Goal: Communication & Community: Answer question/provide support

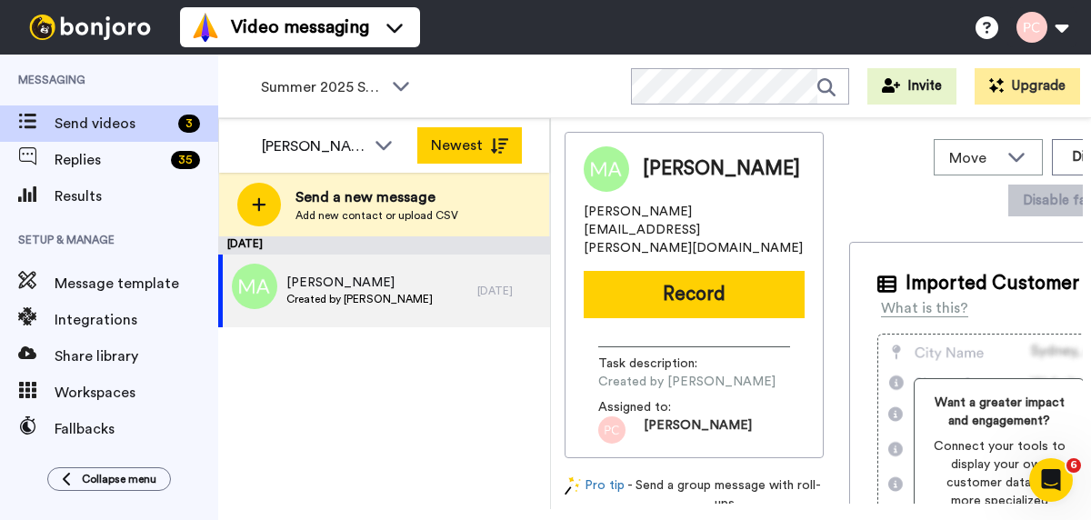
click at [469, 140] on button "Newest" at bounding box center [469, 145] width 105 height 36
click at [503, 148] on icon at bounding box center [499, 145] width 18 height 15
click at [504, 148] on icon at bounding box center [499, 145] width 18 height 15
click at [457, 145] on button "Oldest" at bounding box center [469, 145] width 105 height 36
click at [490, 150] on icon at bounding box center [499, 145] width 18 height 15
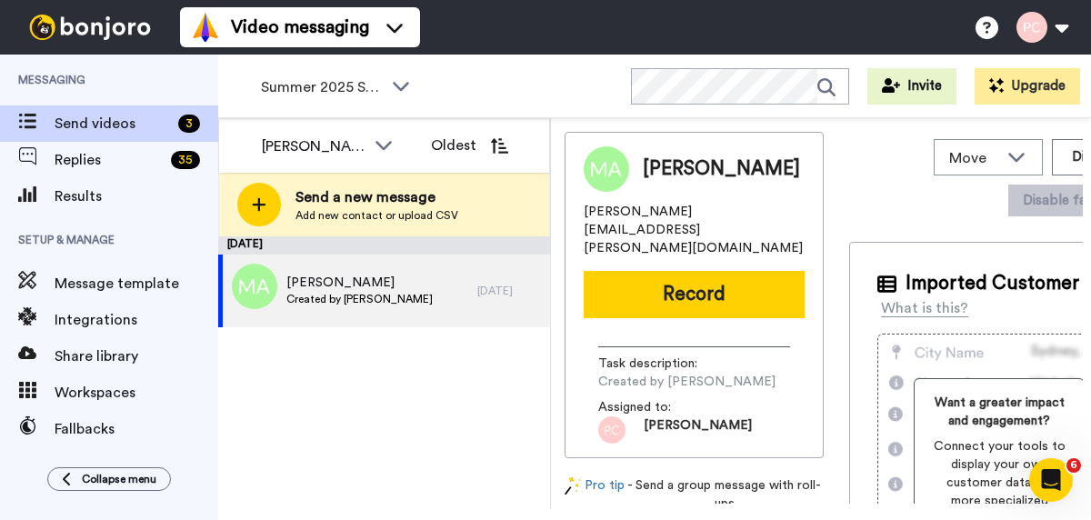
click at [313, 416] on div "September 25 Maria Amarante Created by Phyllis Campbell 1 day ago" at bounding box center [384, 372] width 332 height 273
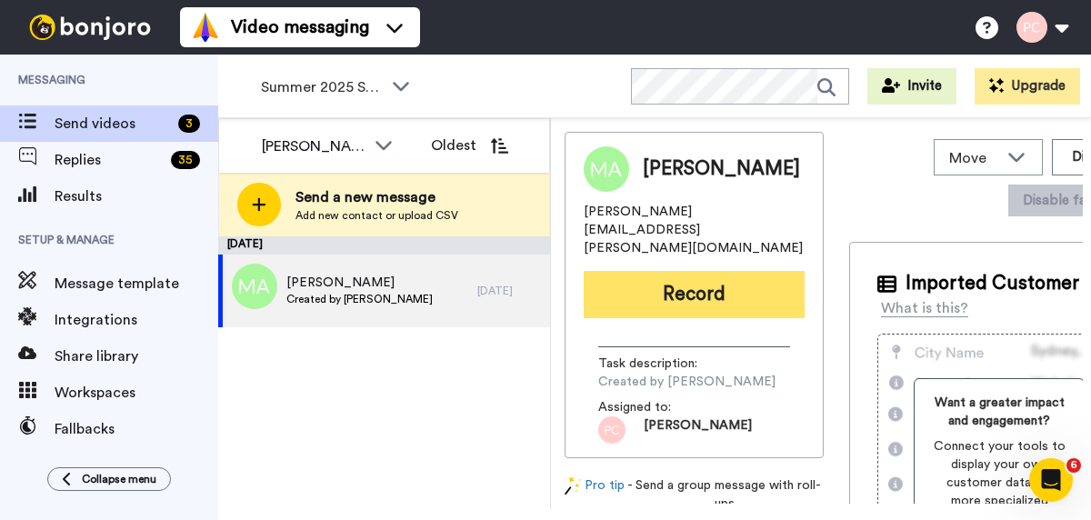
click at [666, 278] on button "Record" at bounding box center [694, 294] width 221 height 47
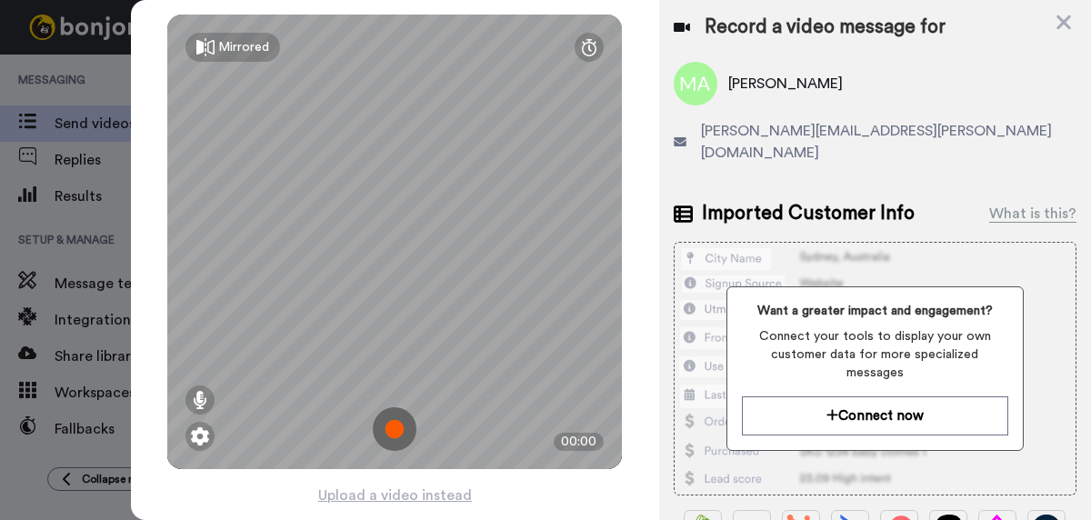
click at [396, 429] on img at bounding box center [395, 429] width 44 height 44
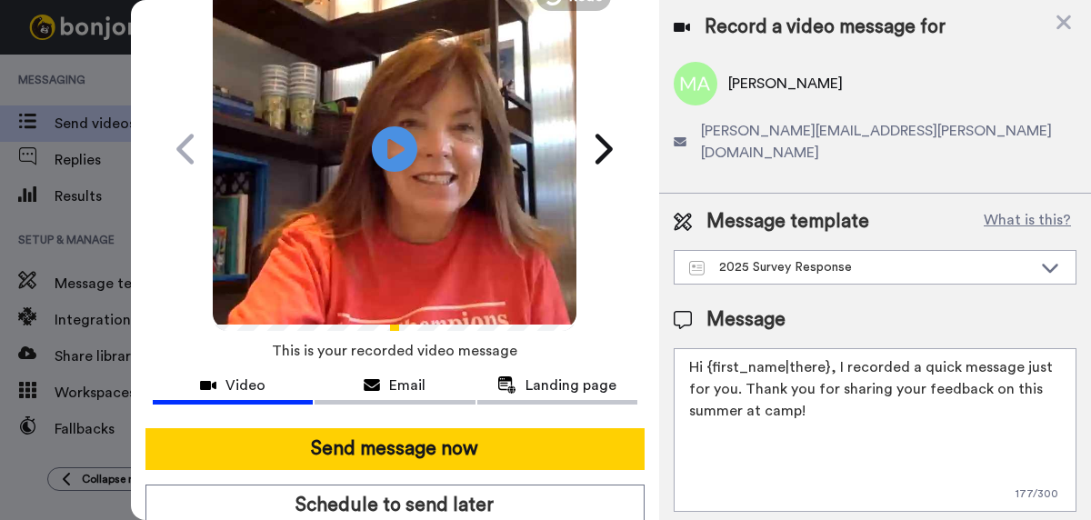
scroll to position [97, 0]
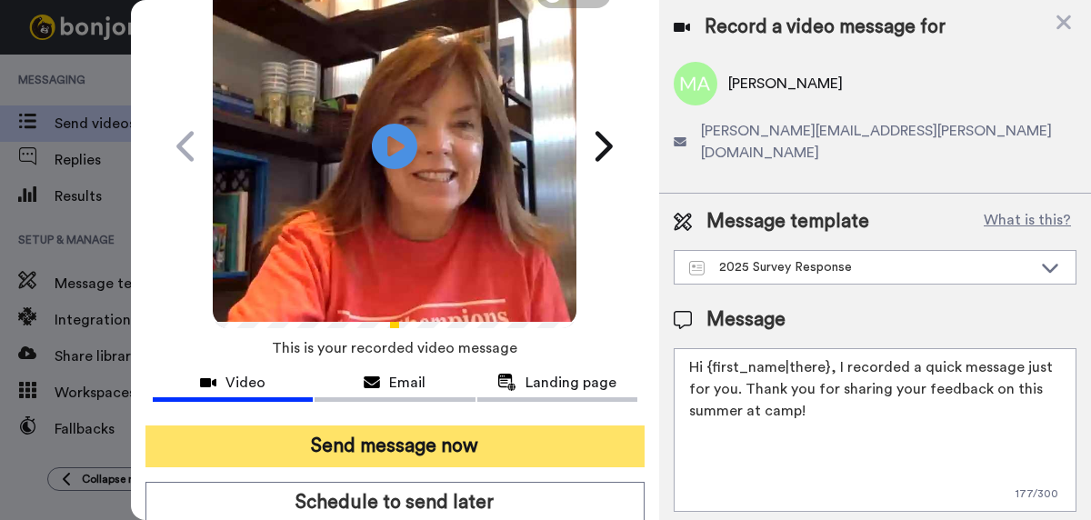
click at [392, 445] on button "Send message now" at bounding box center [394, 447] width 499 height 42
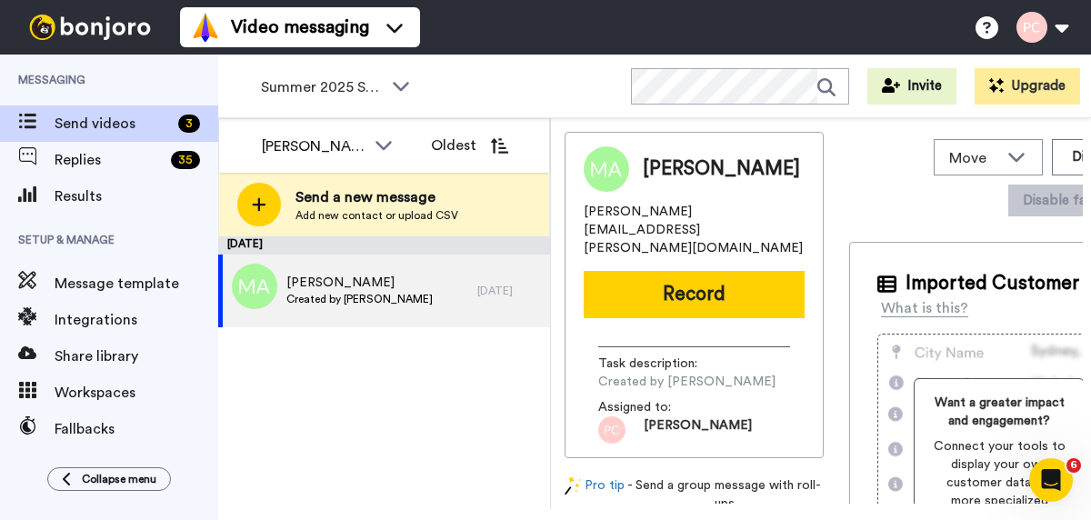
scroll to position [0, 0]
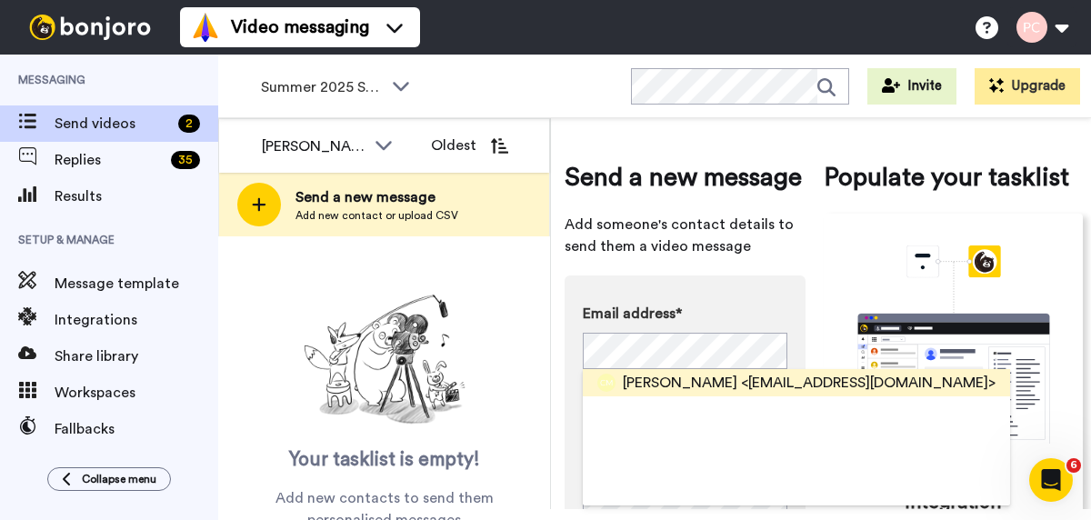
click at [630, 388] on span "Christy Molloy" at bounding box center [680, 383] width 115 height 22
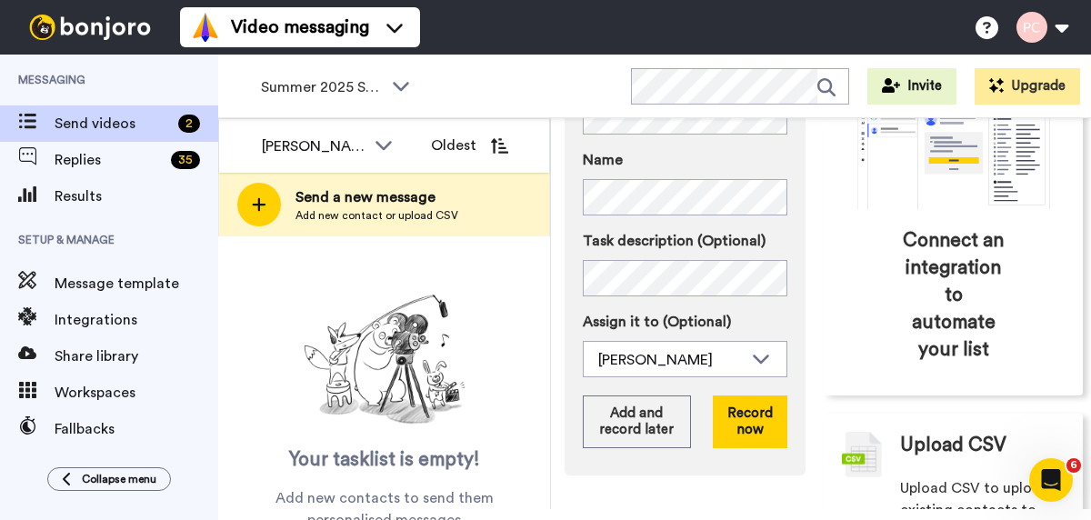
scroll to position [238, 0]
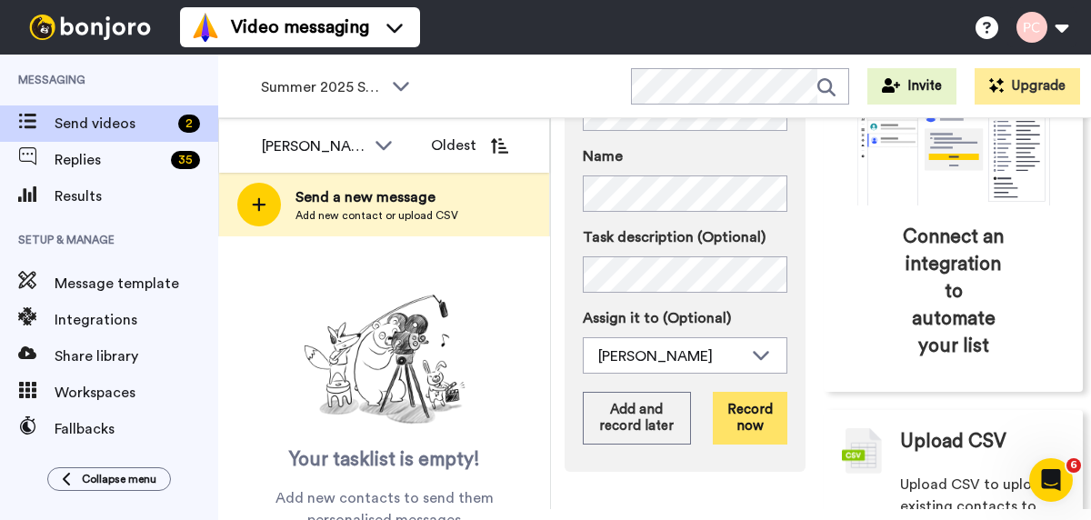
click at [749, 424] on button "Record now" at bounding box center [750, 418] width 75 height 53
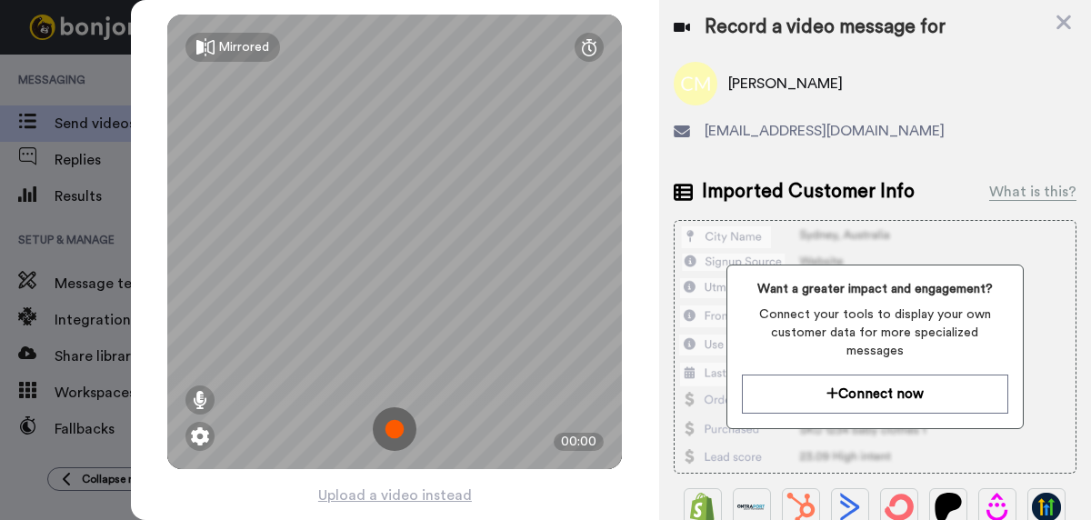
click at [401, 426] on img at bounding box center [395, 429] width 44 height 44
click at [402, 426] on img at bounding box center [395, 429] width 44 height 44
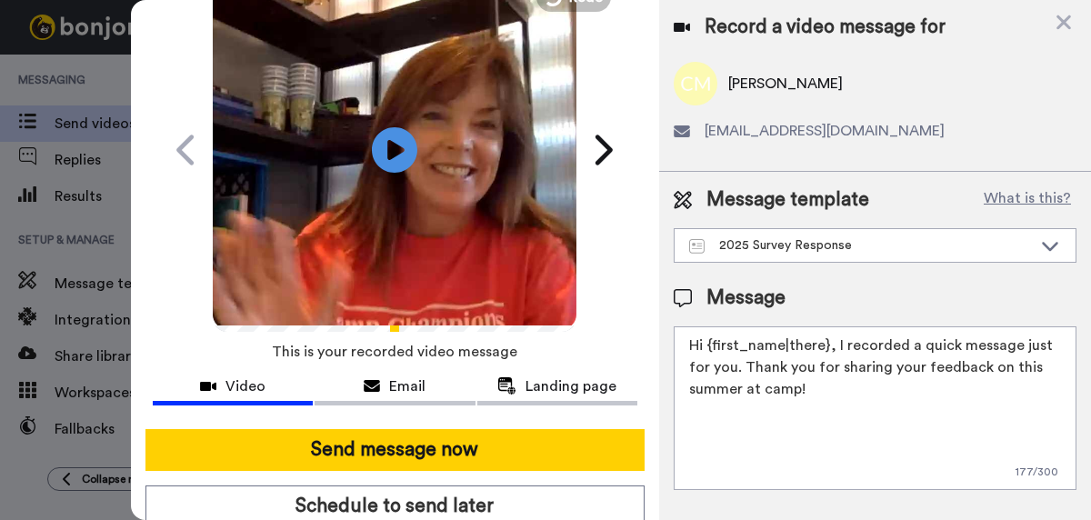
scroll to position [95, 0]
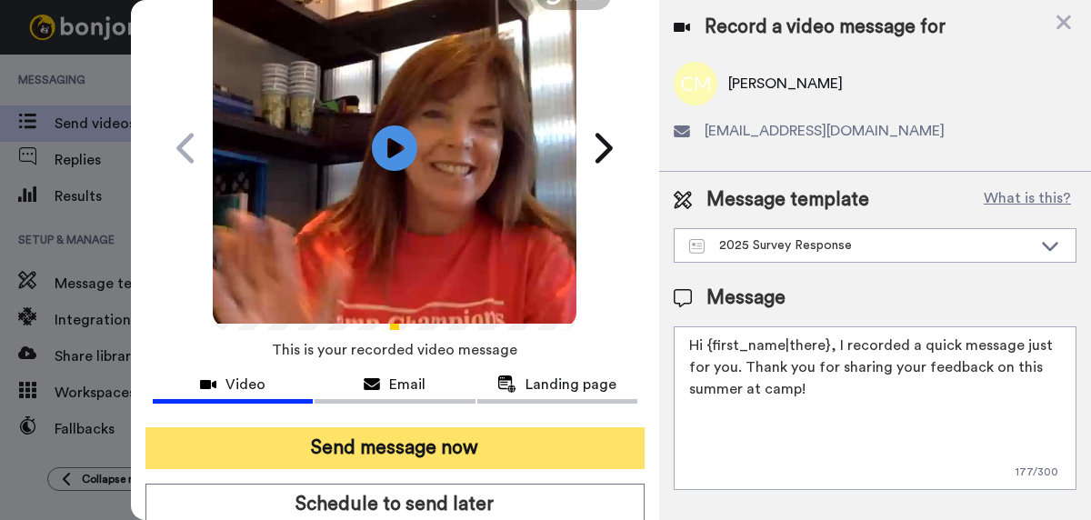
click at [396, 442] on button "Send message now" at bounding box center [394, 448] width 499 height 42
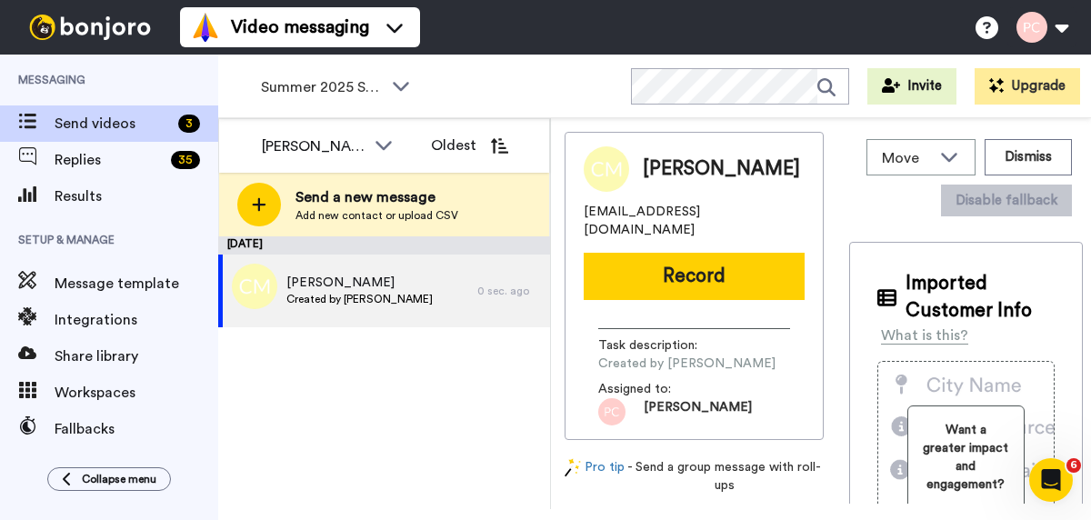
scroll to position [0, 0]
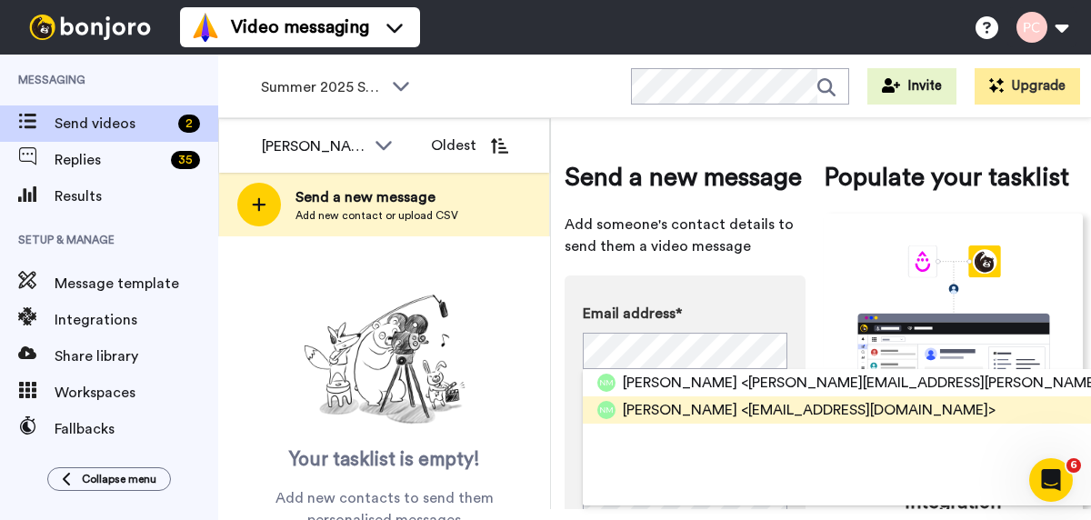
click at [661, 411] on span "Natalie Moon" at bounding box center [680, 410] width 115 height 22
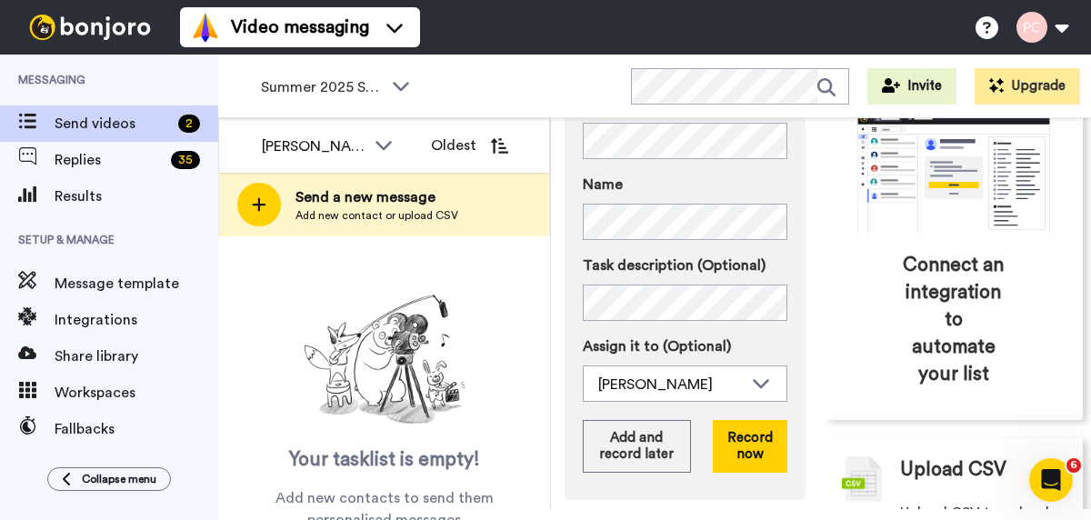
scroll to position [214, 0]
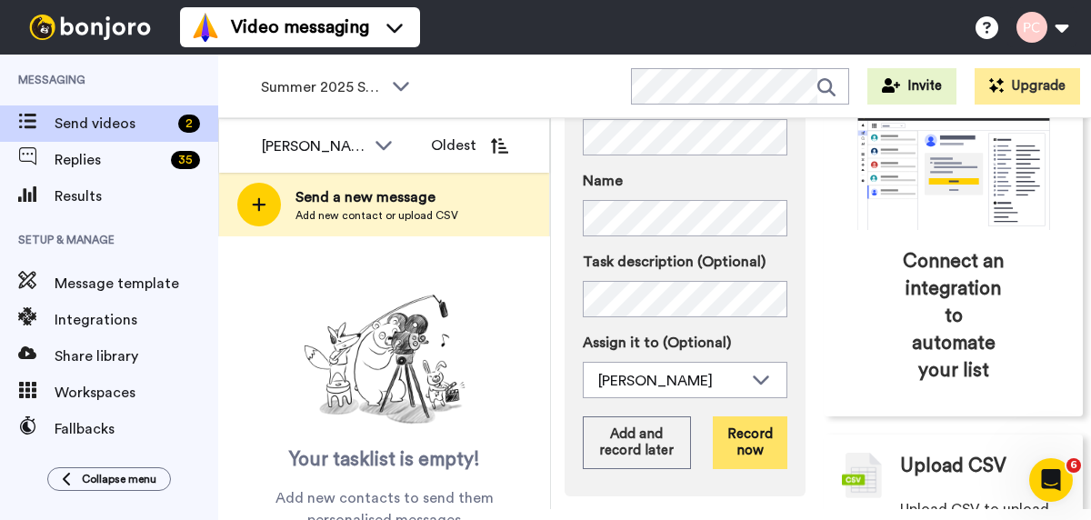
click at [749, 446] on button "Record now" at bounding box center [750, 442] width 75 height 53
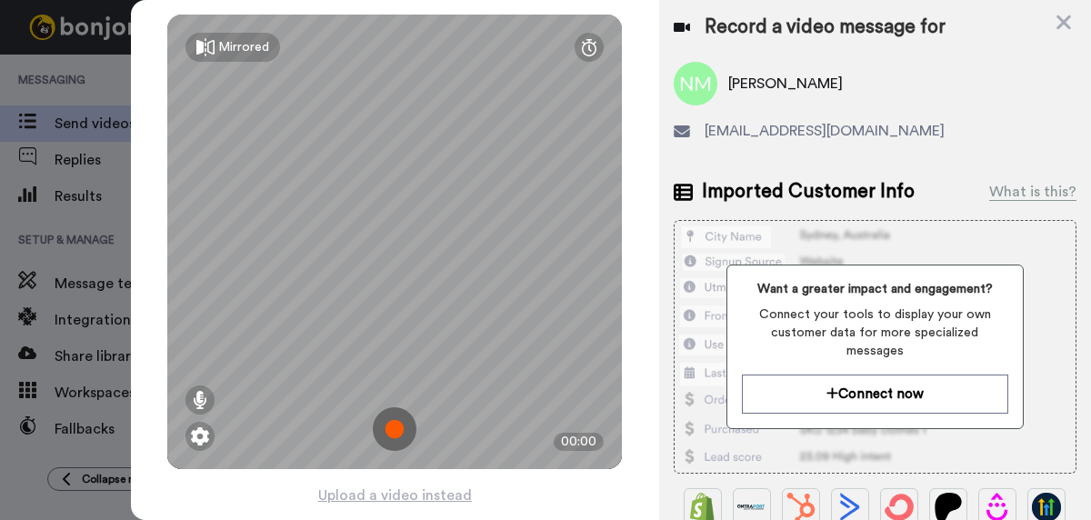
click at [396, 430] on img at bounding box center [395, 429] width 44 height 44
click at [396, 429] on img at bounding box center [395, 429] width 44 height 44
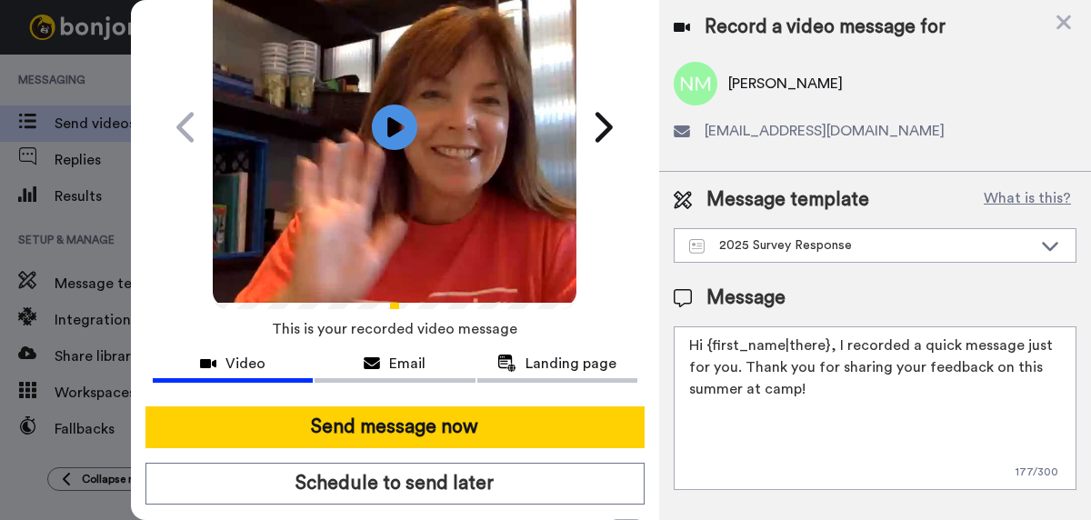
scroll to position [120, 0]
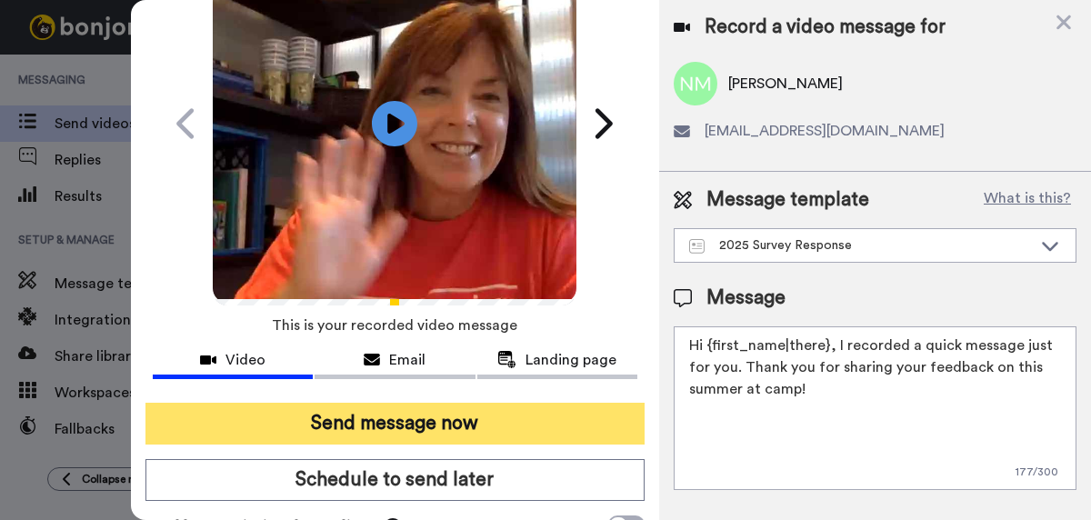
click at [399, 424] on button "Send message now" at bounding box center [394, 424] width 499 height 42
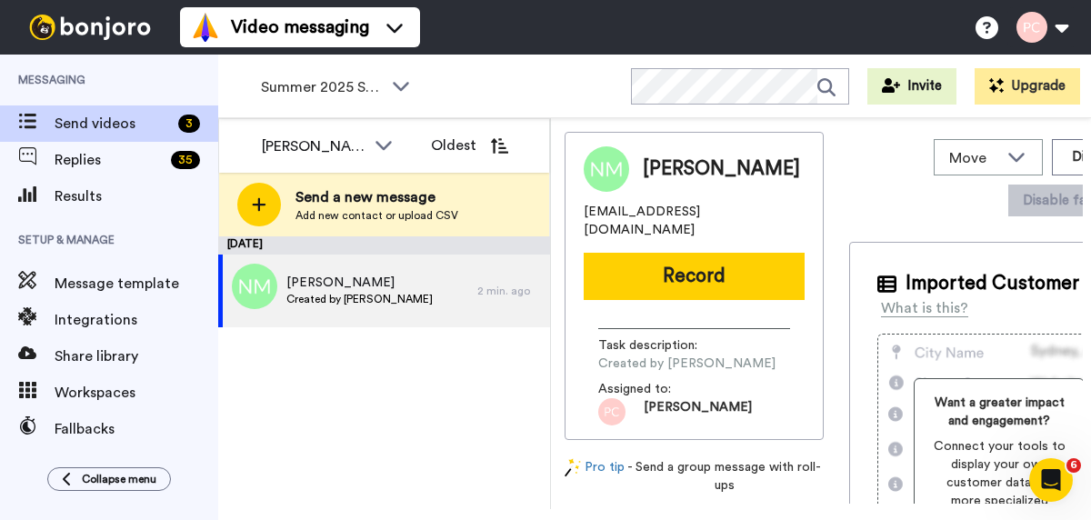
scroll to position [0, 0]
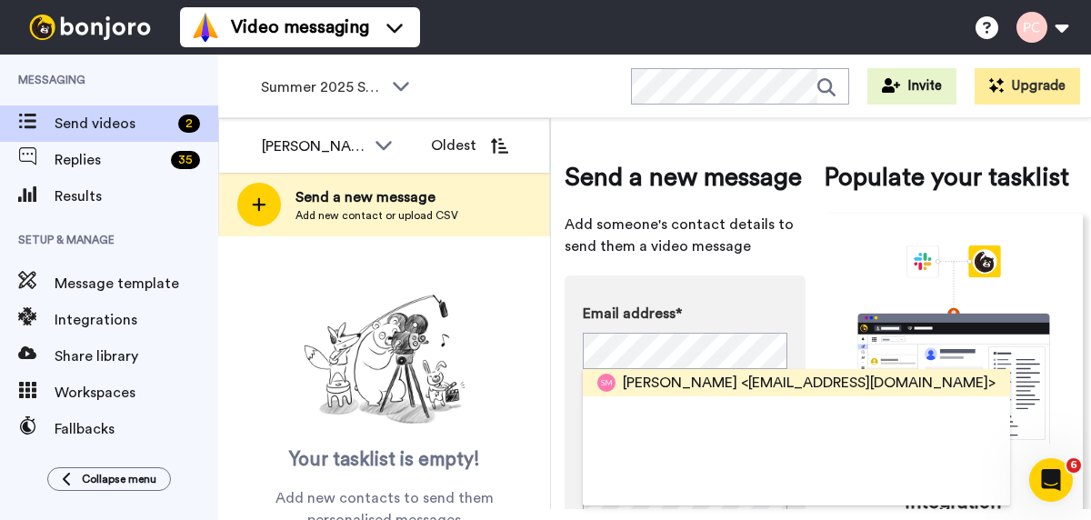
click at [644, 382] on span "Stephanie McFarland" at bounding box center [680, 383] width 115 height 22
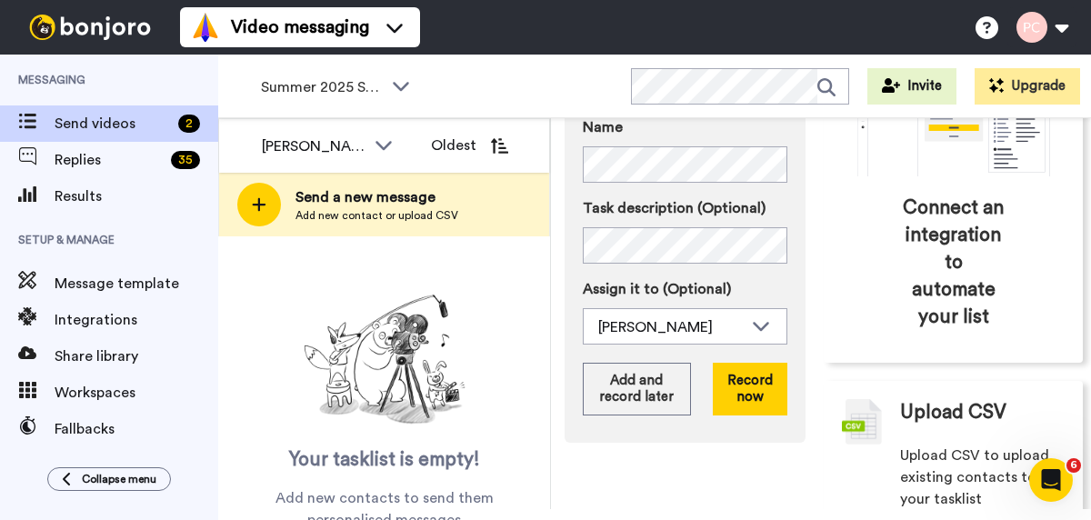
scroll to position [268, 0]
click at [758, 395] on button "Record now" at bounding box center [750, 388] width 75 height 53
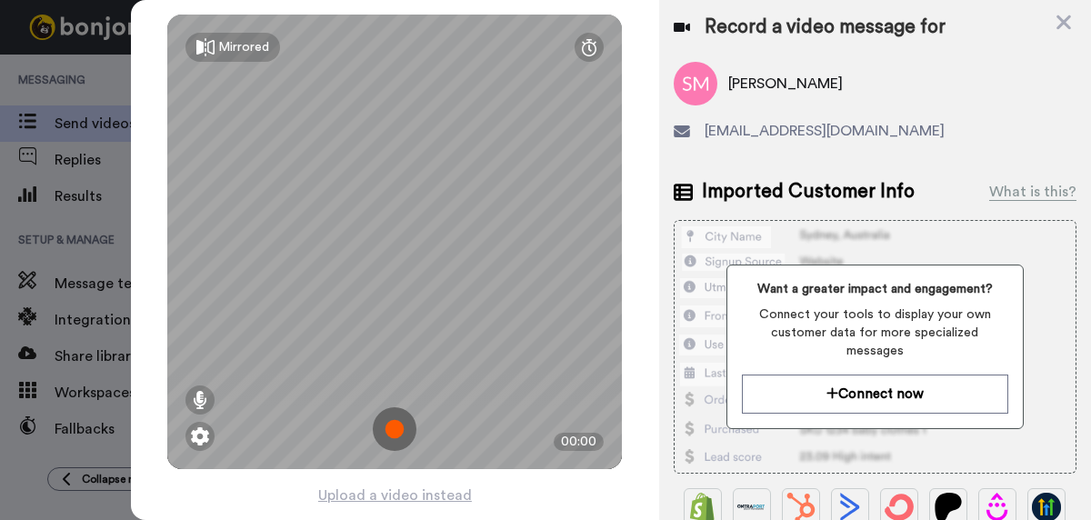
click at [758, 395] on button "Connect now" at bounding box center [875, 394] width 266 height 39
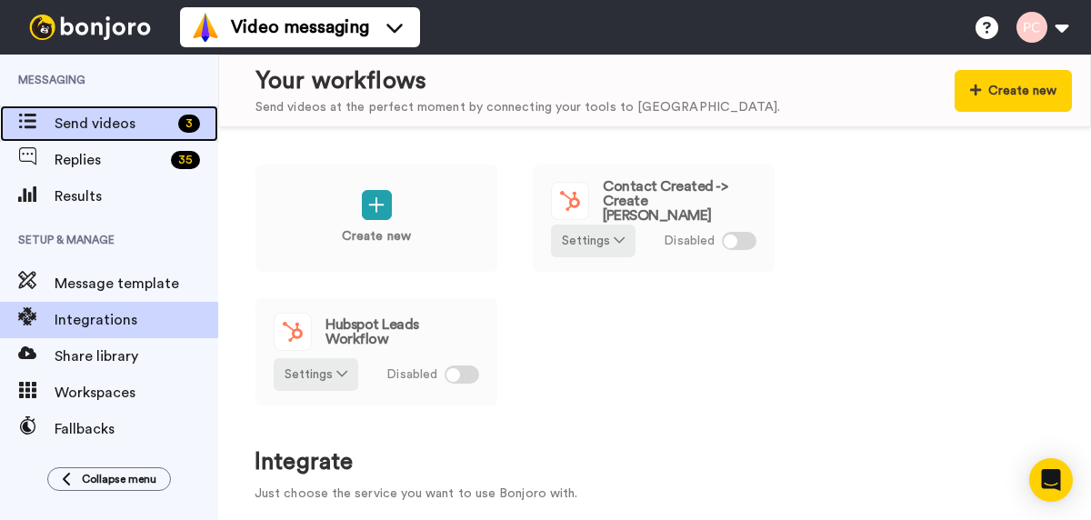
click at [115, 125] on span "Send videos" at bounding box center [113, 124] width 116 height 22
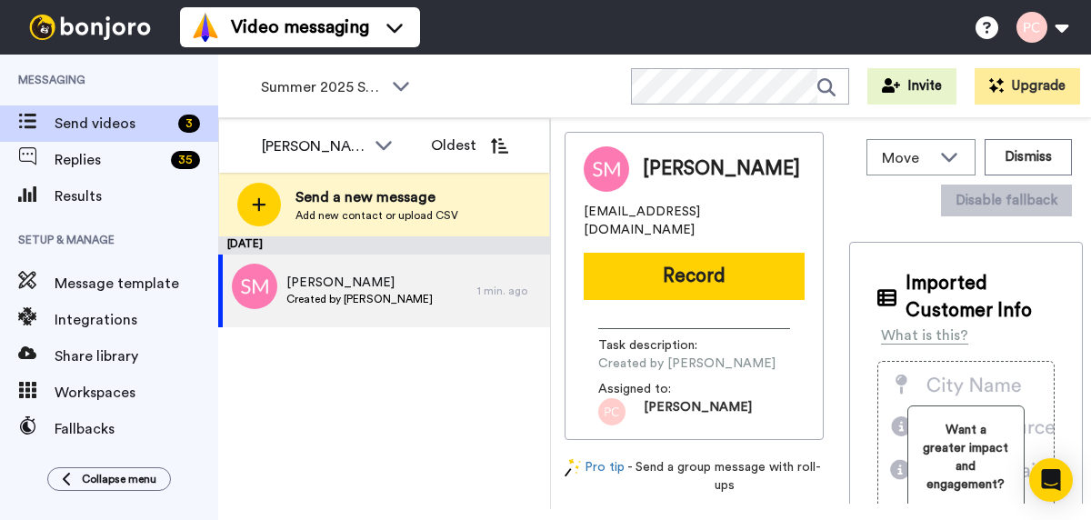
click at [615, 275] on button "Record" at bounding box center [694, 276] width 221 height 47
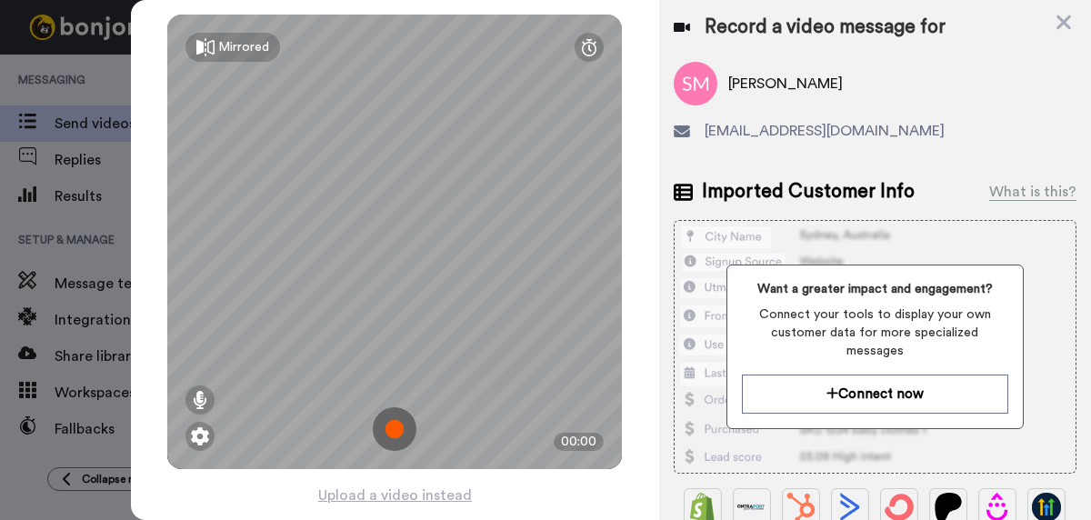
click at [394, 432] on img at bounding box center [395, 429] width 44 height 44
click at [394, 430] on img at bounding box center [395, 429] width 44 height 44
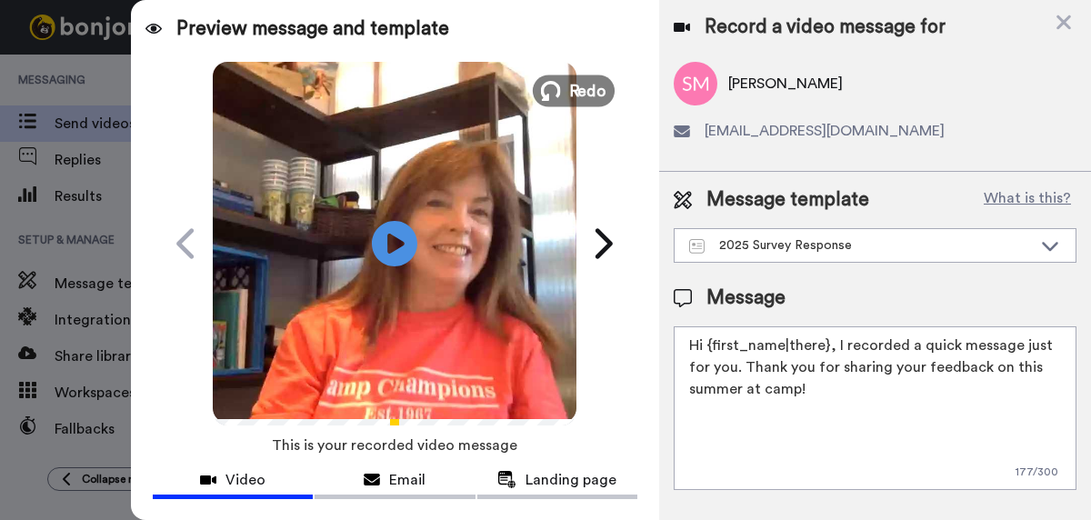
click at [575, 89] on span "Redo" at bounding box center [588, 90] width 38 height 24
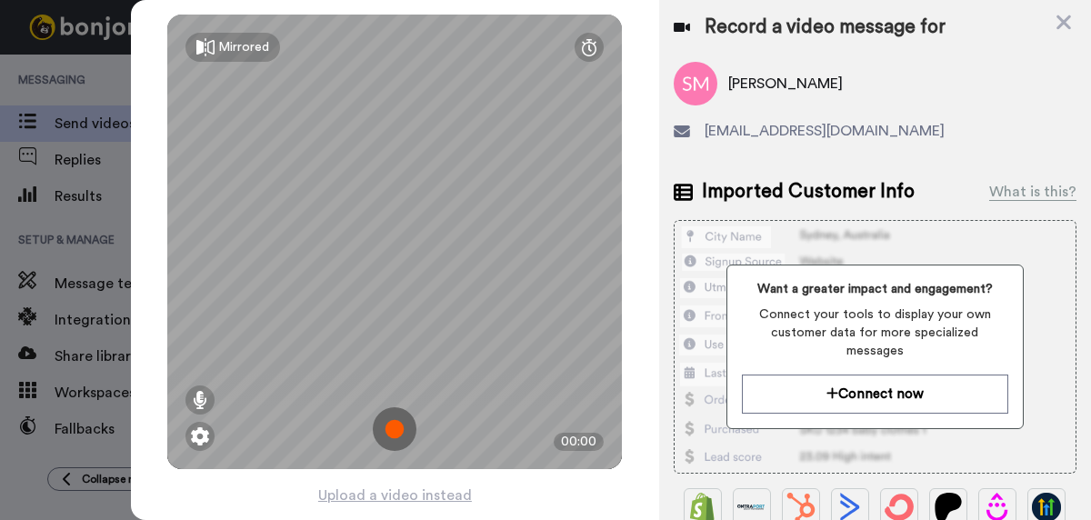
click at [399, 429] on img at bounding box center [395, 429] width 44 height 44
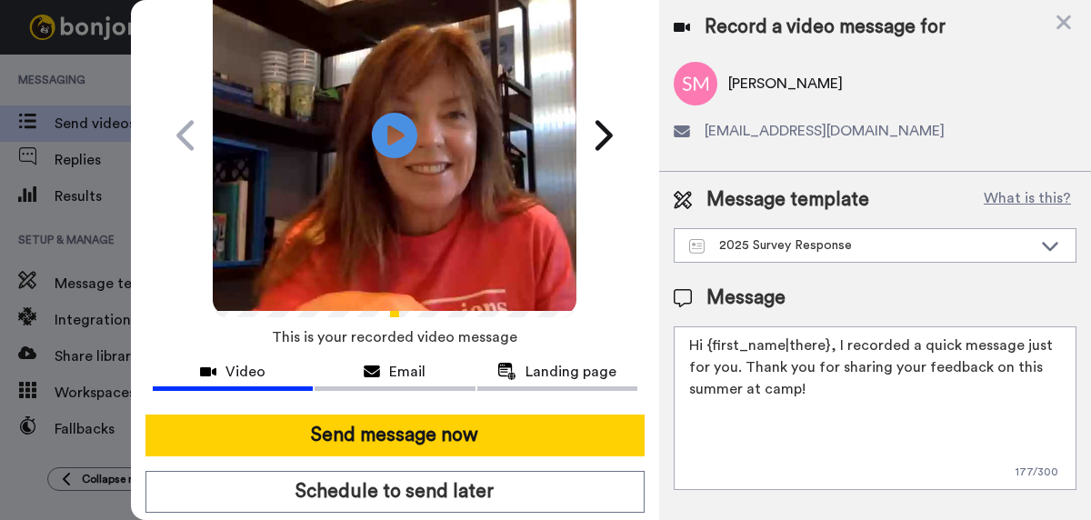
scroll to position [129, 0]
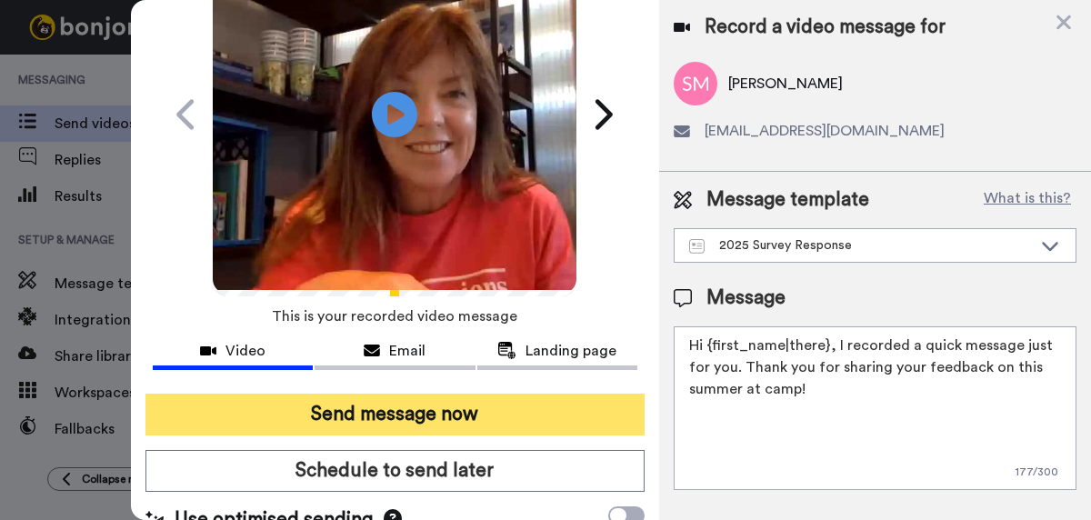
click at [401, 424] on button "Send message now" at bounding box center [394, 415] width 499 height 42
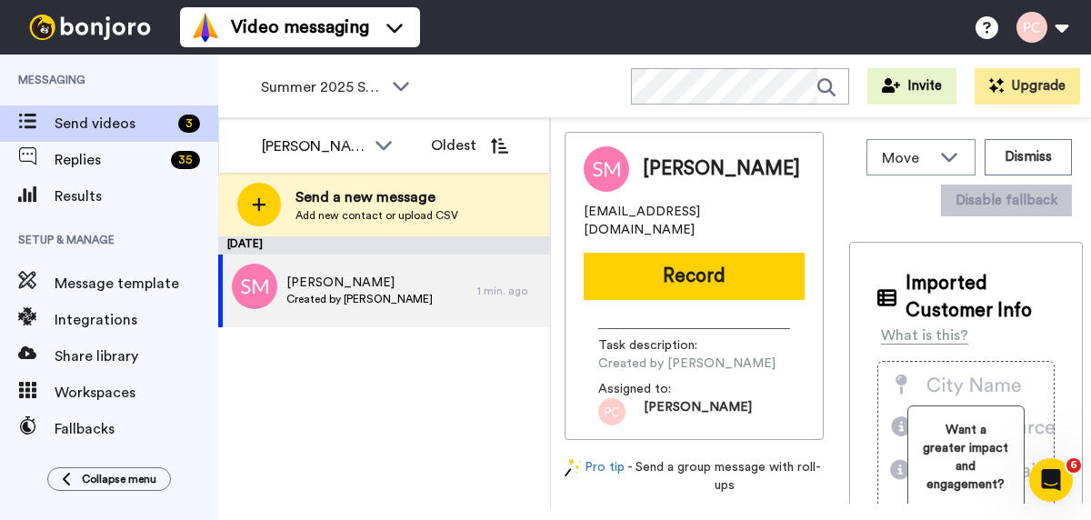
scroll to position [0, 0]
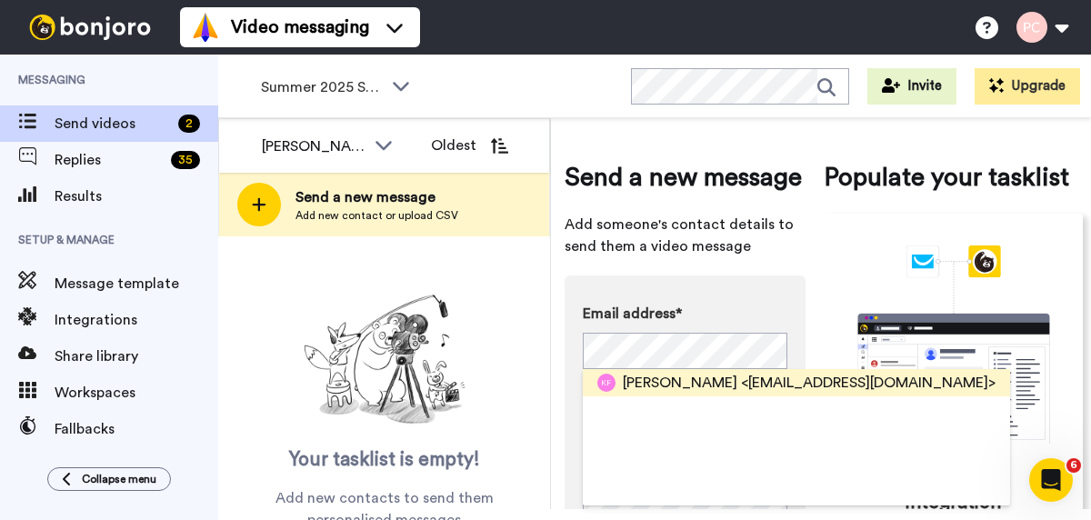
click at [637, 384] on span "Kierra Francis" at bounding box center [680, 383] width 115 height 22
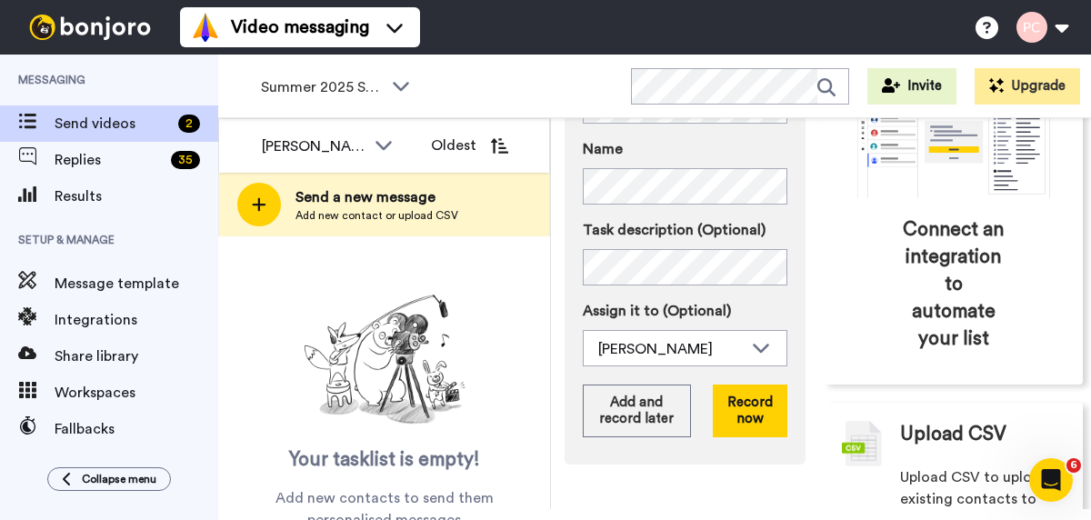
scroll to position [249, 0]
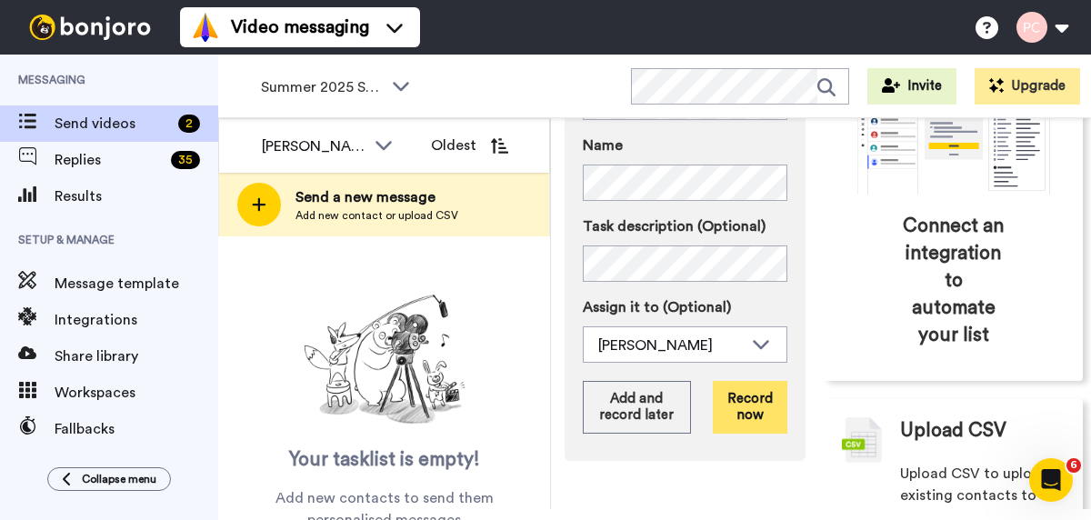
click at [744, 406] on button "Record now" at bounding box center [750, 407] width 75 height 53
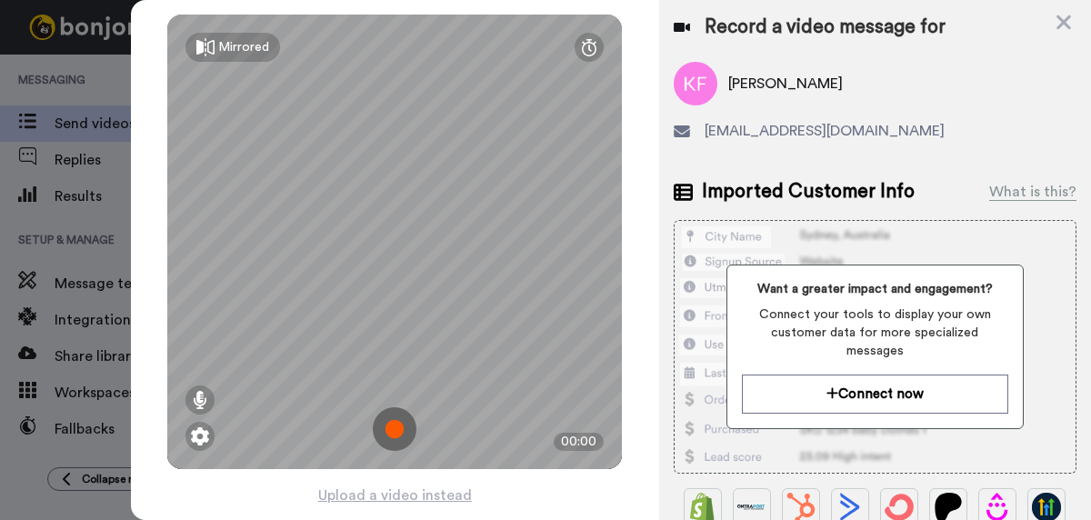
click at [397, 432] on img at bounding box center [395, 429] width 44 height 44
click at [398, 432] on img at bounding box center [395, 429] width 44 height 44
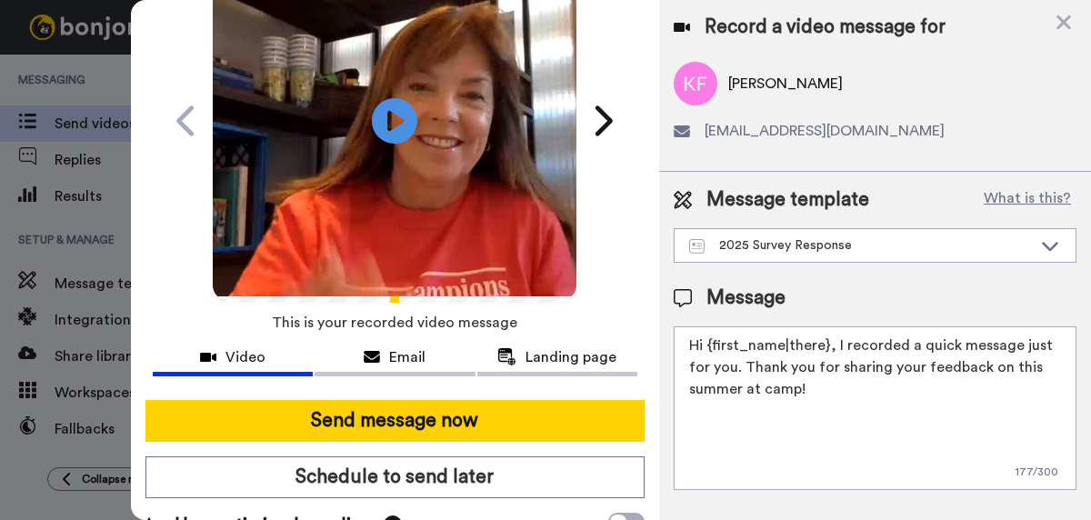
scroll to position [125, 0]
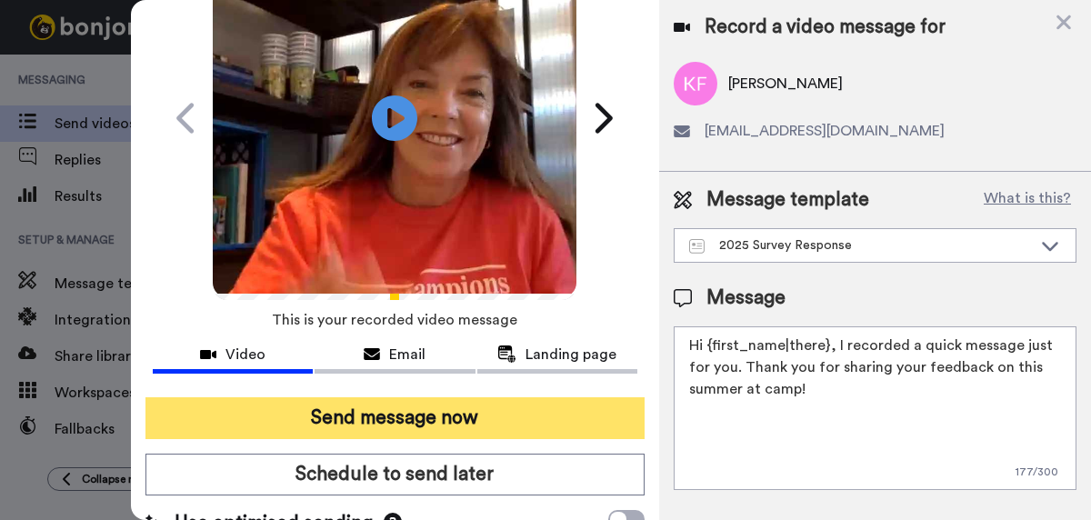
click at [412, 422] on button "Send message now" at bounding box center [394, 418] width 499 height 42
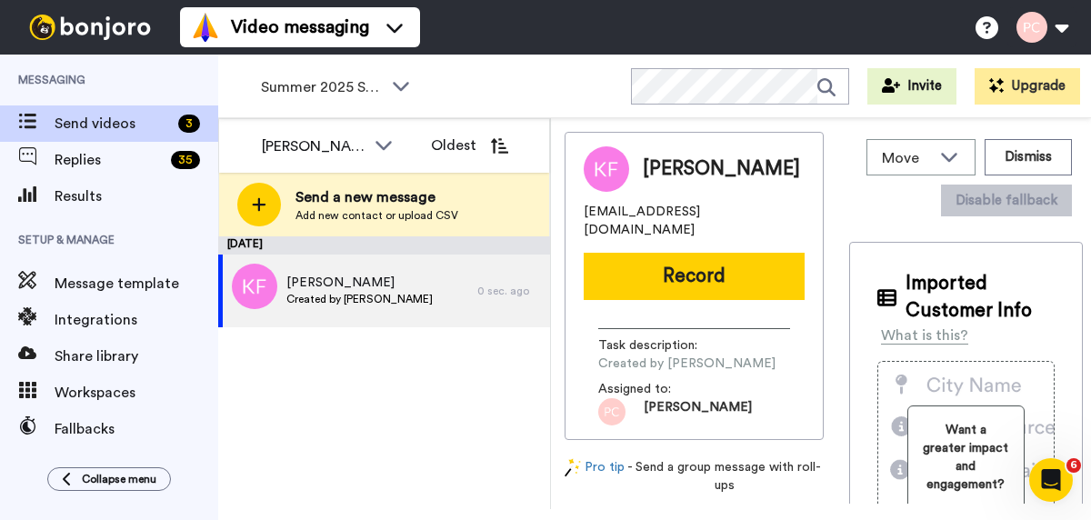
scroll to position [0, 0]
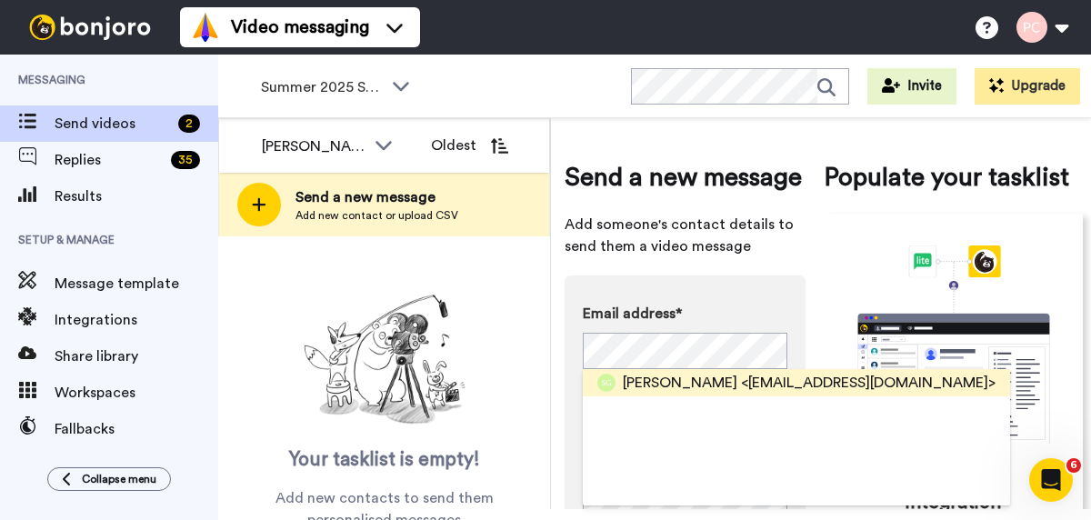
click at [636, 379] on span "Sarah Garcia" at bounding box center [680, 383] width 115 height 22
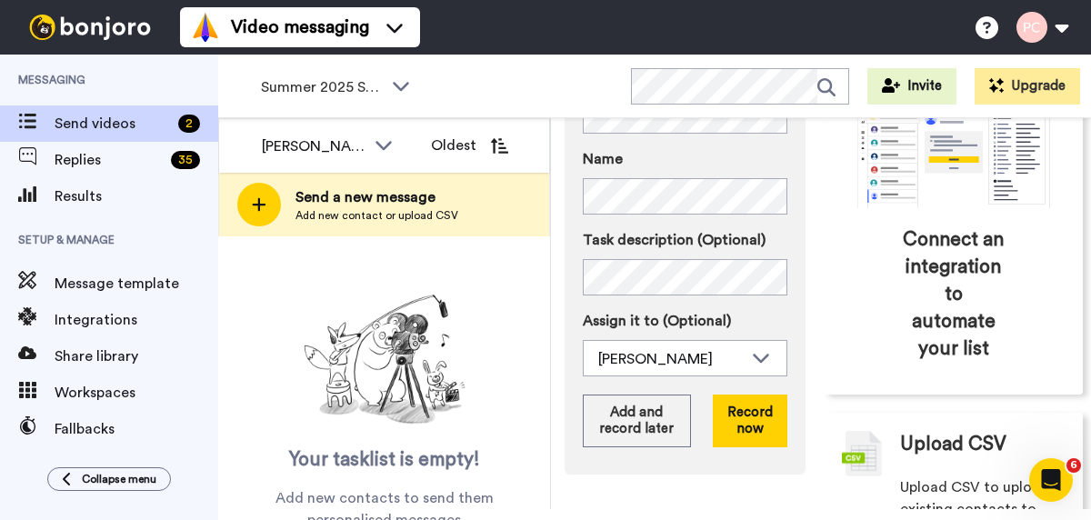
scroll to position [236, 0]
click at [749, 417] on button "Record now" at bounding box center [750, 420] width 75 height 53
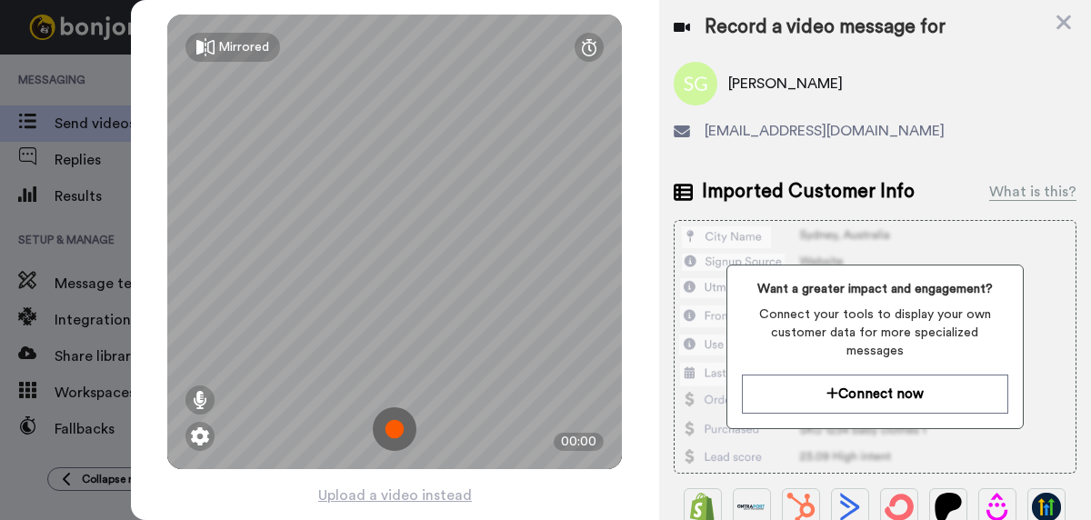
click at [399, 427] on img at bounding box center [395, 429] width 44 height 44
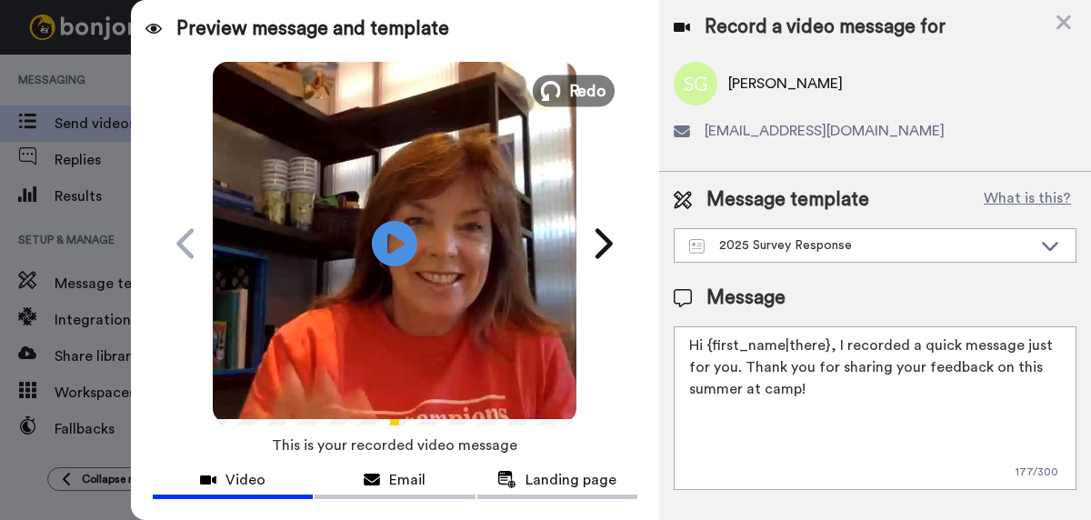
click at [579, 90] on span "Redo" at bounding box center [588, 90] width 38 height 24
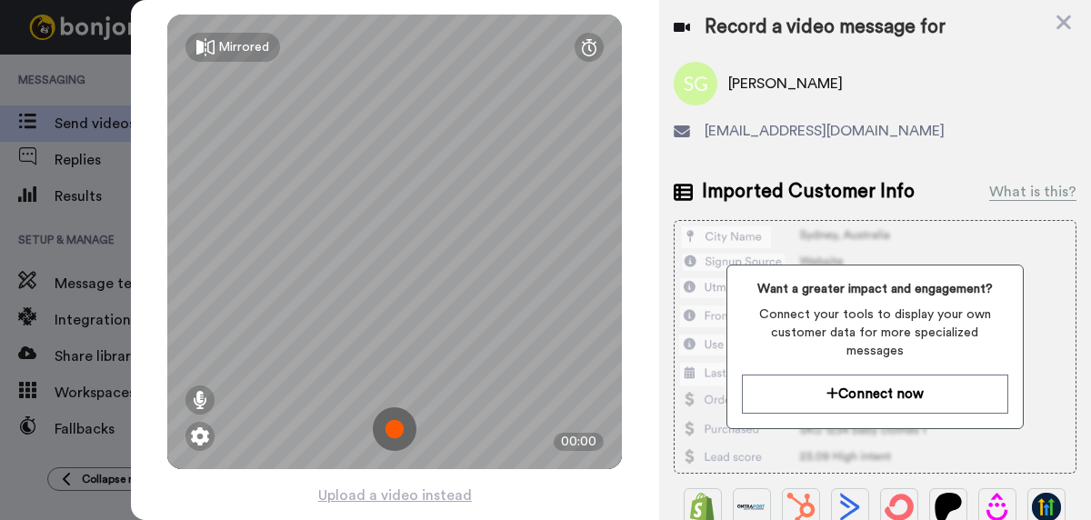
click at [393, 426] on img at bounding box center [395, 429] width 44 height 44
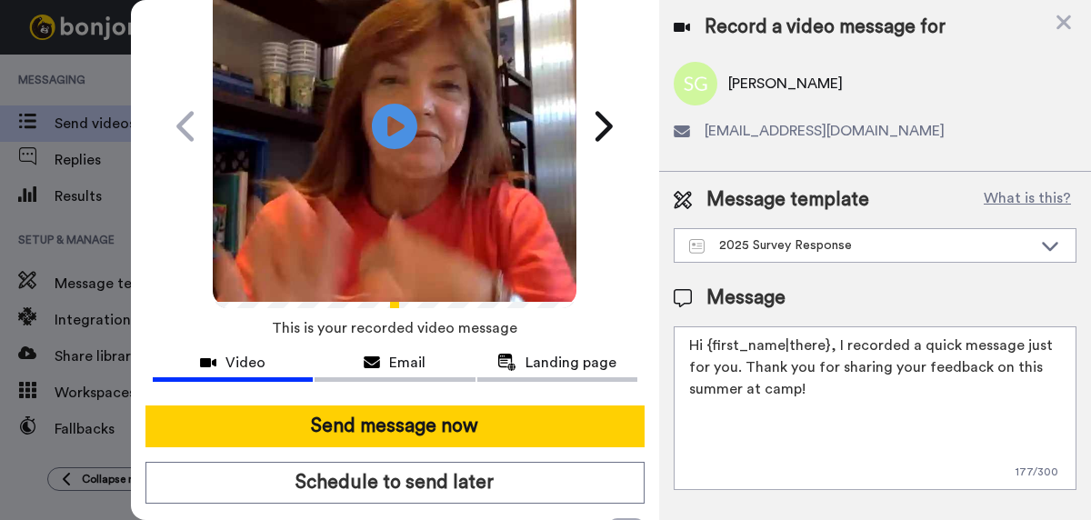
scroll to position [118, 0]
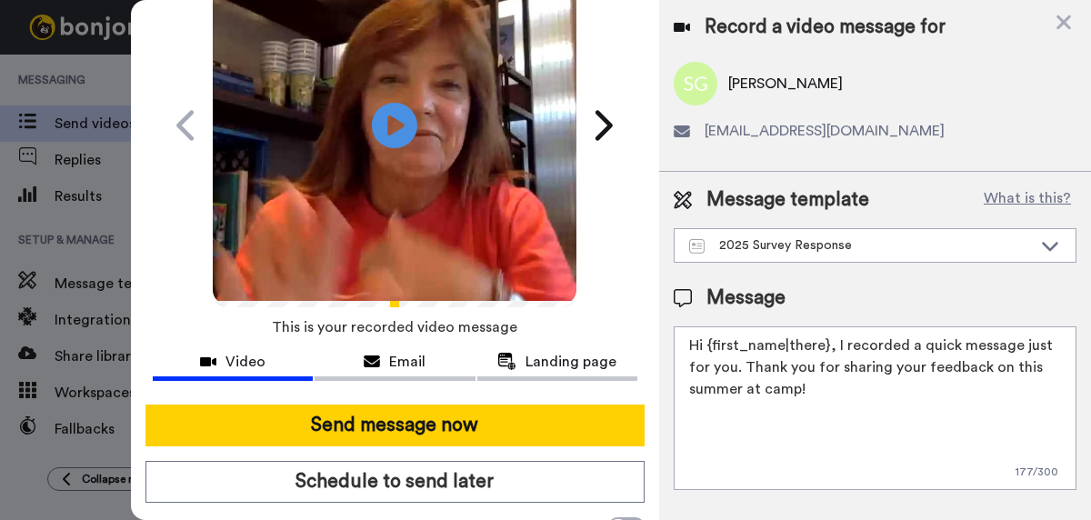
click at [393, 426] on button "Send message now" at bounding box center [394, 426] width 499 height 42
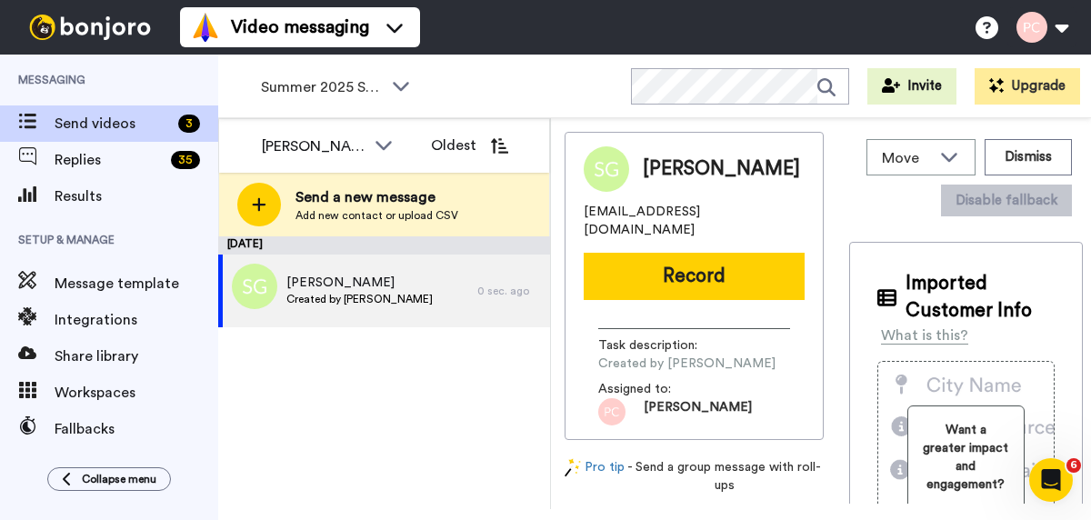
scroll to position [0, 0]
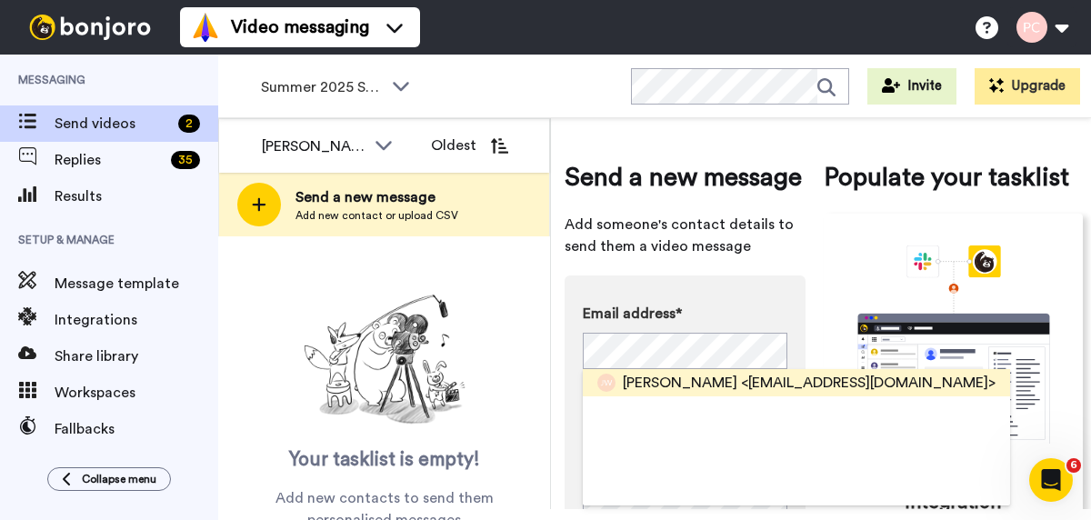
click at [758, 381] on span "<[EMAIL_ADDRESS][DOMAIN_NAME]>" at bounding box center [868, 383] width 255 height 22
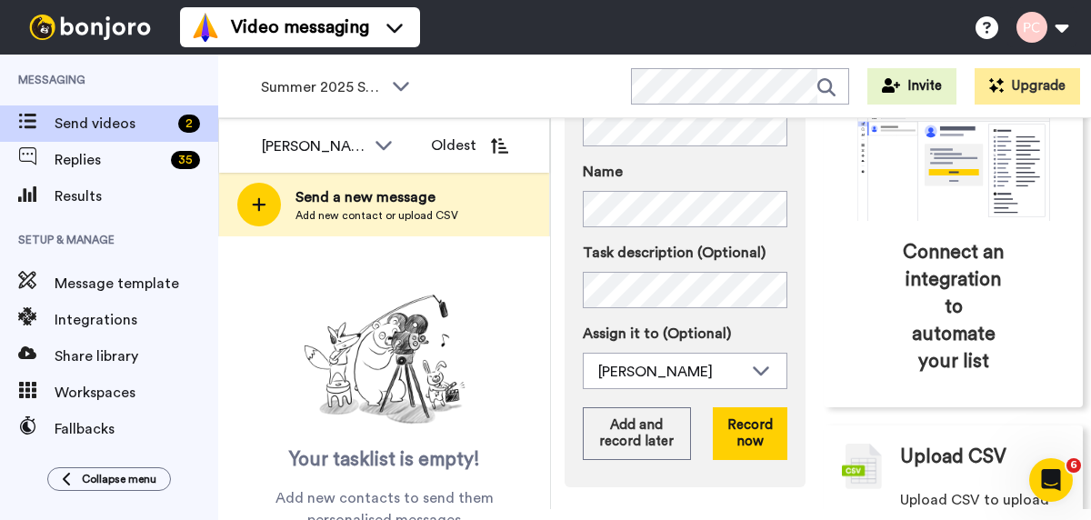
scroll to position [229, 0]
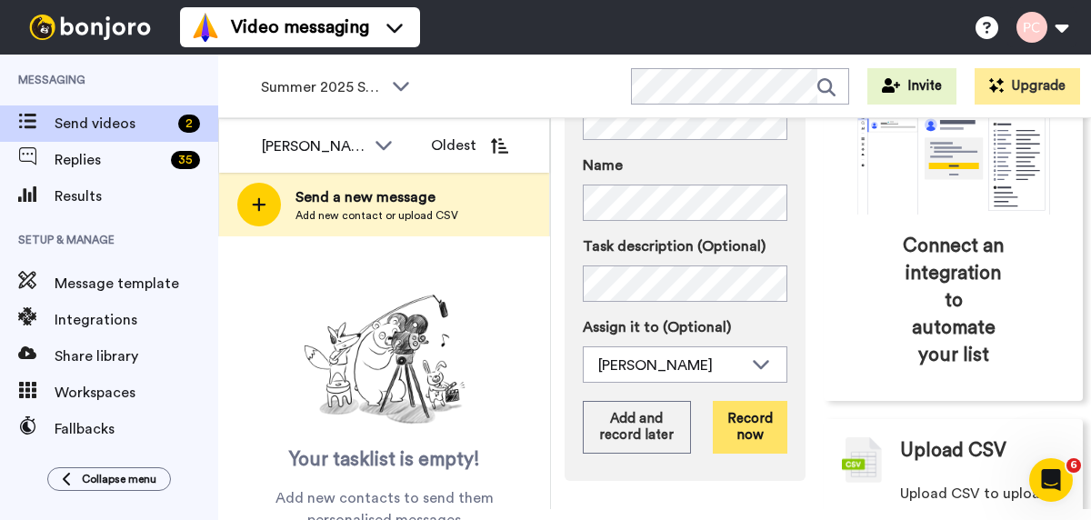
click at [751, 423] on button "Record now" at bounding box center [750, 427] width 75 height 53
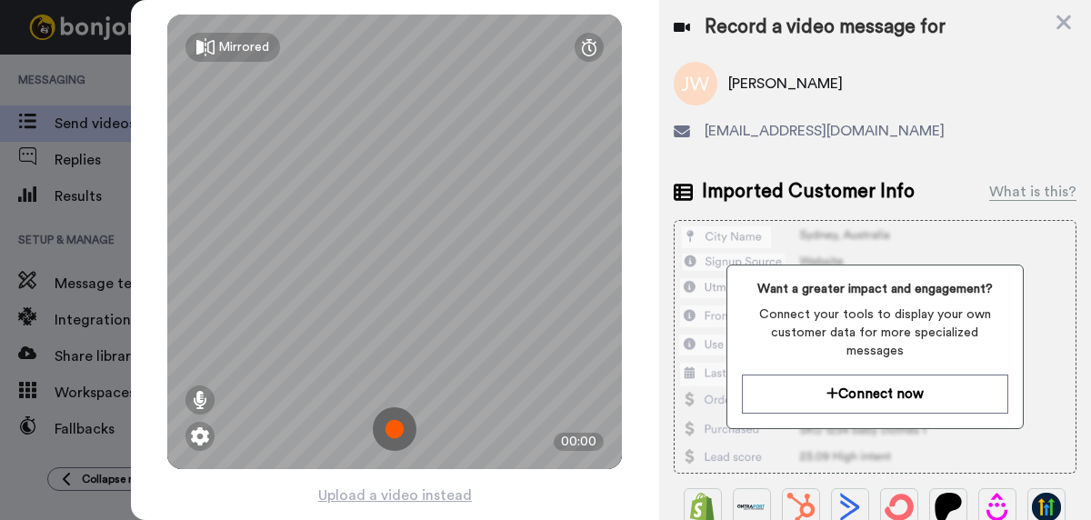
click at [392, 429] on img at bounding box center [395, 429] width 44 height 44
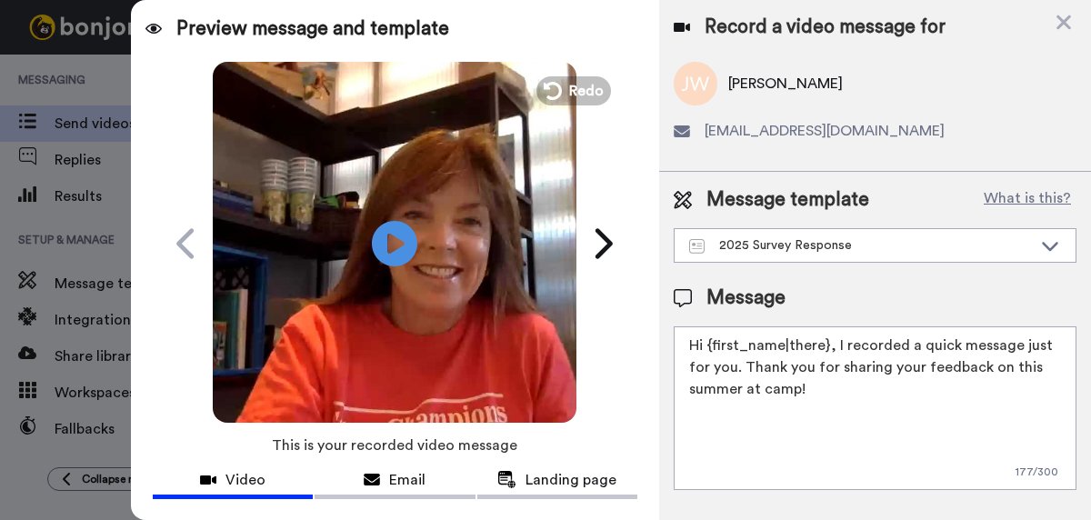
scroll to position [118, 0]
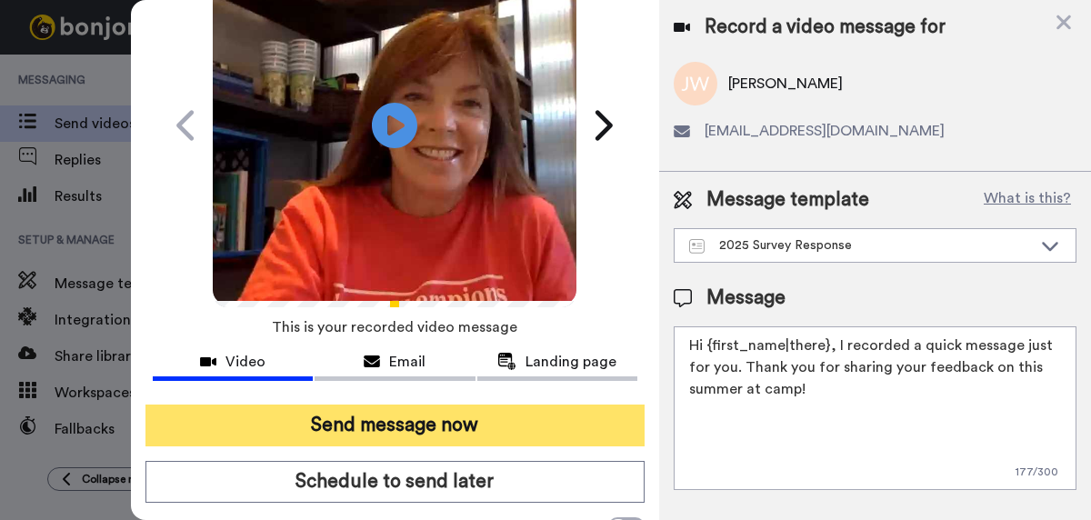
click at [402, 426] on button "Send message now" at bounding box center [394, 426] width 499 height 42
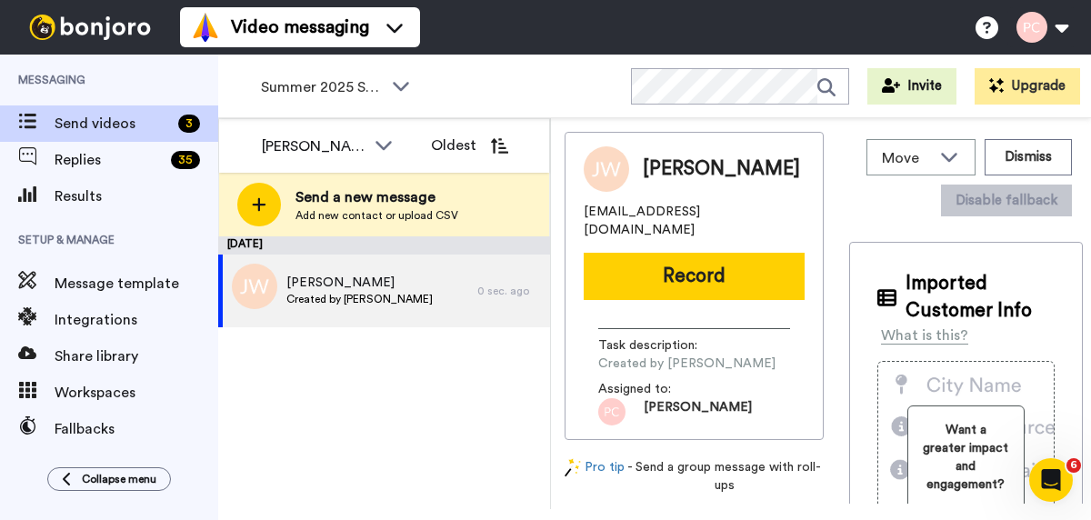
scroll to position [0, 0]
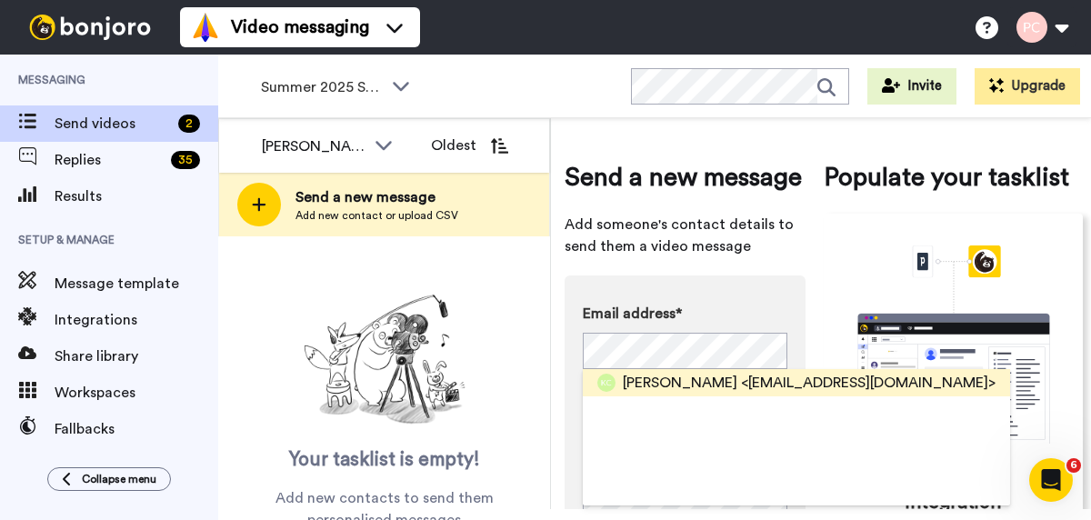
click at [671, 382] on span "Kaycee Crisp" at bounding box center [680, 383] width 115 height 22
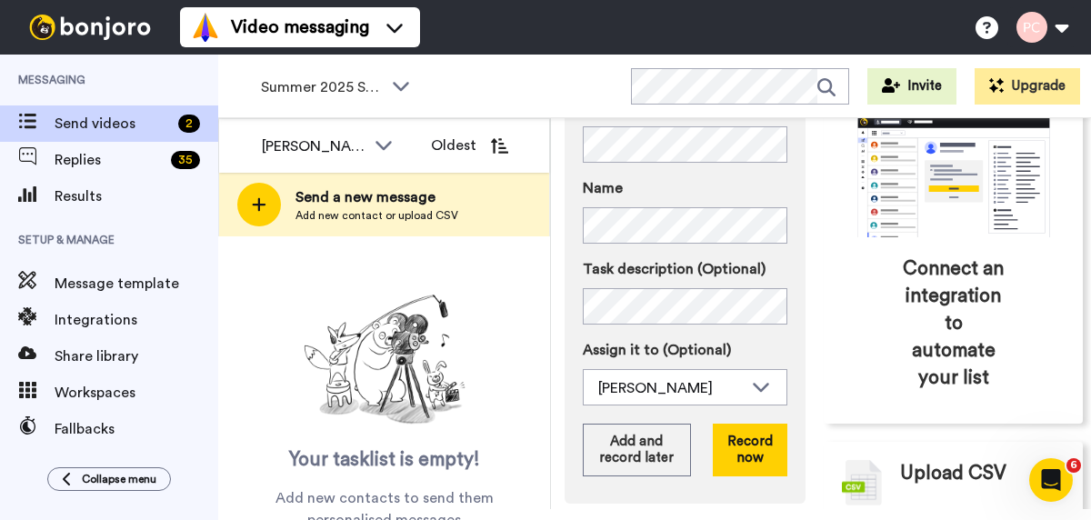
scroll to position [218, 0]
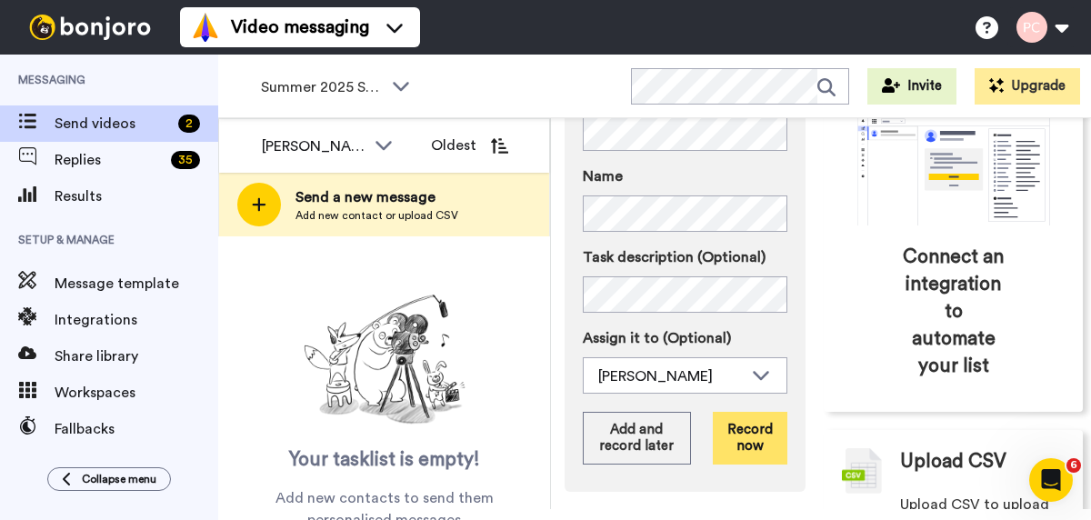
click at [753, 433] on button "Record now" at bounding box center [750, 438] width 75 height 53
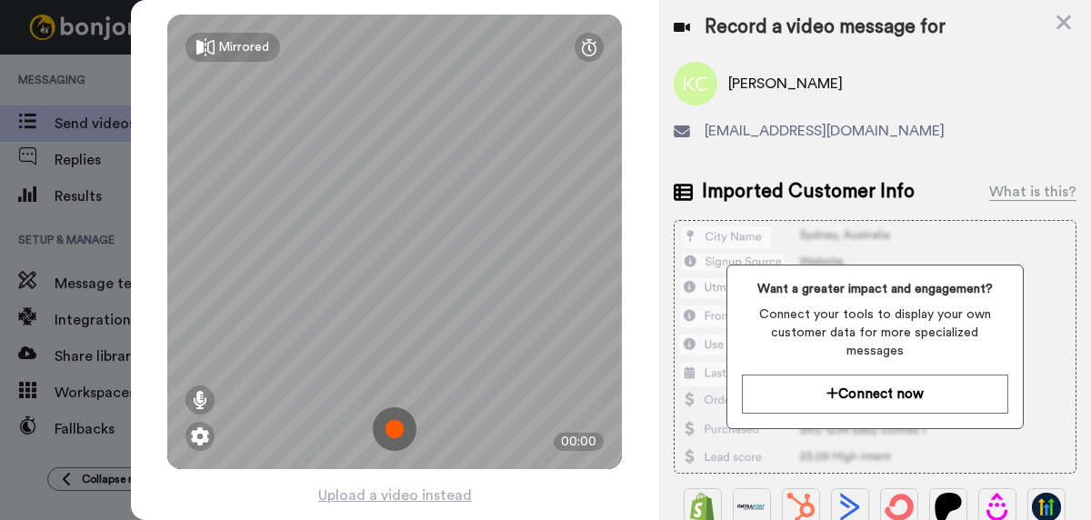
click at [402, 430] on img at bounding box center [395, 429] width 44 height 44
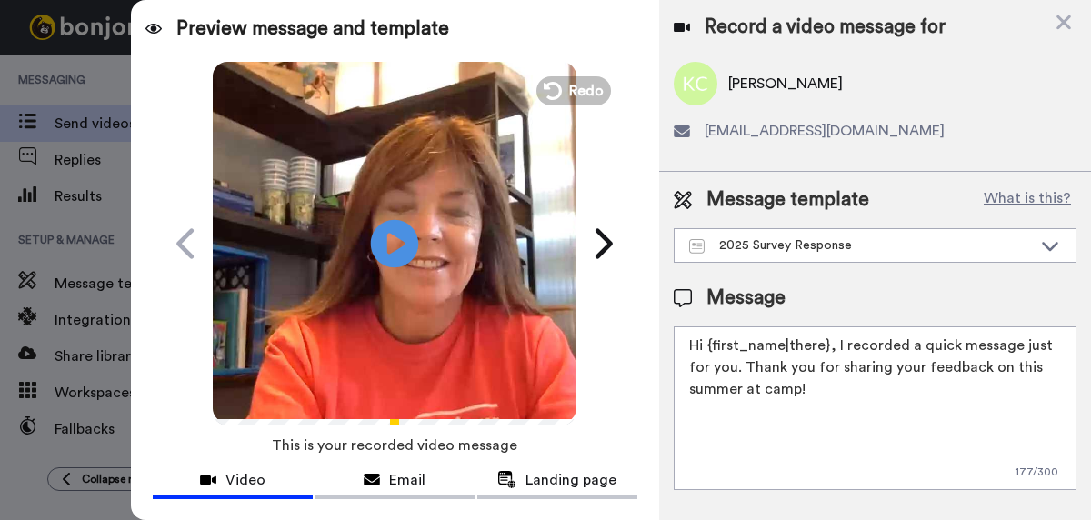
click at [395, 243] on icon "Play/Pause" at bounding box center [395, 243] width 48 height 86
click at [393, 238] on icon at bounding box center [395, 243] width 48 height 48
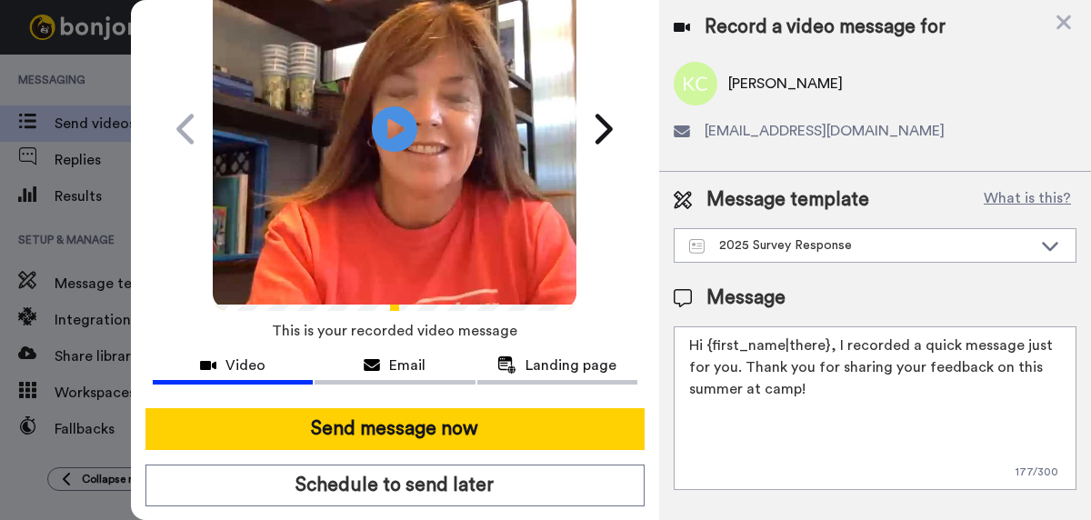
scroll to position [127, 0]
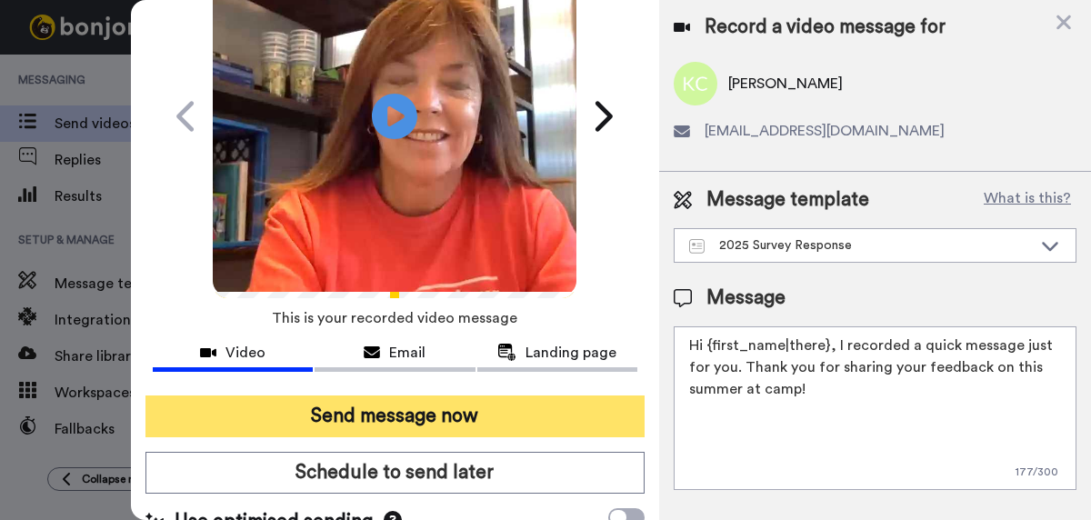
click at [378, 420] on button "Send message now" at bounding box center [394, 417] width 499 height 42
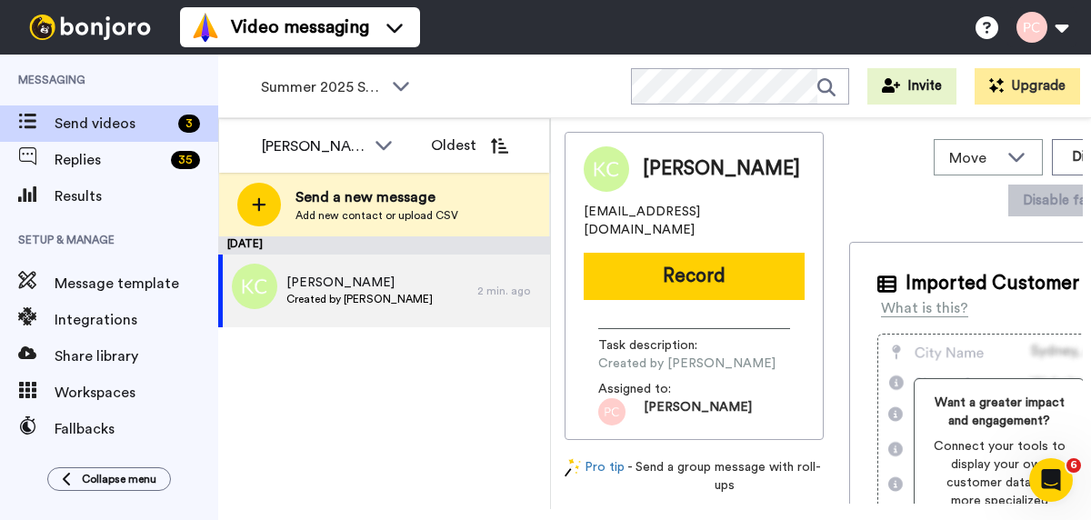
scroll to position [0, 0]
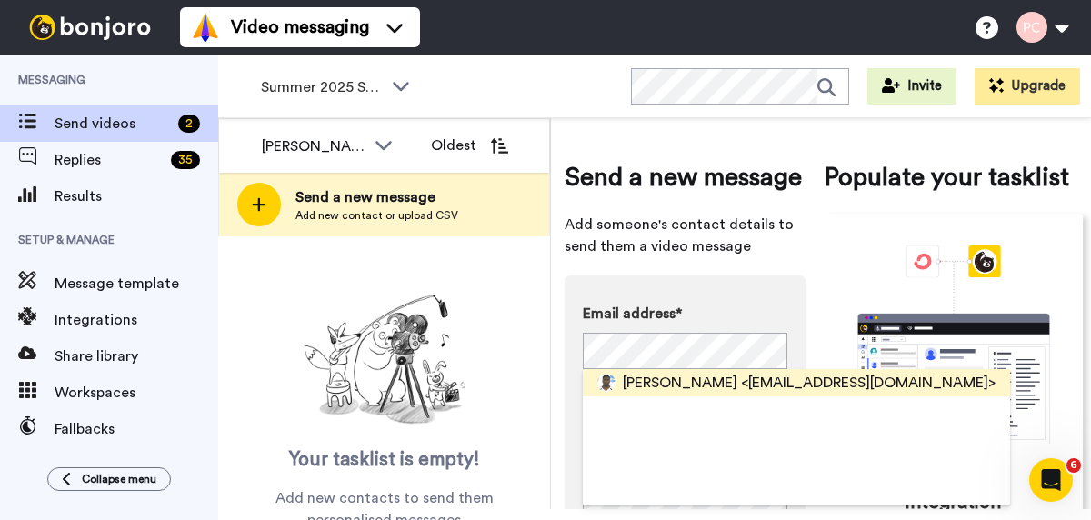
click at [660, 381] on span "Kamron Atkinson" at bounding box center [680, 383] width 115 height 22
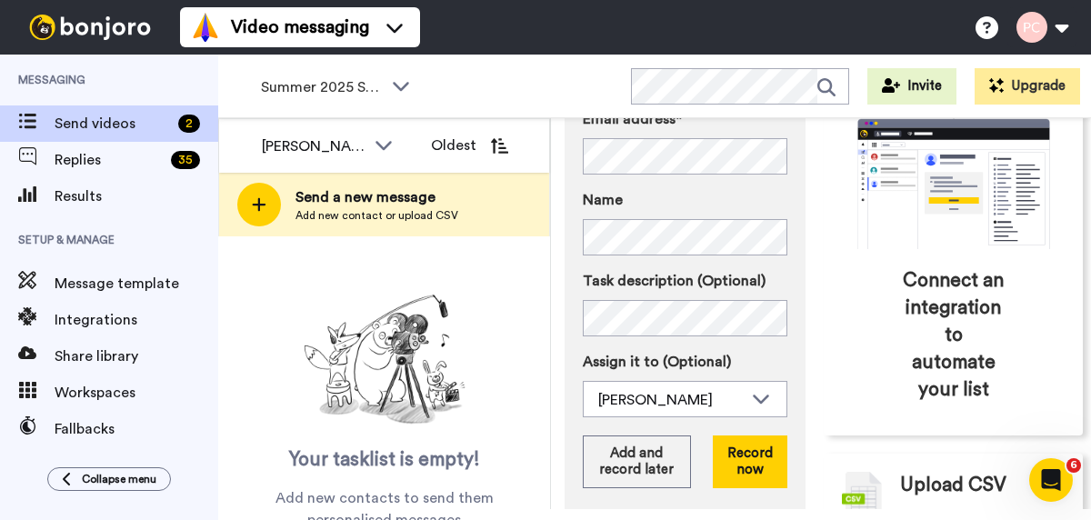
scroll to position [211, 0]
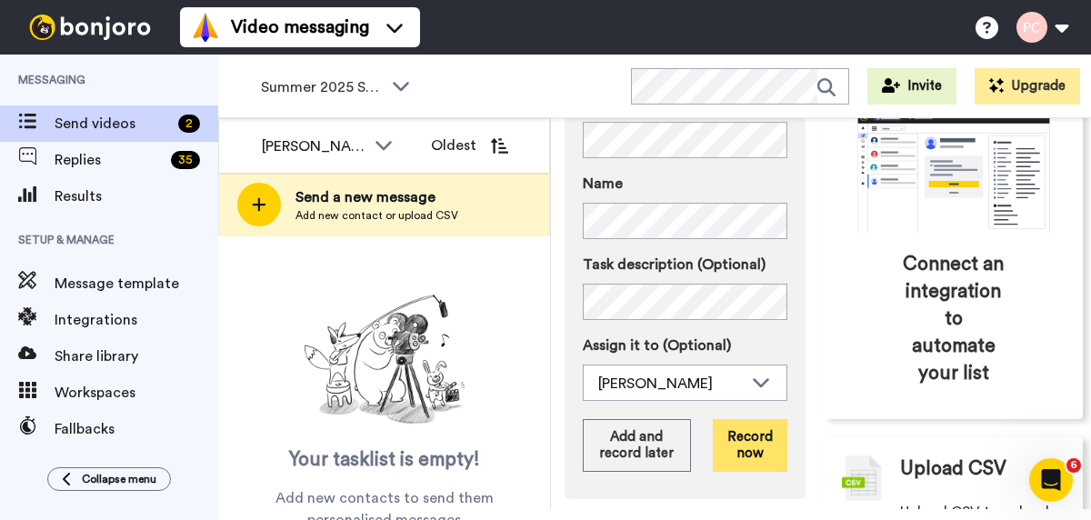
click at [754, 446] on button "Record now" at bounding box center [750, 445] width 75 height 53
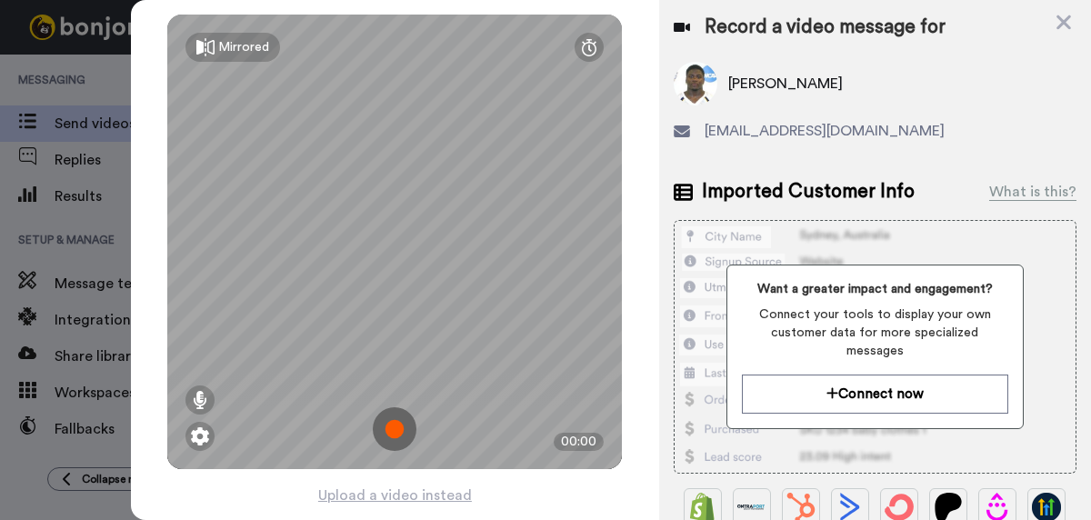
click at [396, 433] on img at bounding box center [395, 429] width 44 height 44
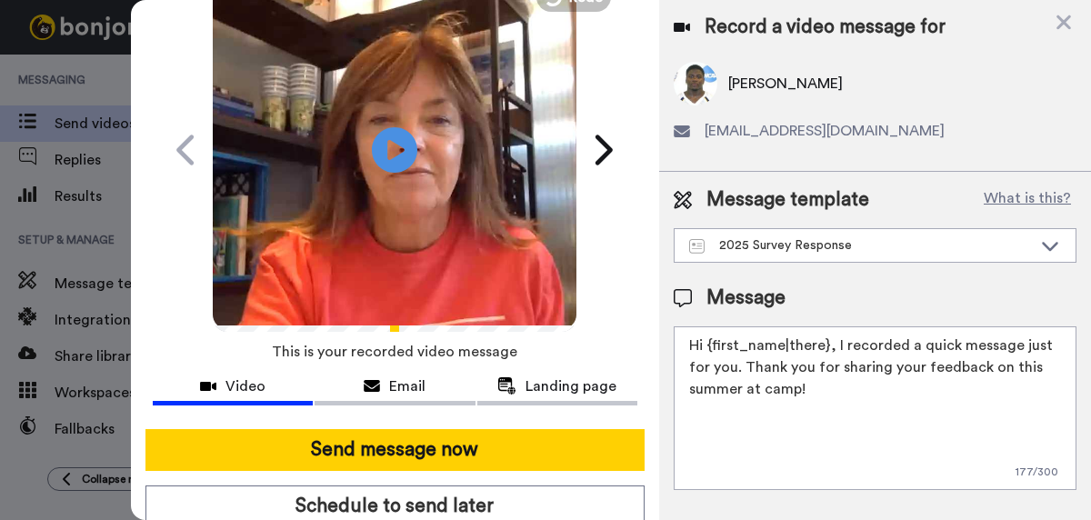
scroll to position [109, 0]
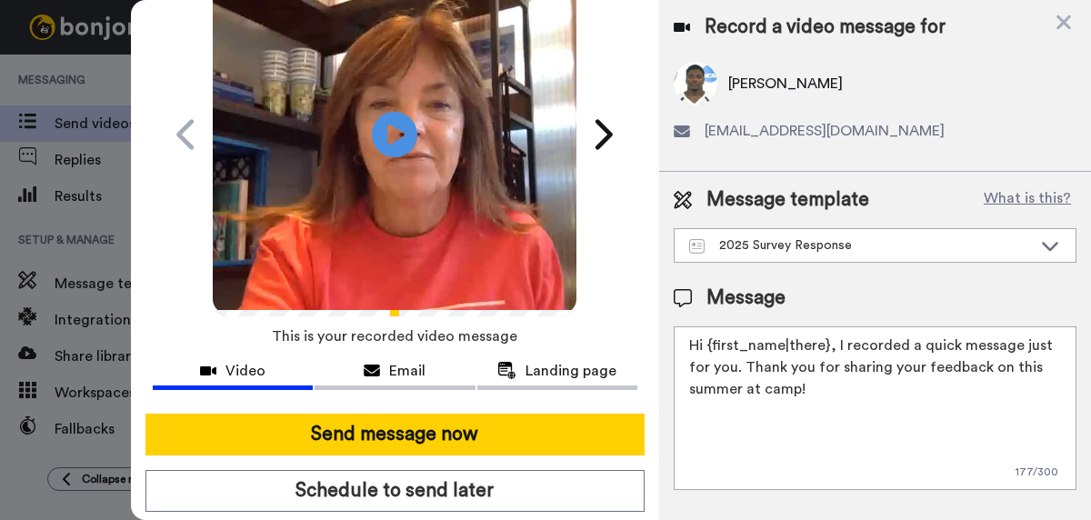
click at [396, 433] on button "Send message now" at bounding box center [394, 435] width 499 height 42
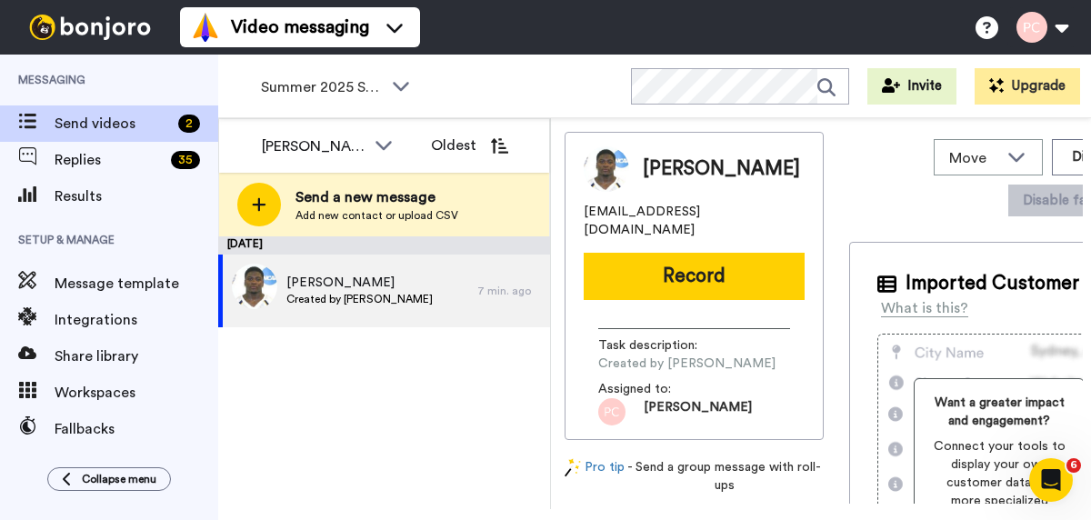
scroll to position [0, 0]
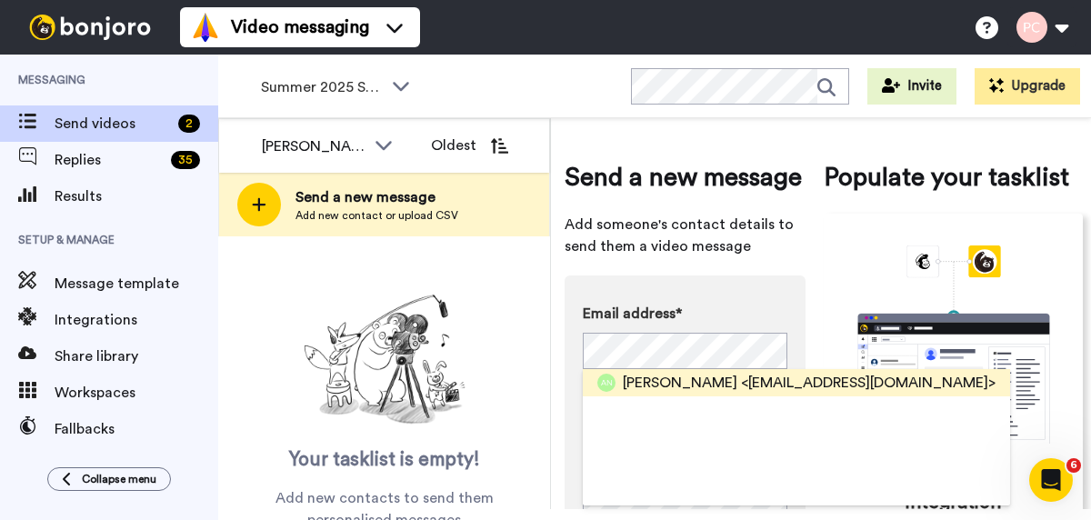
click at [646, 386] on span "Ali Nixon" at bounding box center [680, 383] width 115 height 22
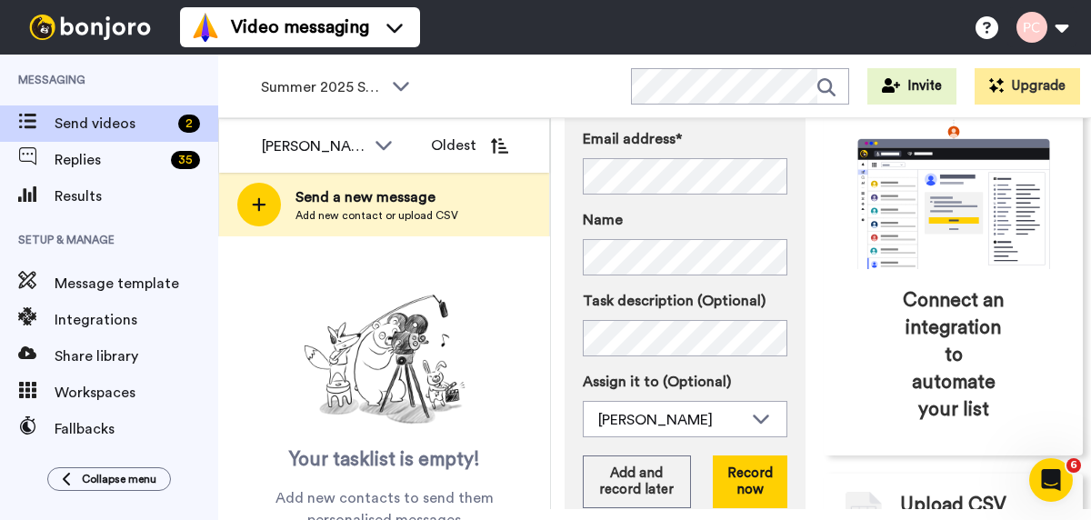
scroll to position [192, 0]
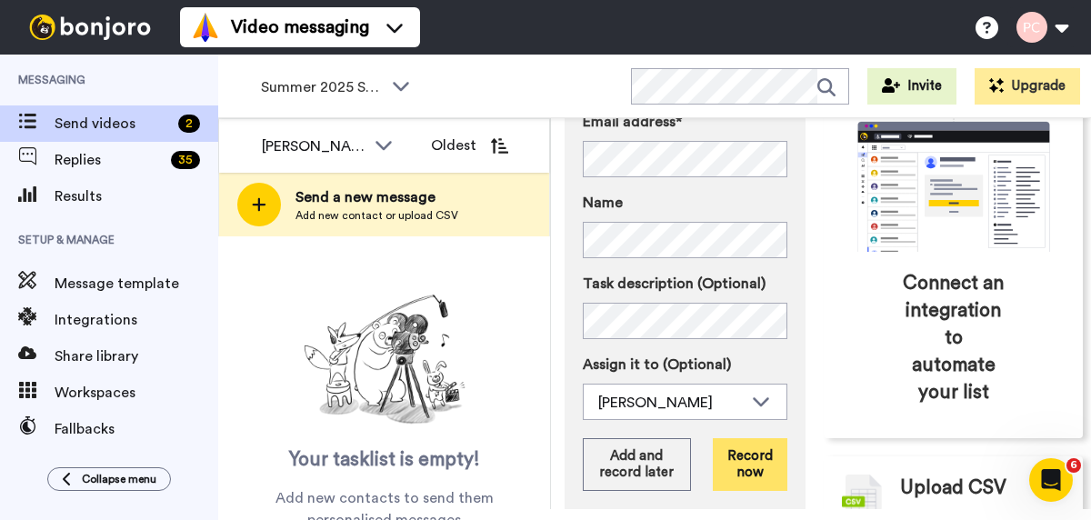
click at [750, 463] on button "Record now" at bounding box center [750, 464] width 75 height 53
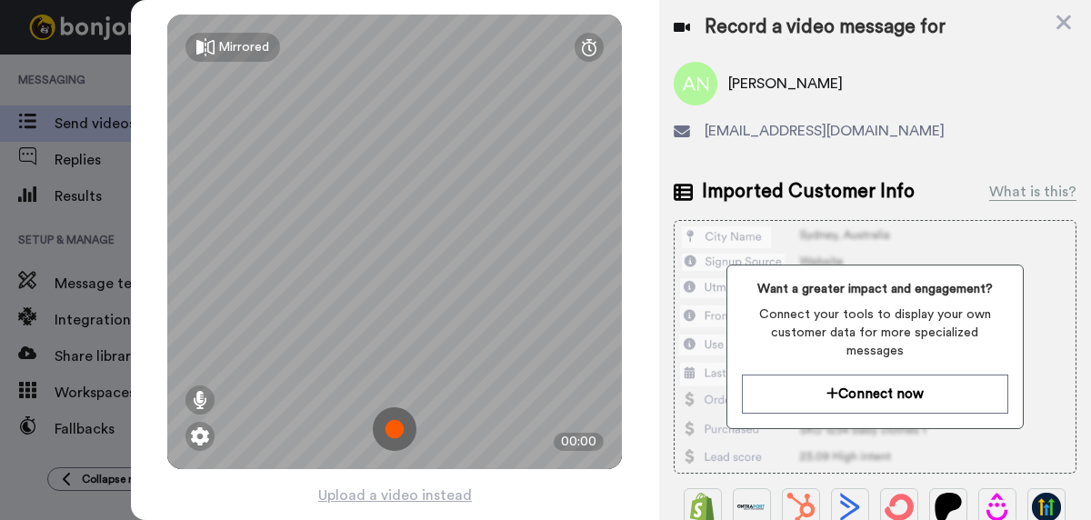
click at [397, 431] on img at bounding box center [395, 429] width 44 height 44
click at [396, 431] on img at bounding box center [395, 429] width 44 height 44
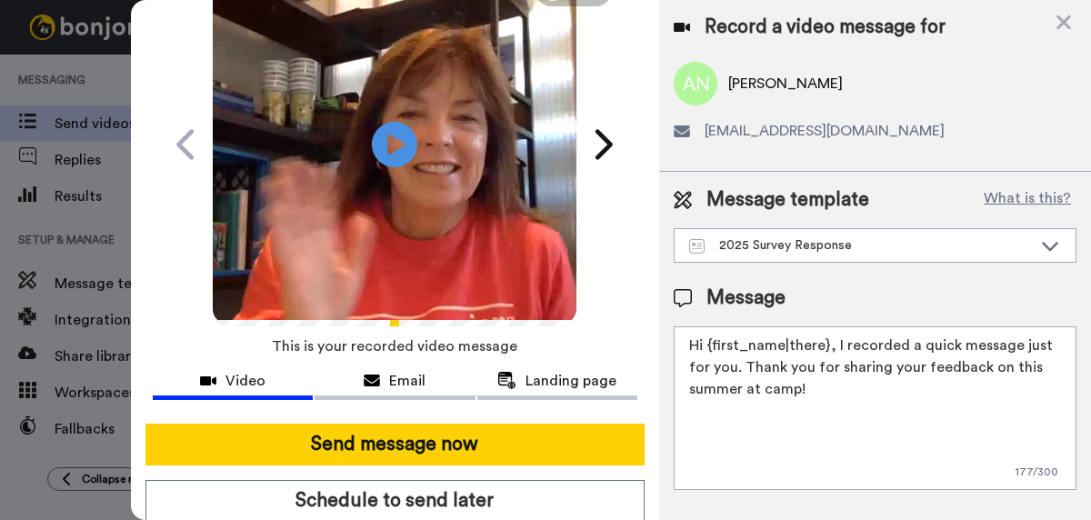
scroll to position [100, 0]
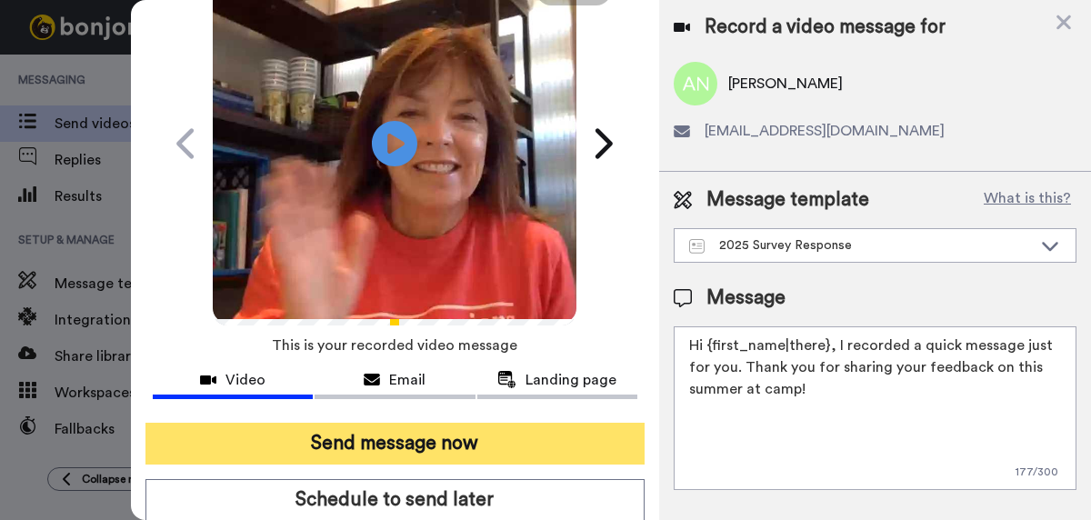
click at [398, 446] on button "Send message now" at bounding box center [394, 444] width 499 height 42
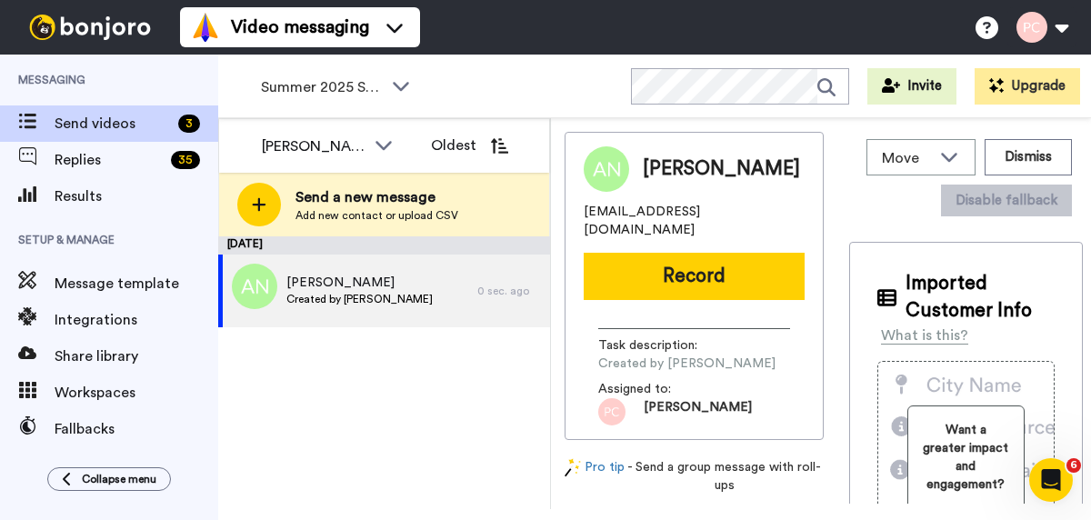
scroll to position [0, 0]
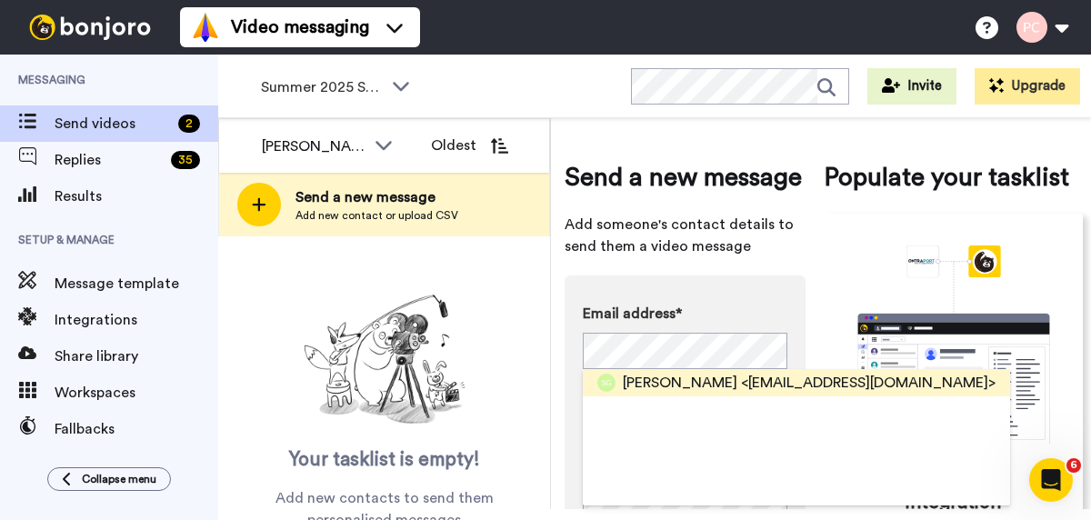
click at [662, 385] on span "Susan Gonzales" at bounding box center [680, 383] width 115 height 22
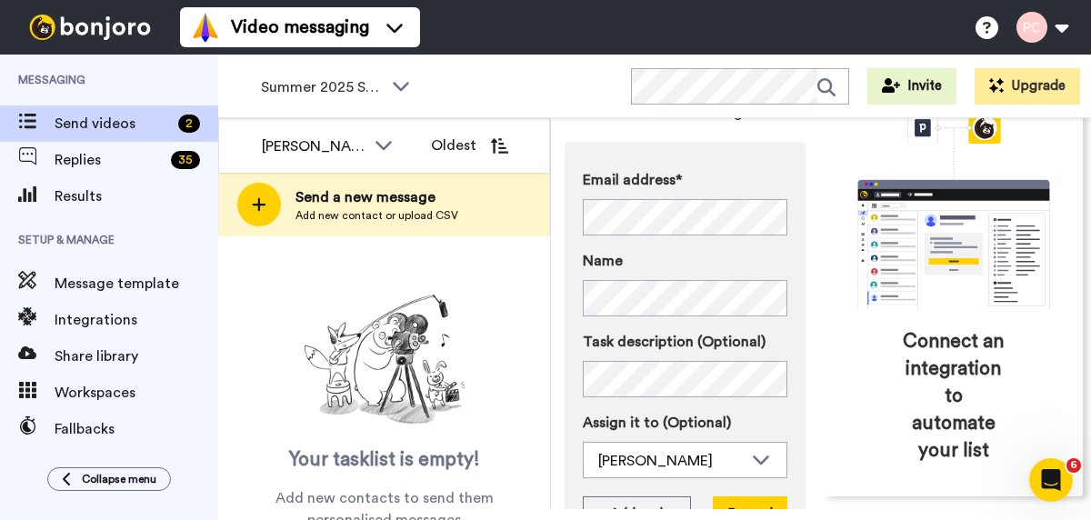
scroll to position [160, 0]
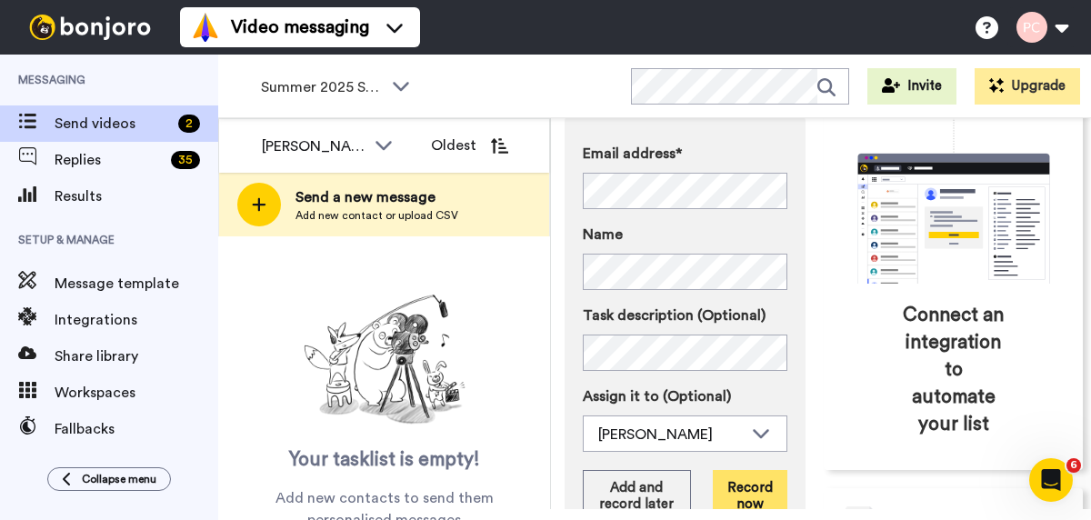
click at [756, 488] on button "Record now" at bounding box center [750, 496] width 75 height 53
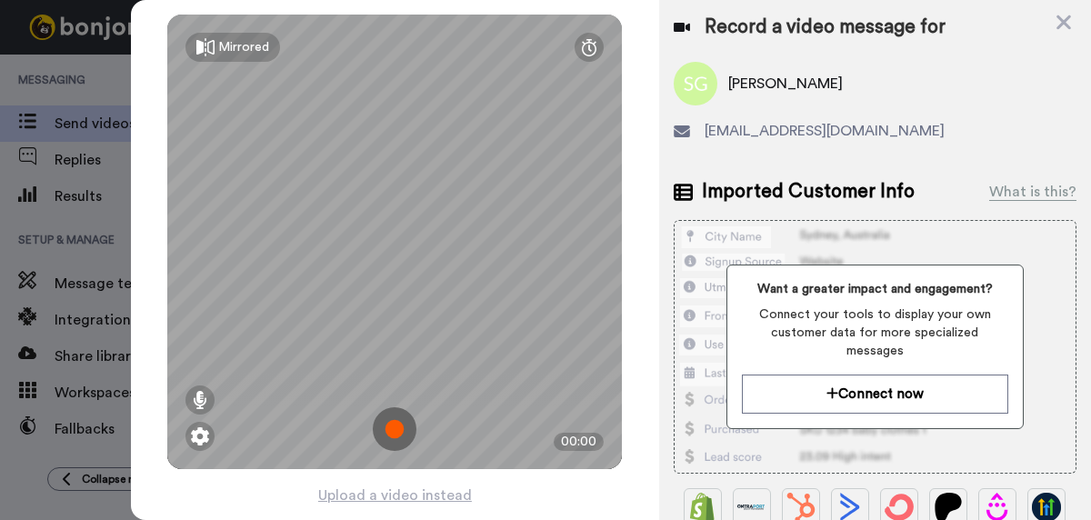
click at [388, 433] on img at bounding box center [395, 429] width 44 height 44
click at [389, 433] on img at bounding box center [395, 429] width 44 height 44
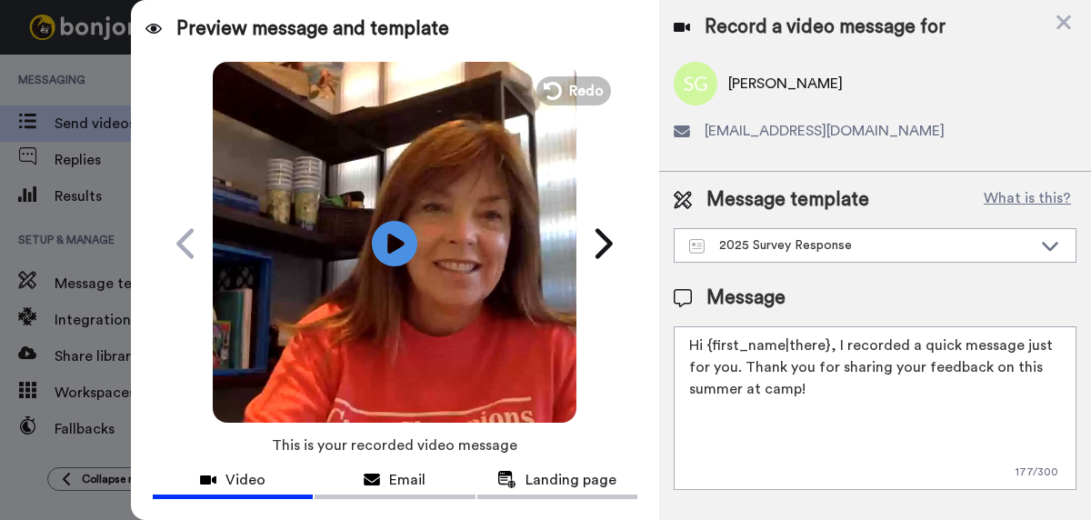
scroll to position [95, 0]
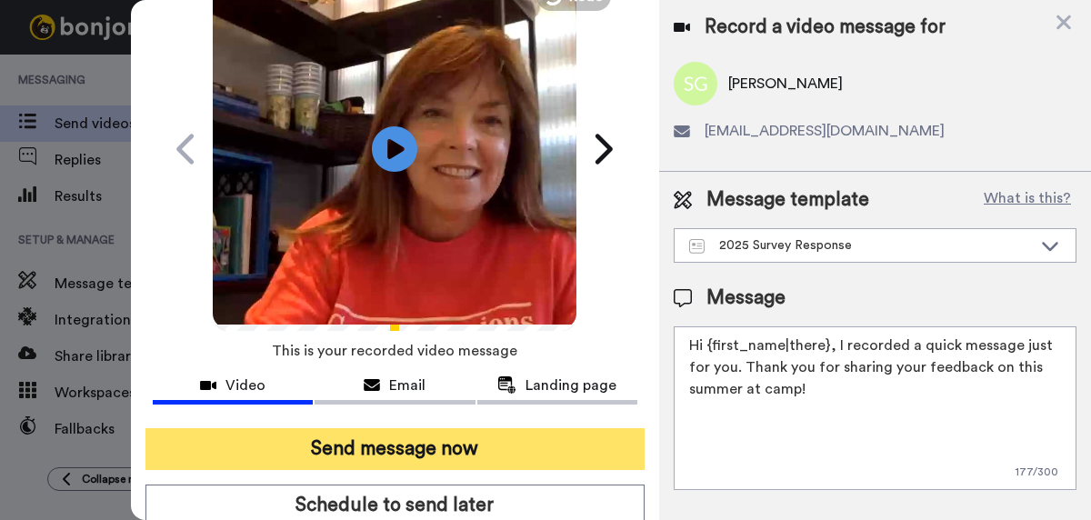
click at [386, 446] on button "Send message now" at bounding box center [394, 449] width 499 height 42
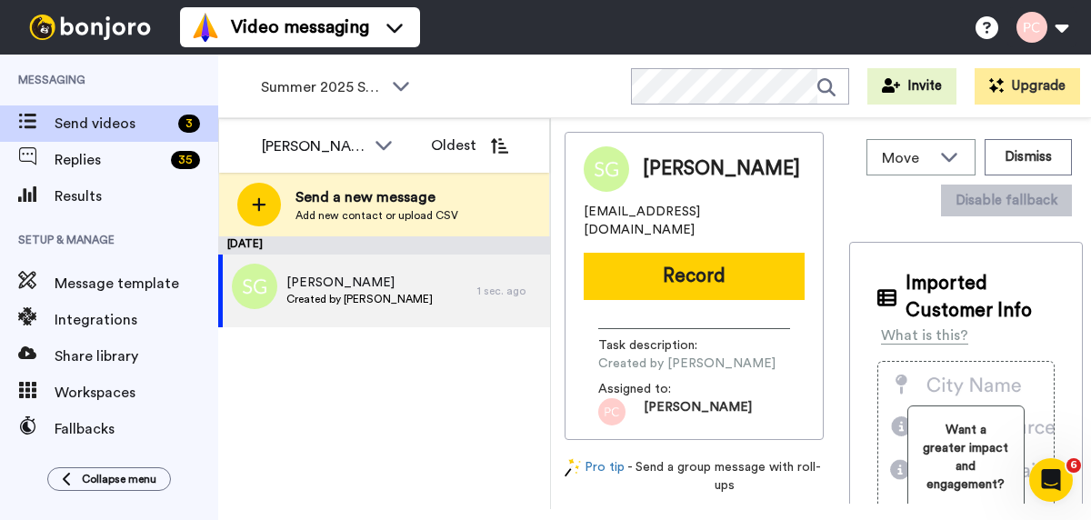
scroll to position [0, 0]
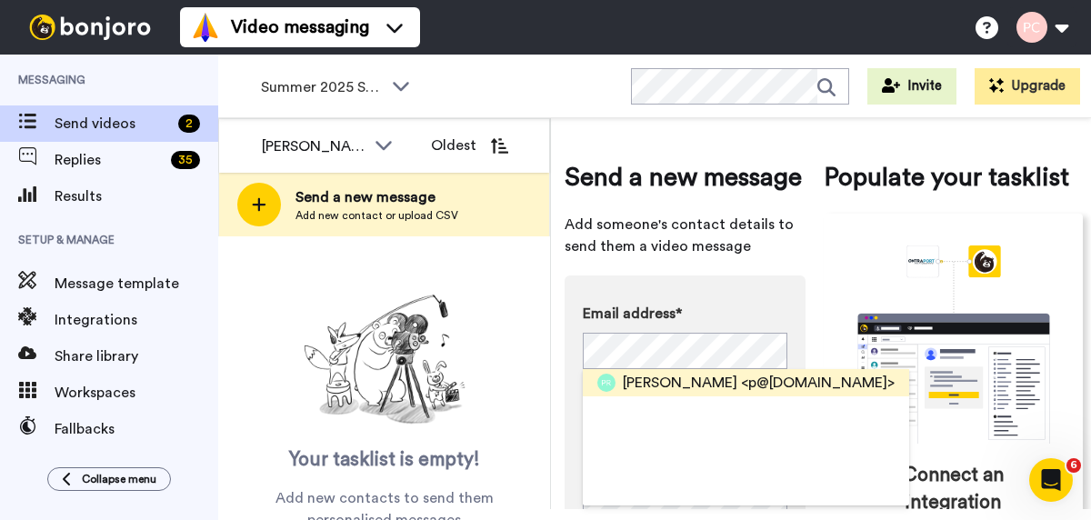
click at [646, 382] on span "Prashanth Rao" at bounding box center [680, 383] width 115 height 22
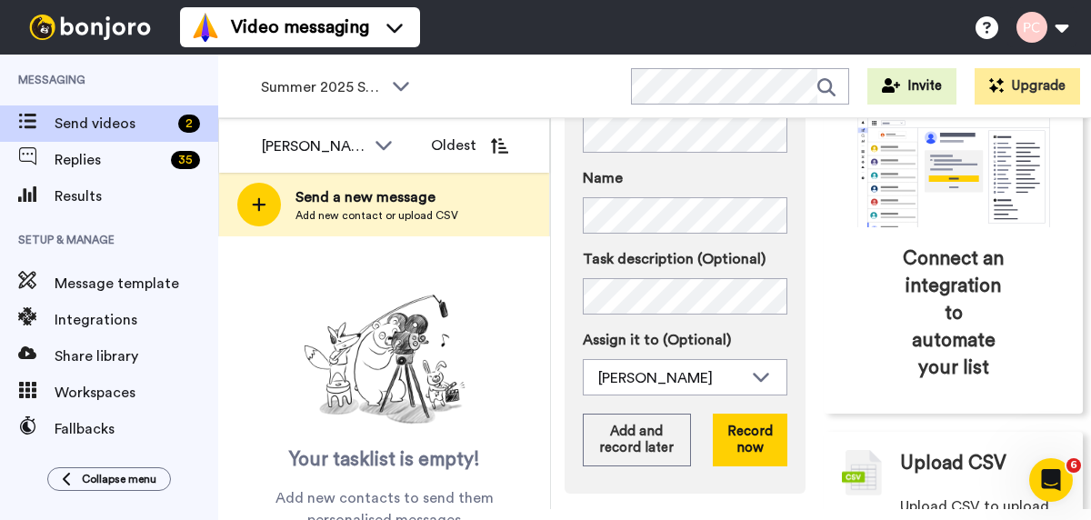
scroll to position [223, 0]
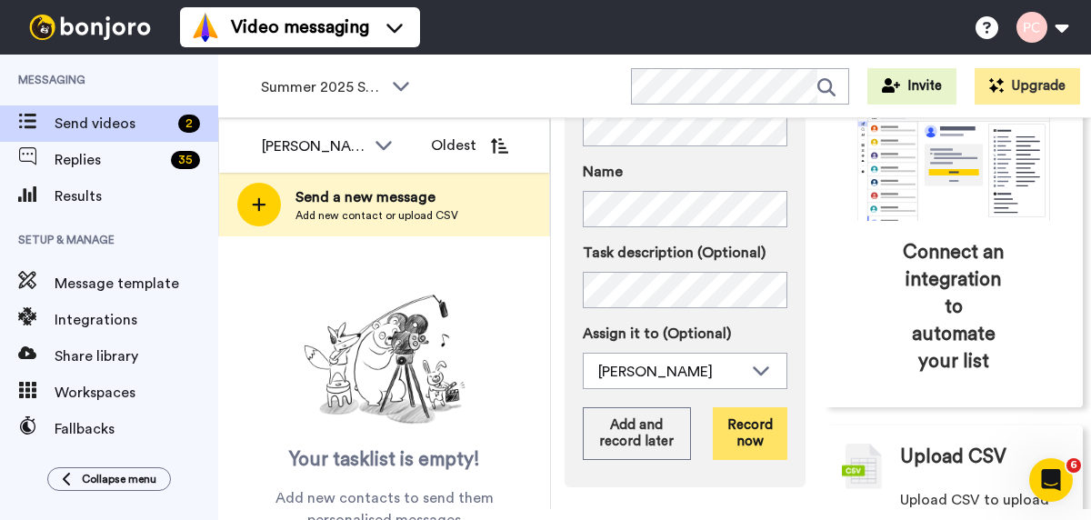
click at [762, 424] on button "Record now" at bounding box center [750, 433] width 75 height 53
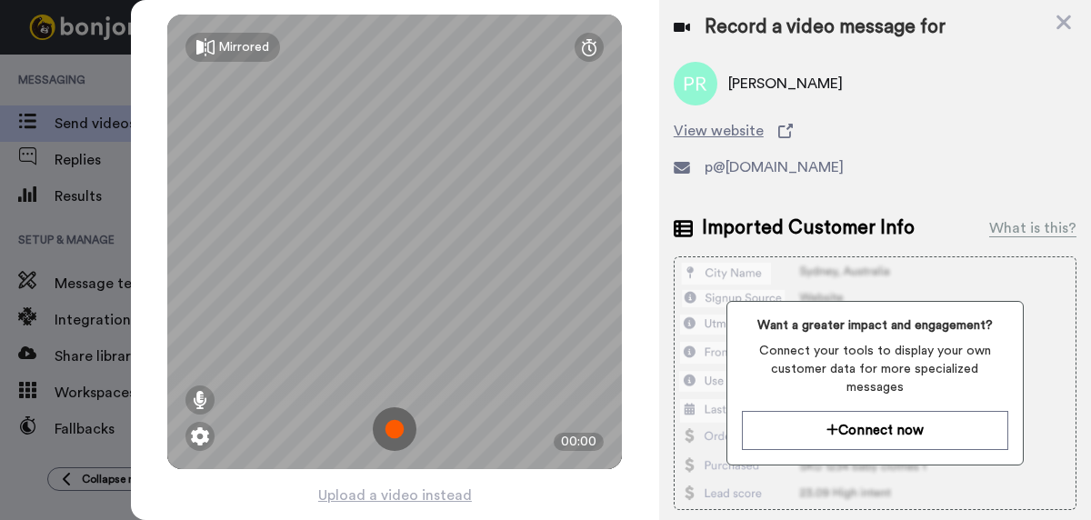
click at [398, 427] on img at bounding box center [395, 429] width 44 height 44
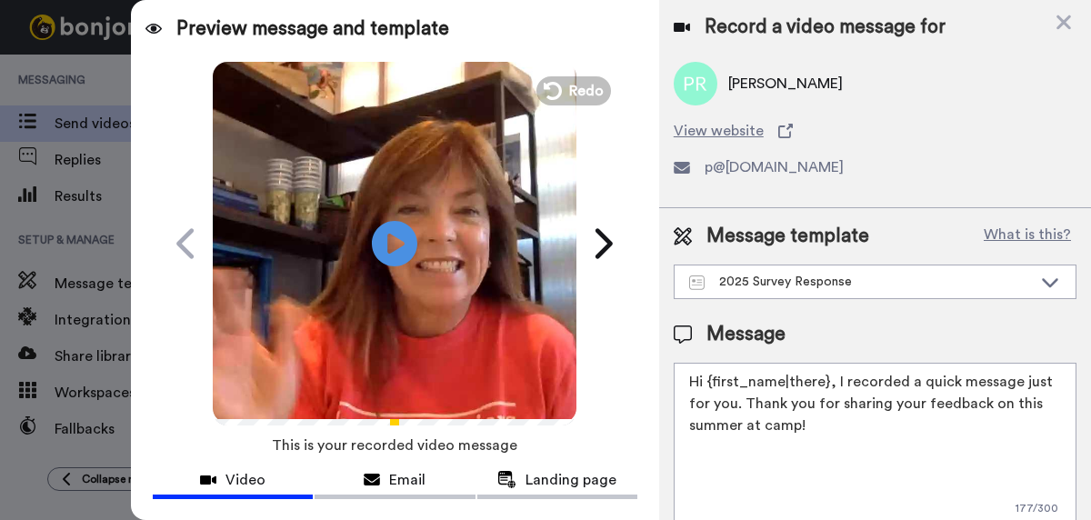
scroll to position [67, 0]
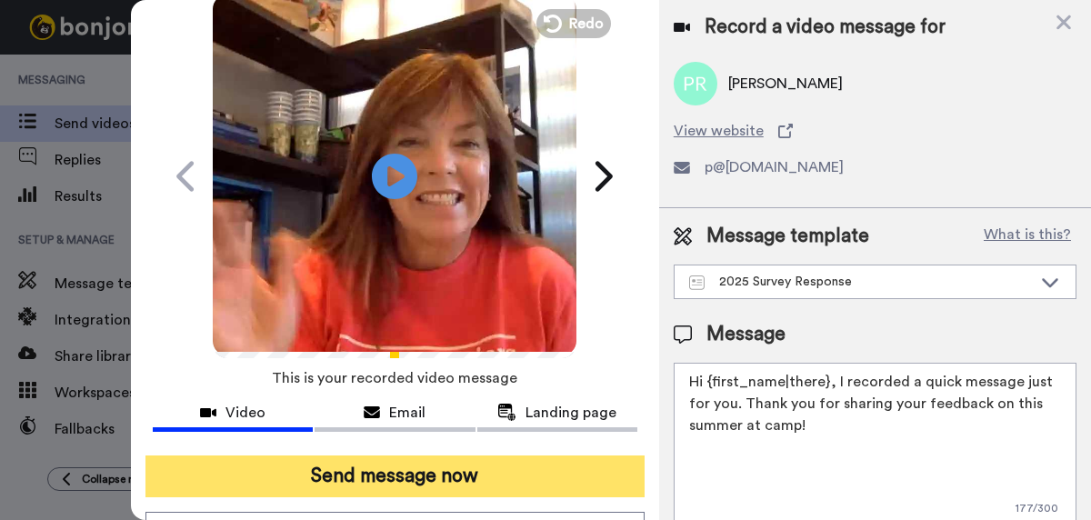
click at [389, 476] on button "Send message now" at bounding box center [394, 477] width 499 height 42
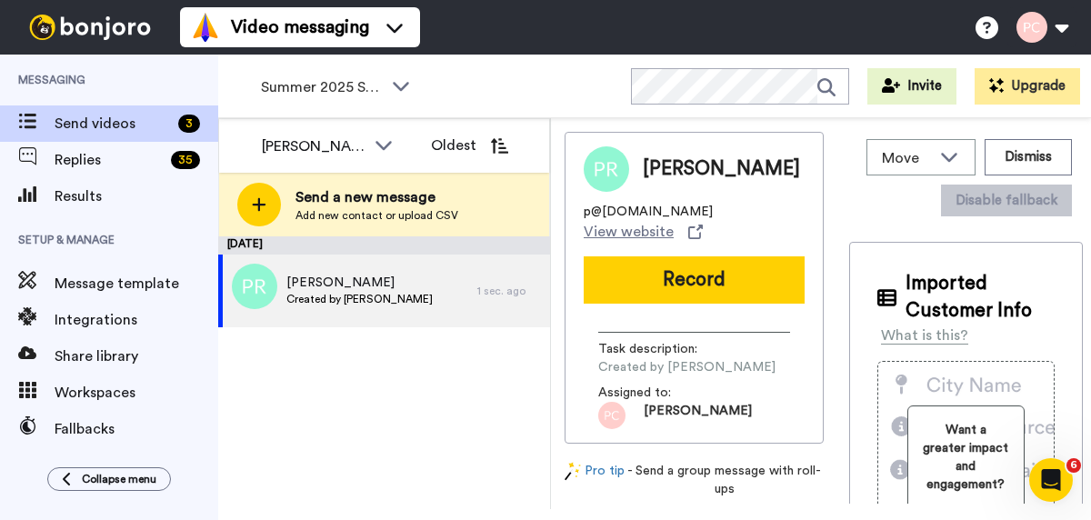
scroll to position [0, 0]
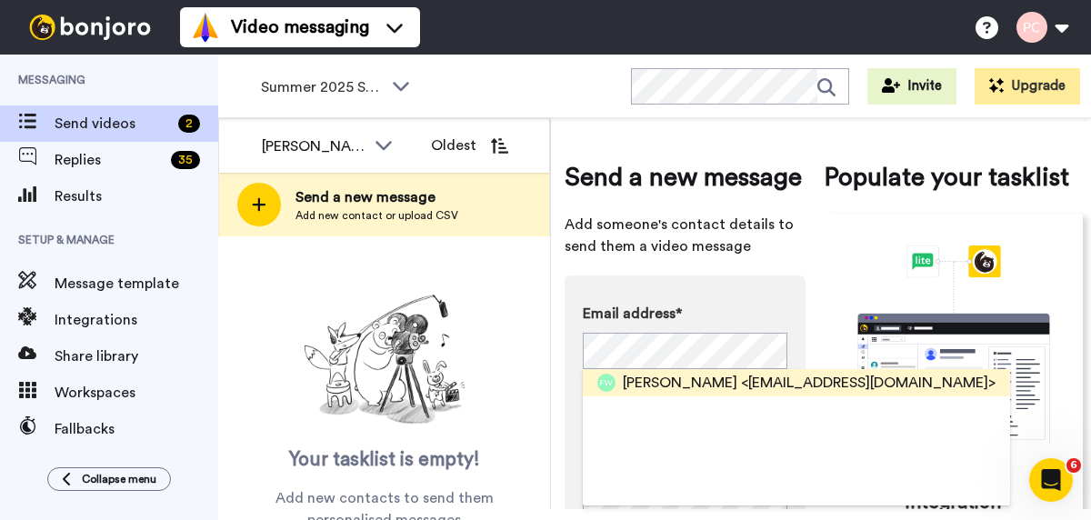
click at [706, 382] on span "[PERSON_NAME]" at bounding box center [680, 383] width 115 height 22
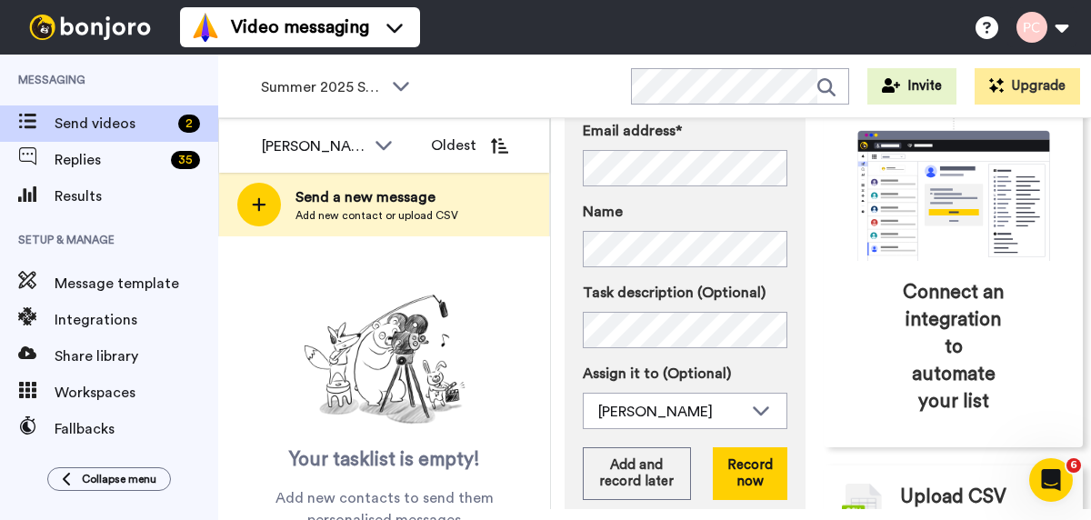
scroll to position [220, 0]
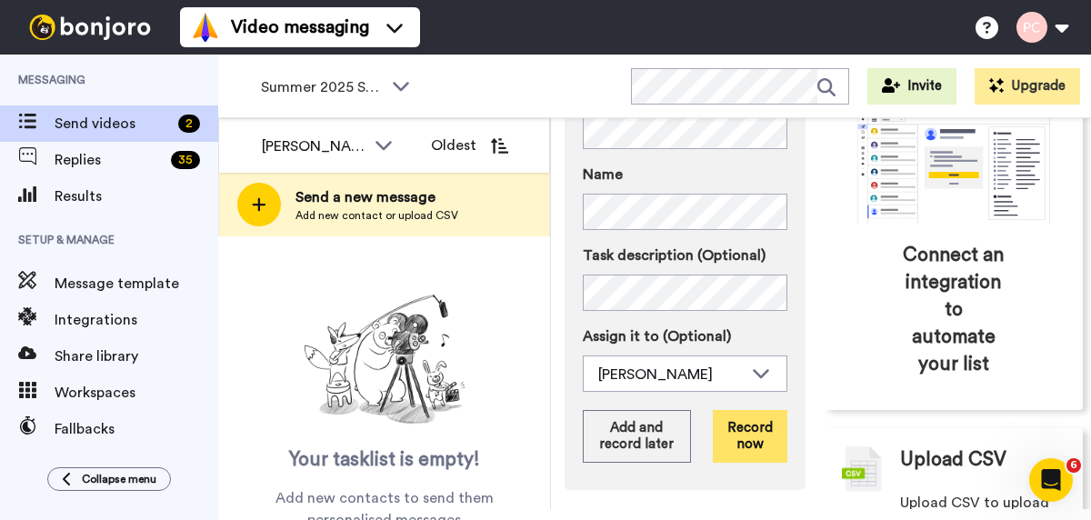
click at [747, 446] on button "Record now" at bounding box center [750, 436] width 75 height 53
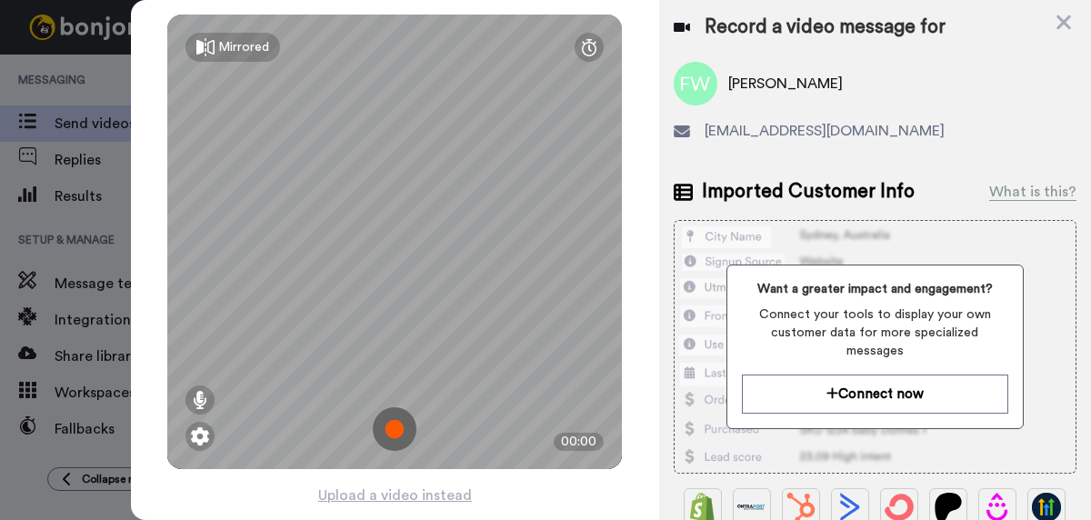
click at [392, 430] on img at bounding box center [395, 429] width 44 height 44
click at [393, 430] on img at bounding box center [395, 429] width 44 height 44
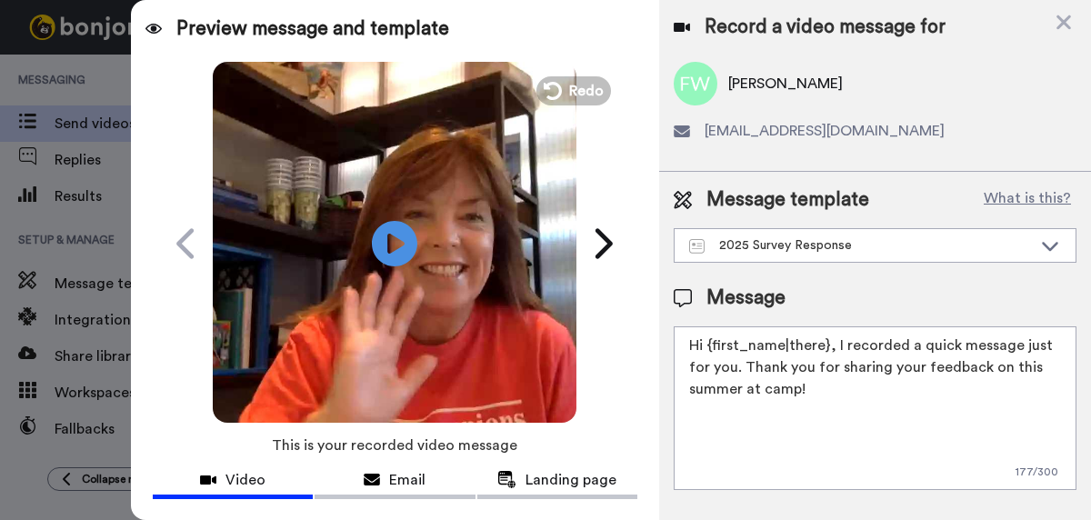
scroll to position [84, 0]
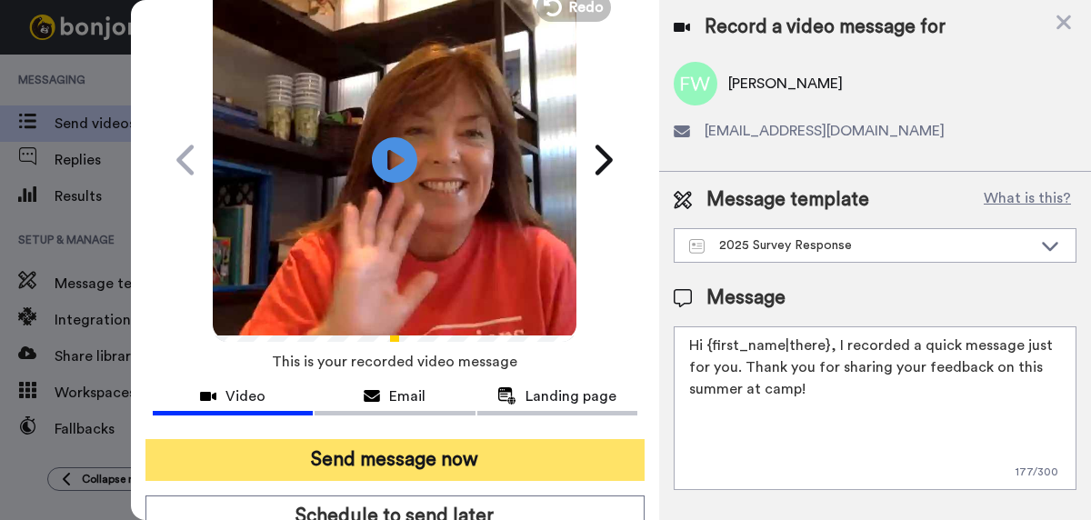
click at [386, 460] on button "Send message now" at bounding box center [394, 460] width 499 height 42
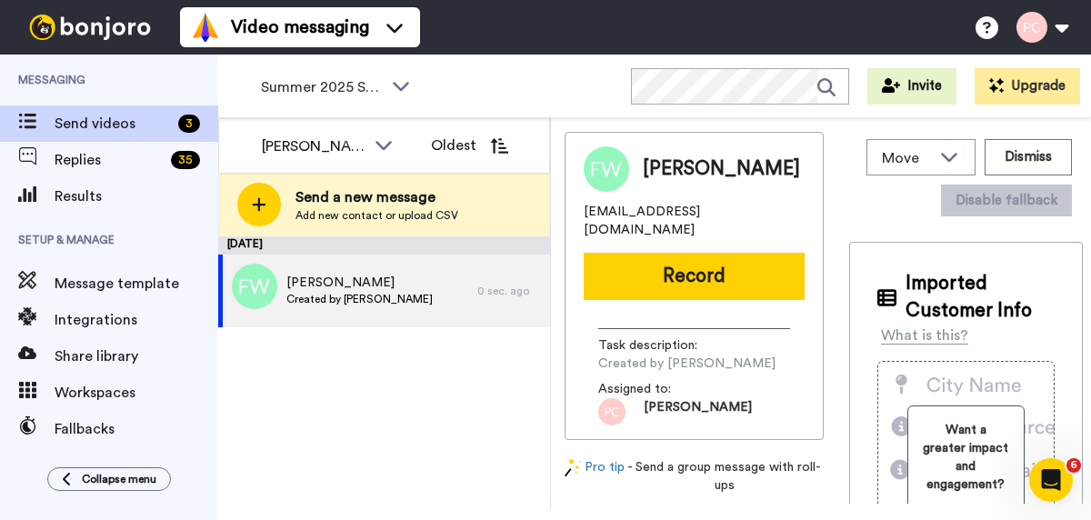
scroll to position [0, 0]
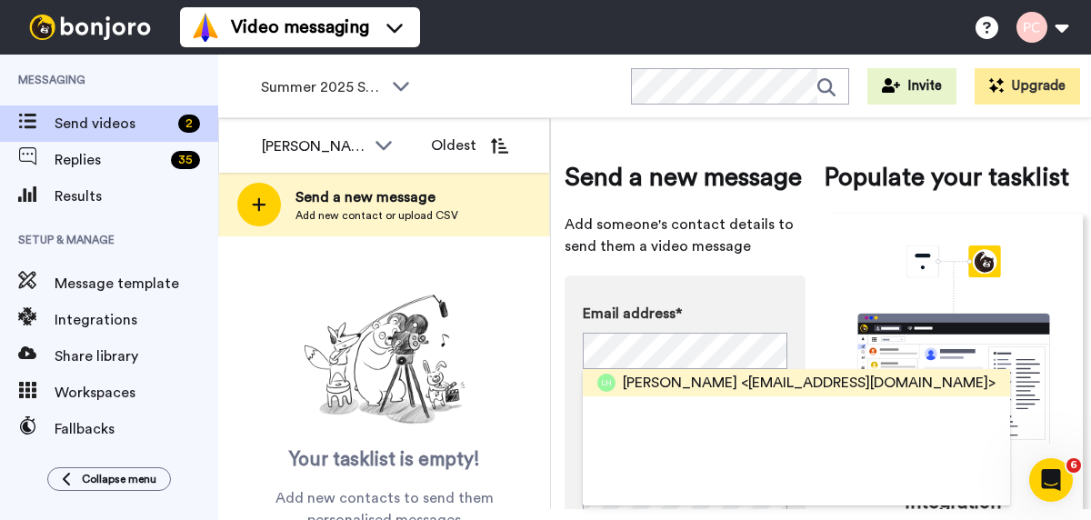
click at [654, 382] on span "[PERSON_NAME]" at bounding box center [680, 383] width 115 height 22
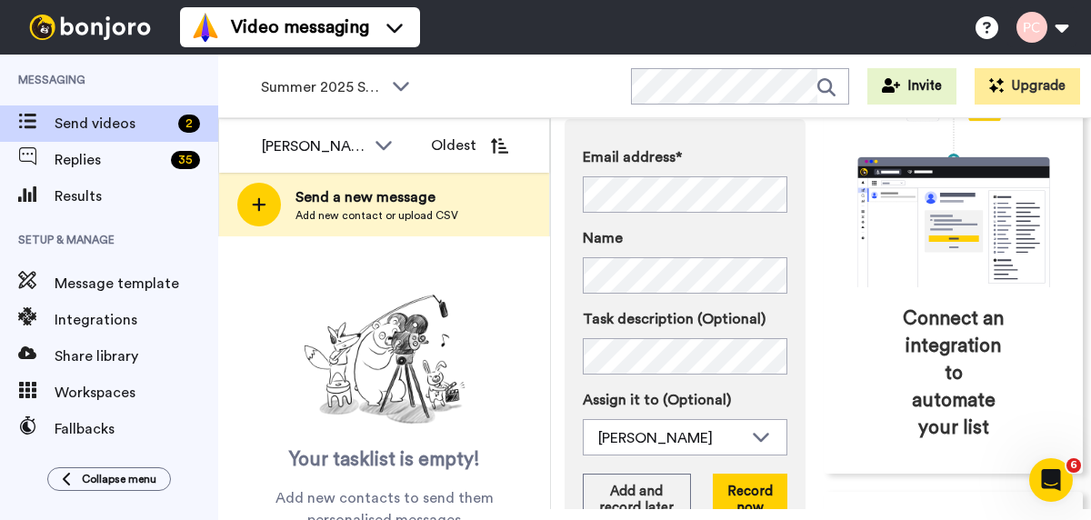
scroll to position [205, 0]
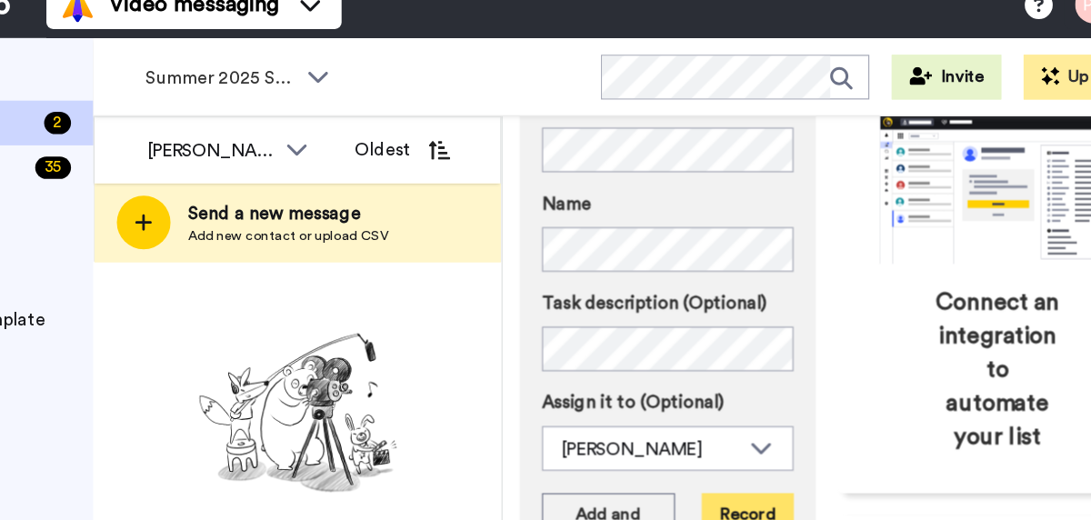
click at [746, 434] on button "Record now" at bounding box center [750, 451] width 75 height 53
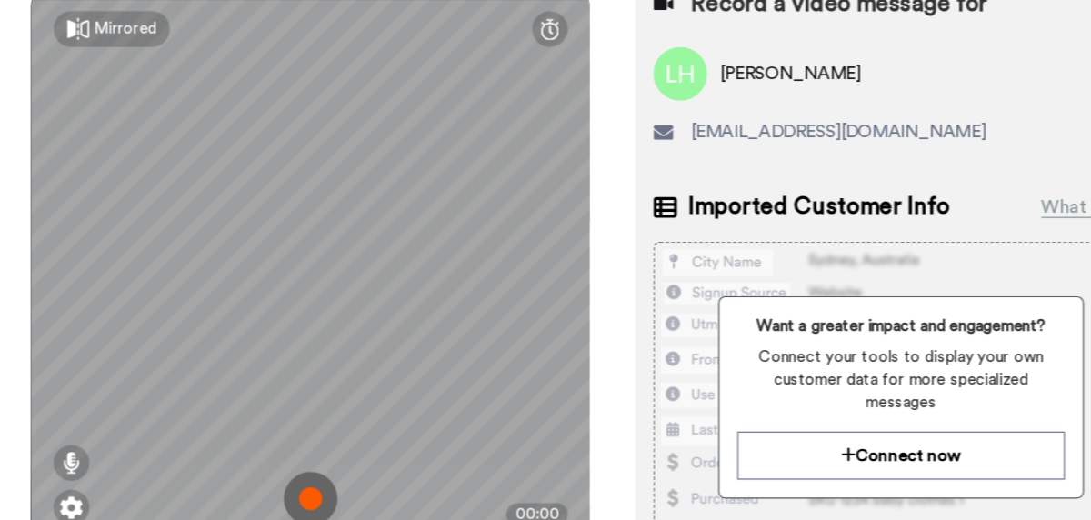
click at [395, 439] on img at bounding box center [395, 429] width 44 height 44
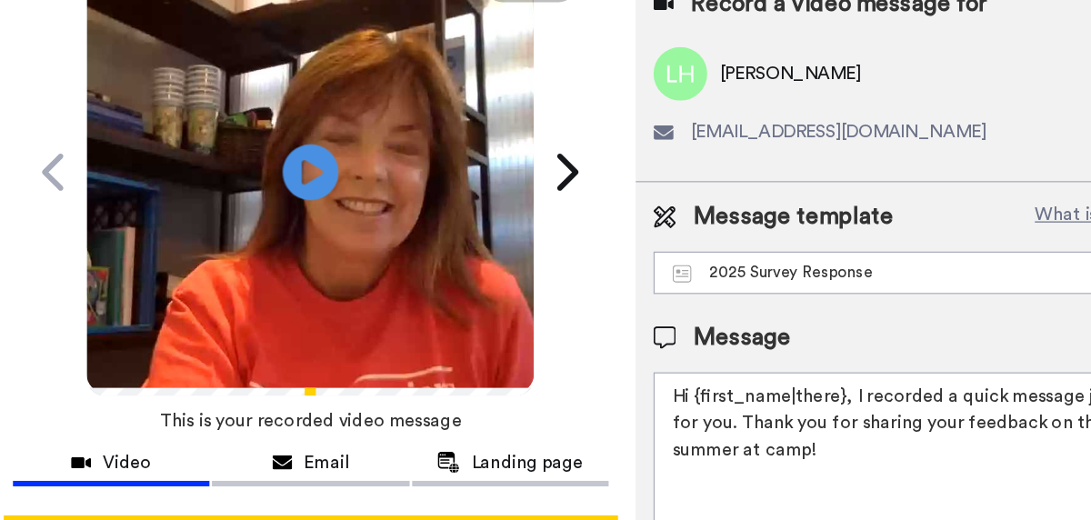
scroll to position [167, 0]
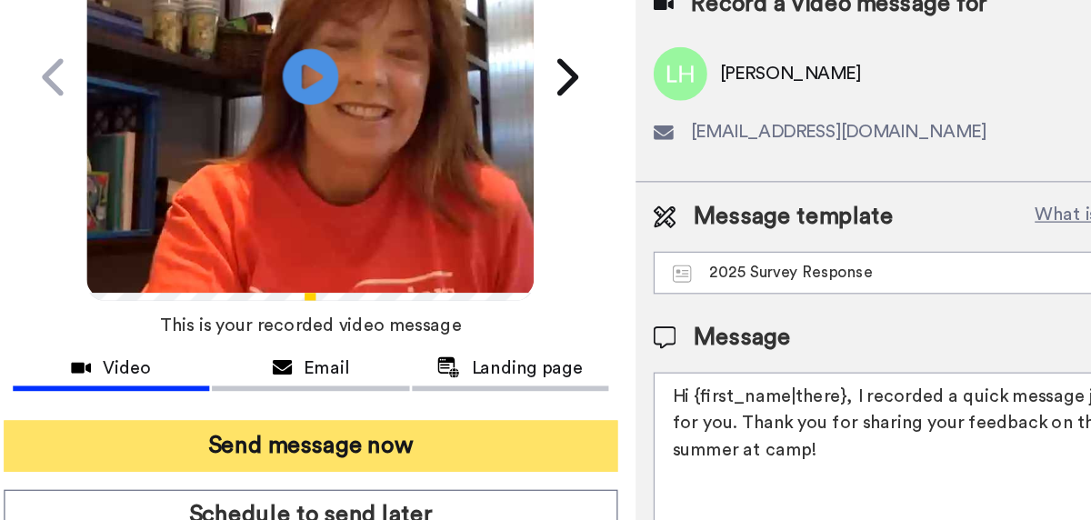
click at [497, 370] on button "Send message now" at bounding box center [394, 387] width 499 height 42
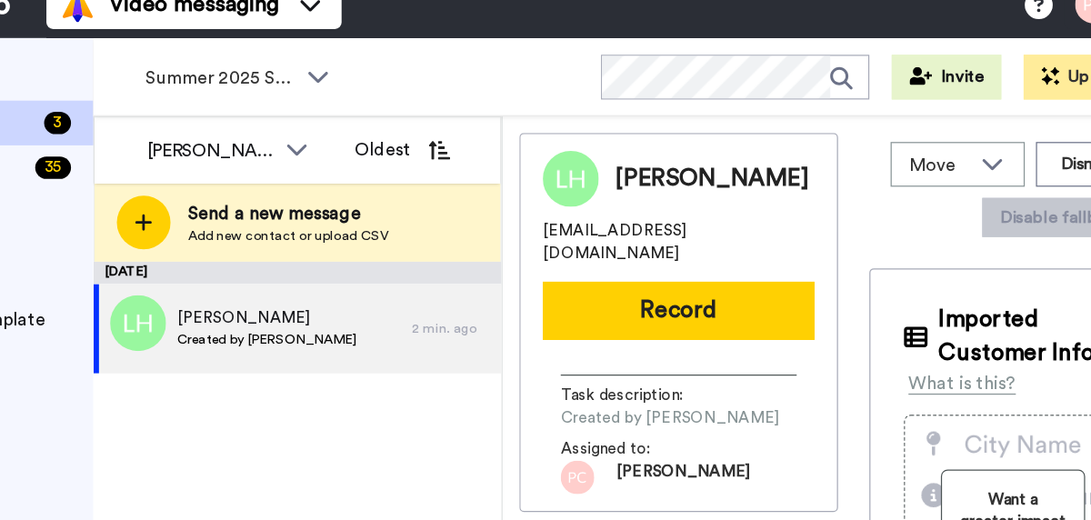
scroll to position [0, 0]
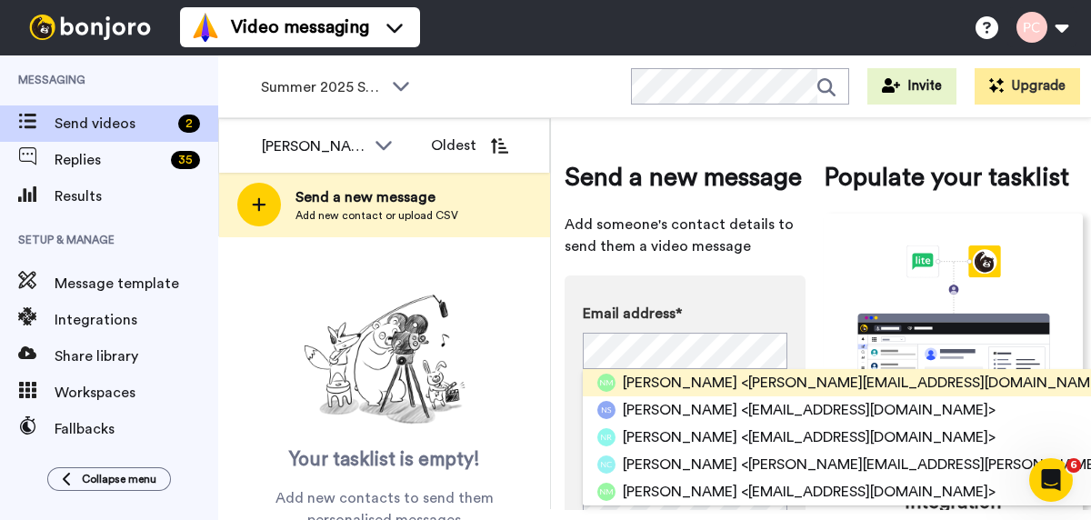
click at [639, 379] on span "NATALIA MARTINEZ" at bounding box center [680, 383] width 115 height 22
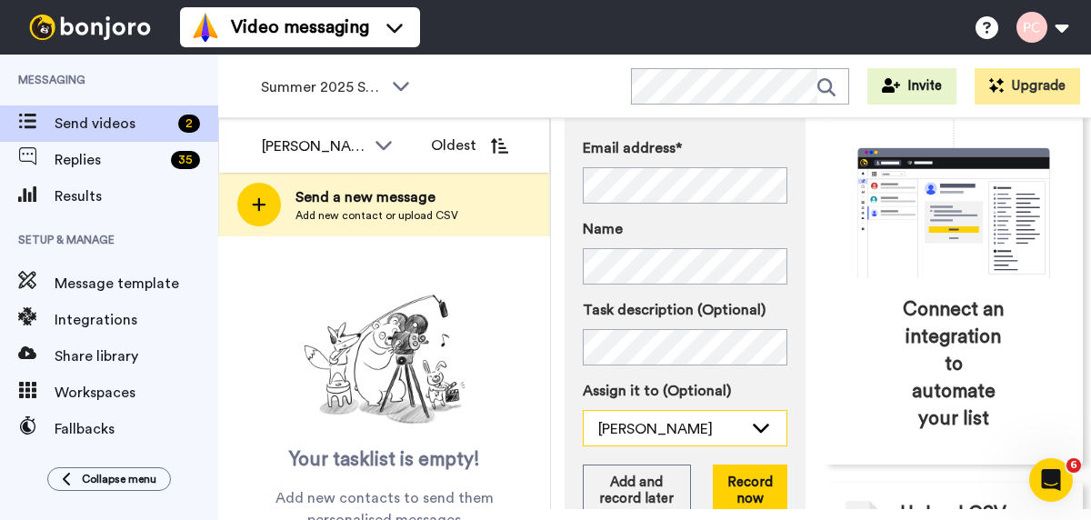
scroll to position [182, 0]
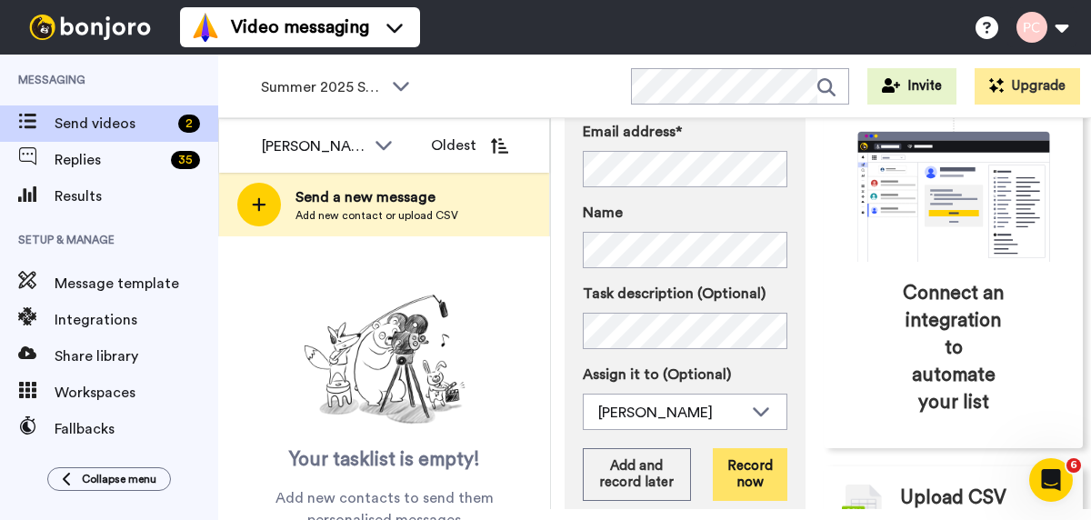
click at [747, 474] on button "Record now" at bounding box center [750, 474] width 75 height 53
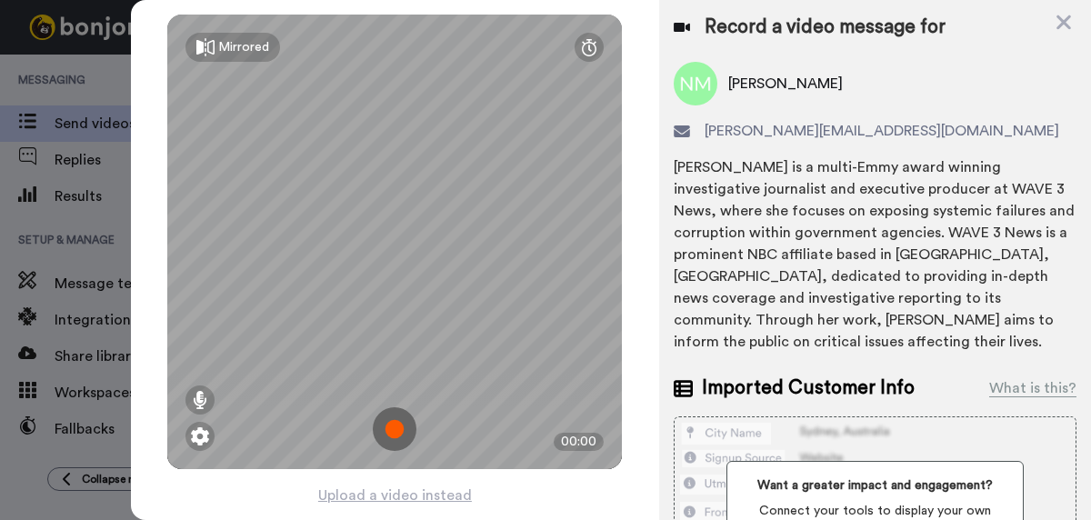
click at [398, 432] on img at bounding box center [395, 429] width 44 height 44
click at [398, 431] on img at bounding box center [395, 429] width 44 height 44
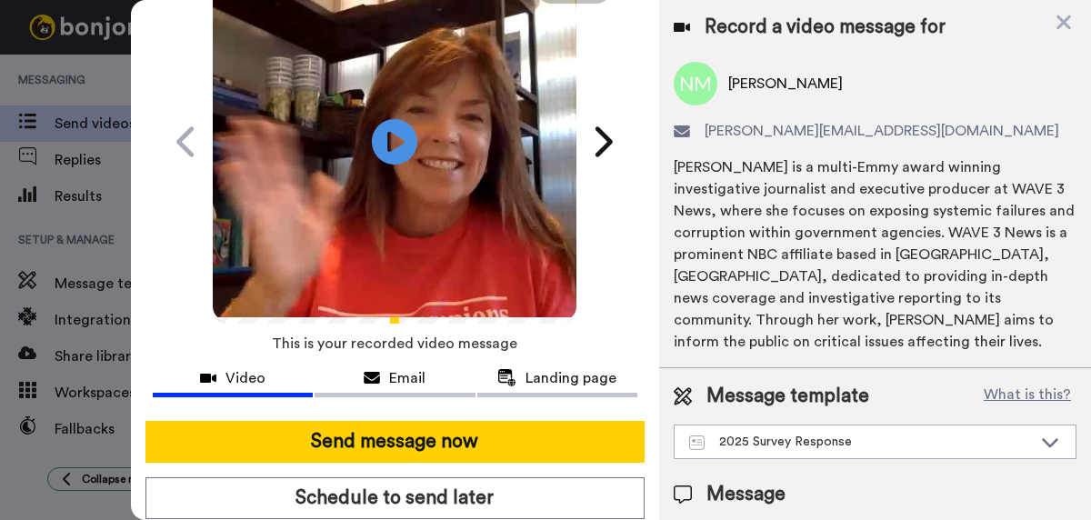
scroll to position [105, 0]
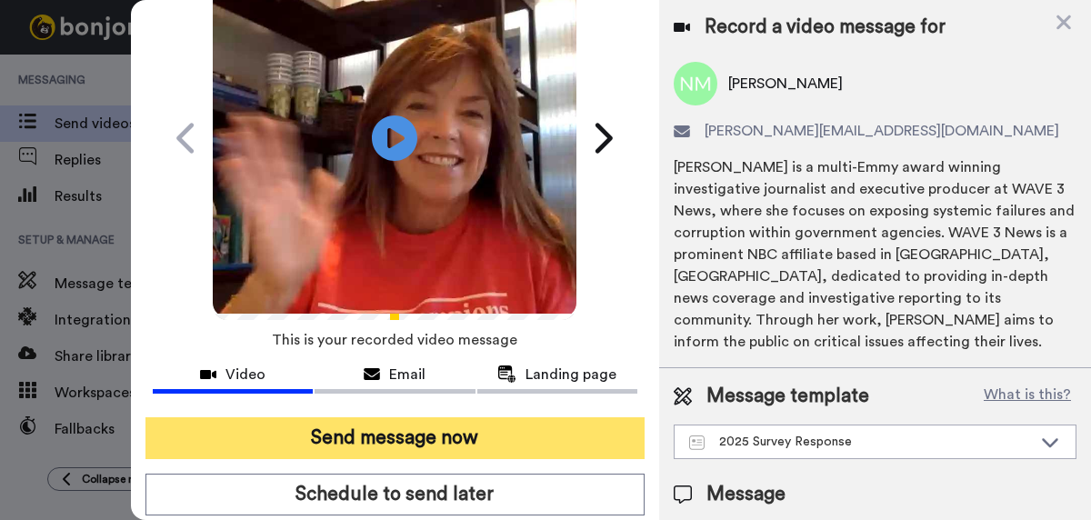
click at [396, 443] on button "Send message now" at bounding box center [394, 438] width 499 height 42
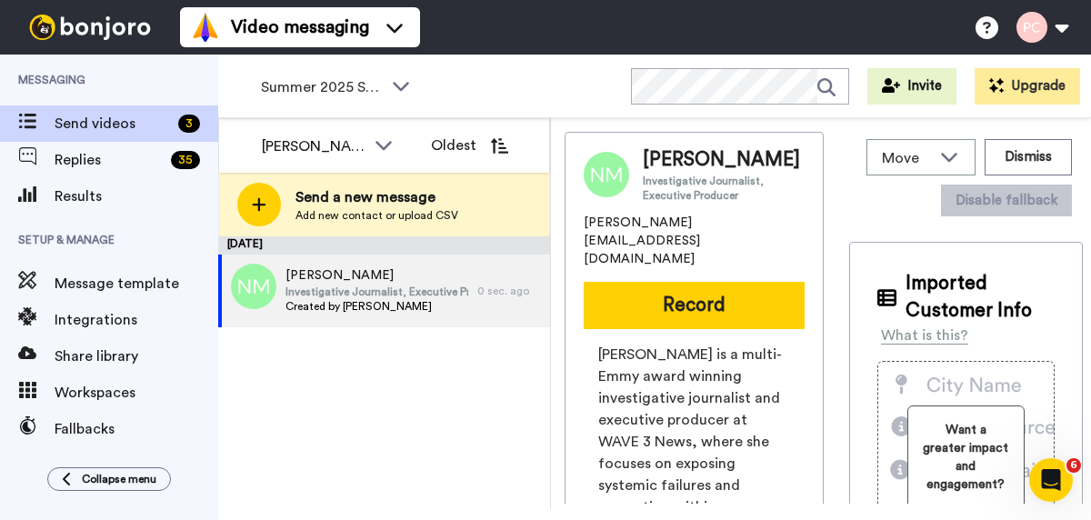
scroll to position [0, 0]
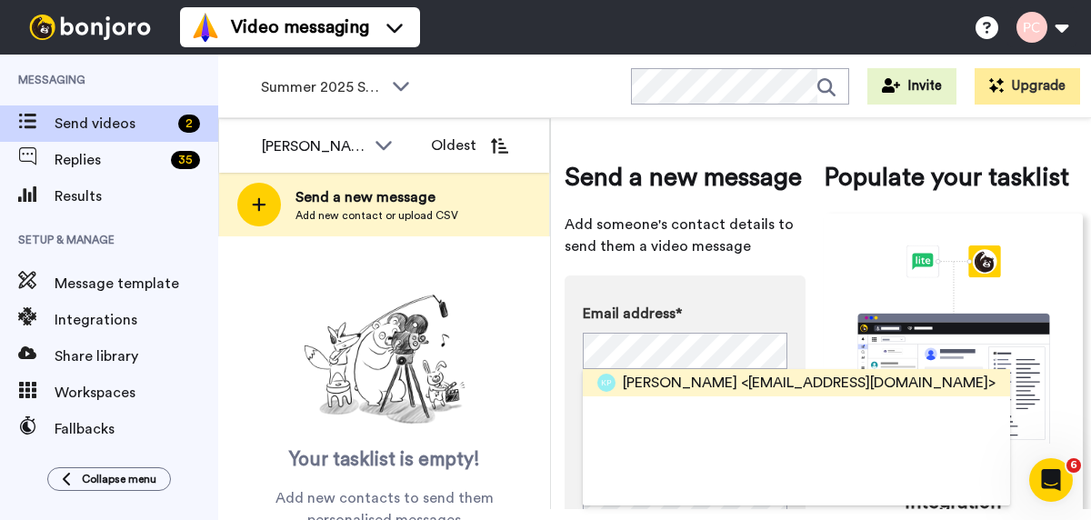
click at [643, 381] on span "Kelley Parel" at bounding box center [680, 383] width 115 height 22
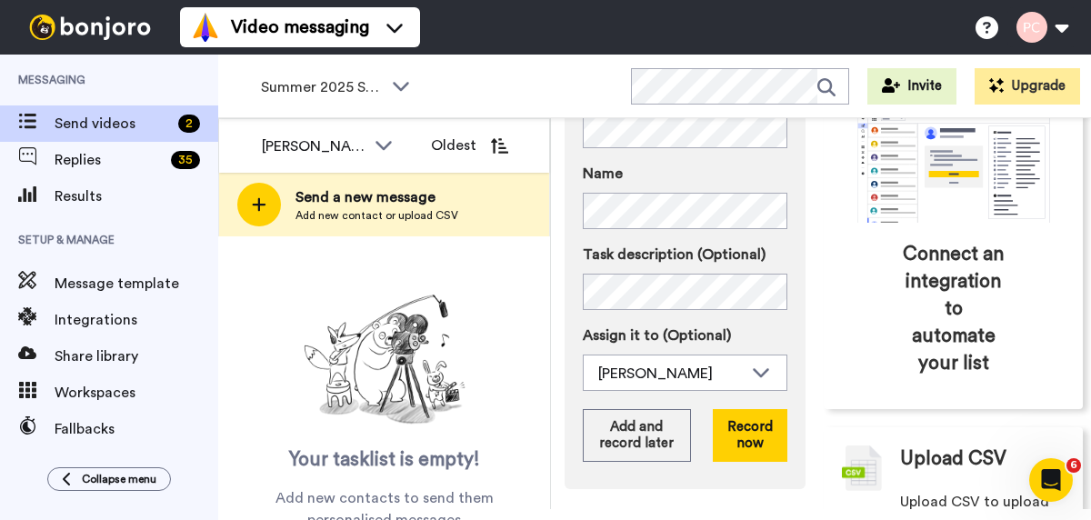
scroll to position [238, 0]
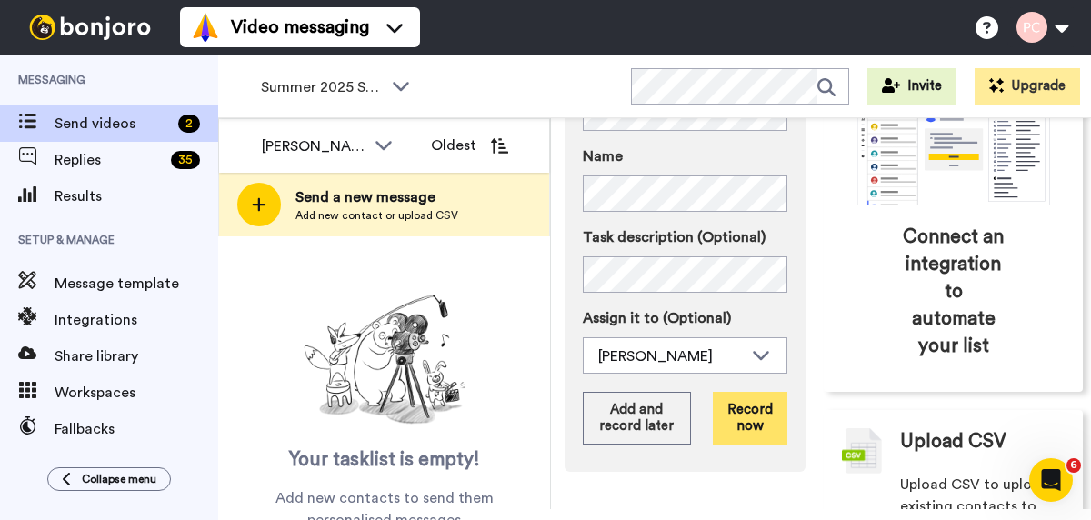
click at [741, 417] on button "Record now" at bounding box center [750, 418] width 75 height 53
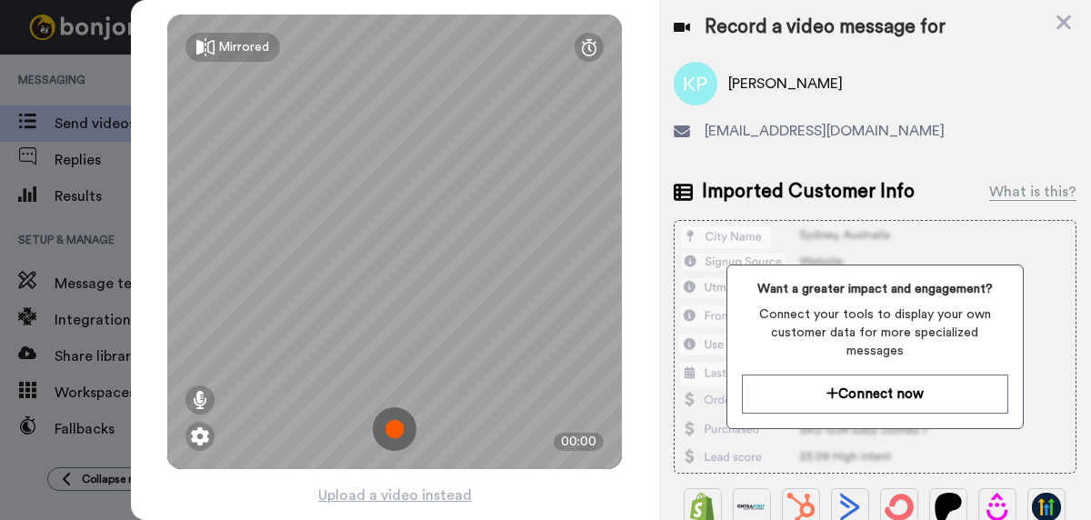
click at [397, 423] on img at bounding box center [395, 429] width 44 height 44
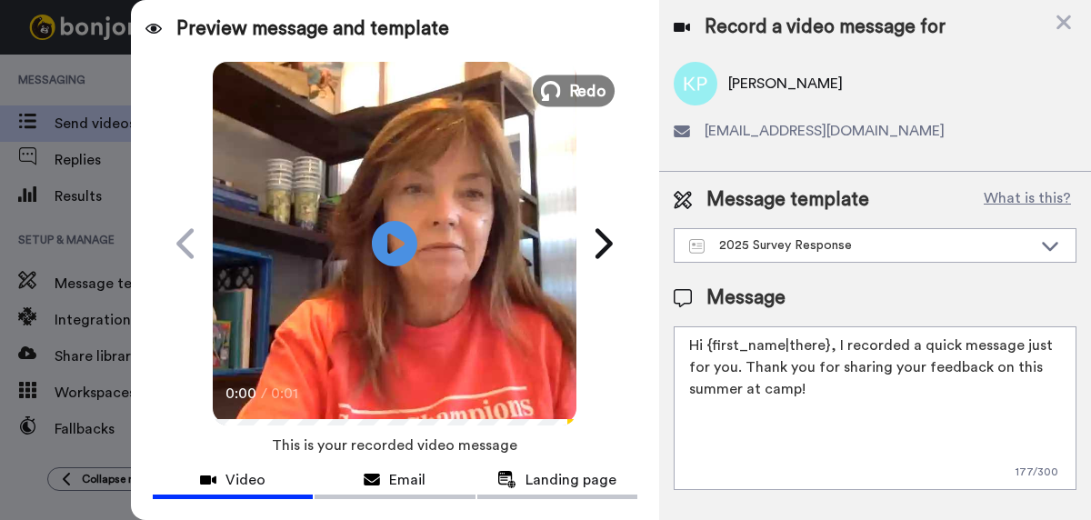
click at [588, 96] on span "Redo" at bounding box center [588, 90] width 38 height 24
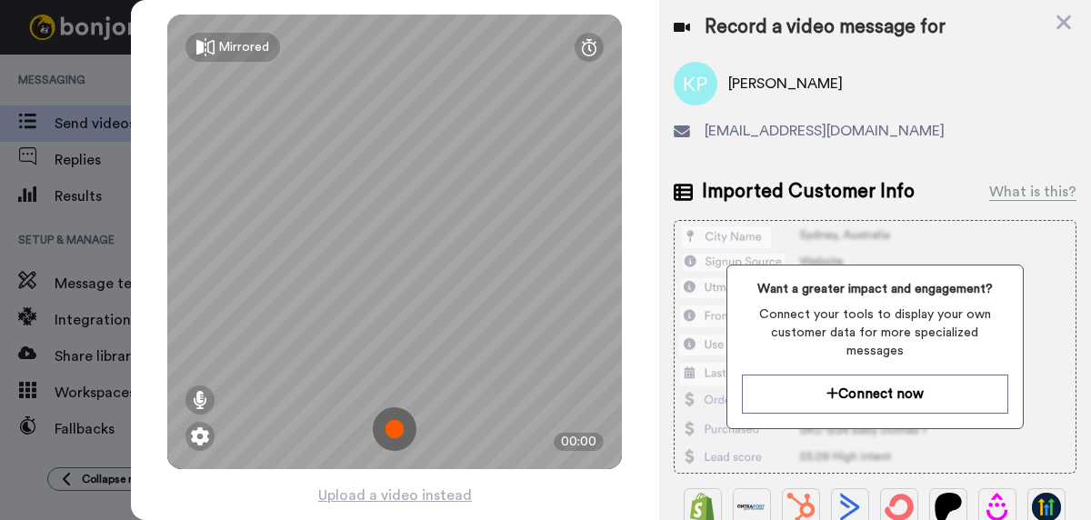
click at [396, 432] on img at bounding box center [395, 429] width 44 height 44
click at [396, 433] on img at bounding box center [395, 429] width 44 height 44
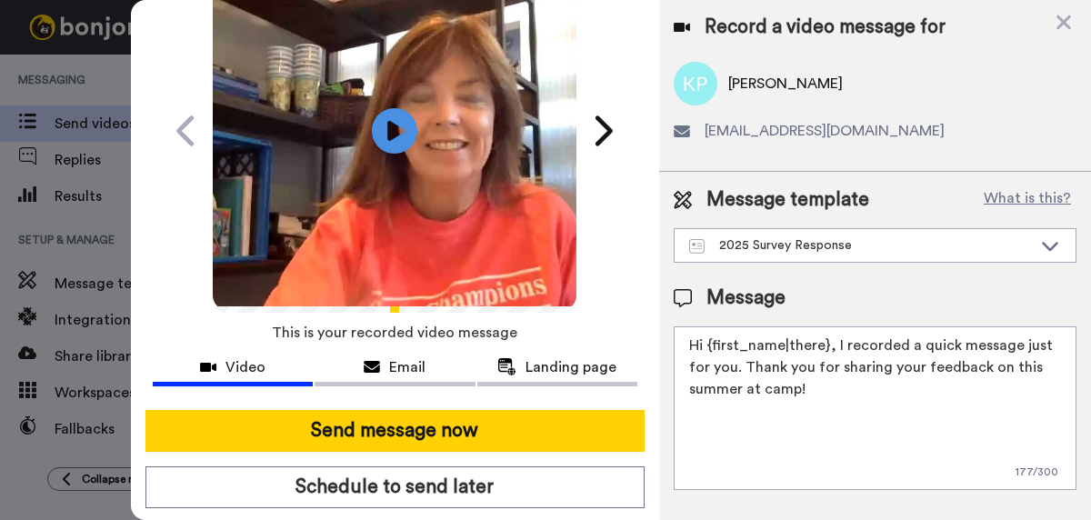
scroll to position [114, 0]
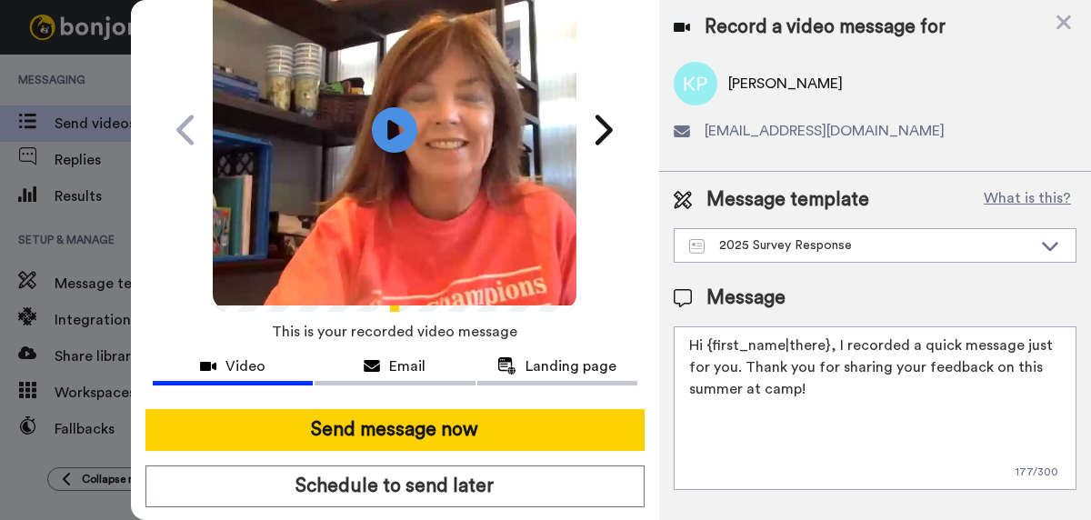
click at [396, 433] on button "Send message now" at bounding box center [394, 430] width 499 height 42
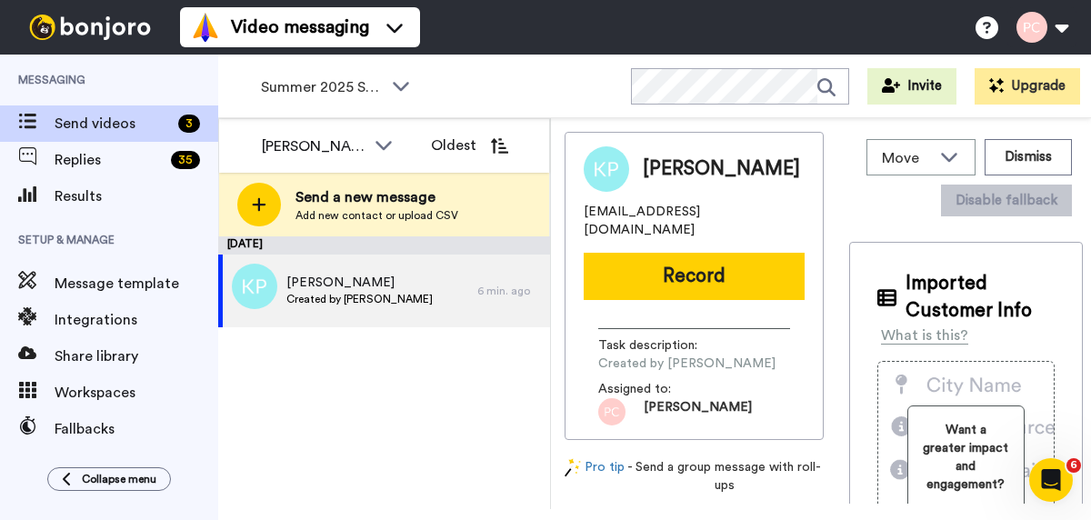
scroll to position [0, 0]
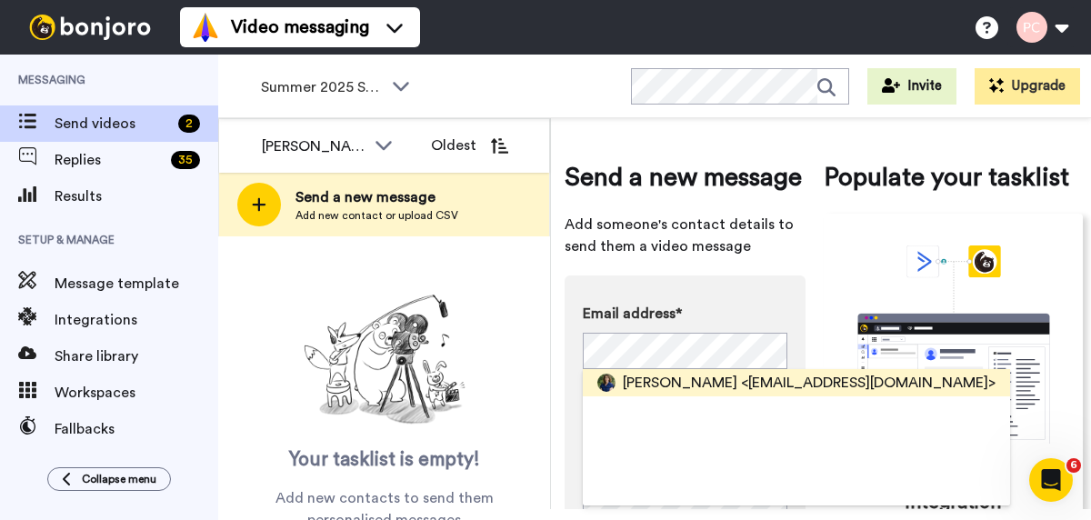
click at [655, 383] on span "[PERSON_NAME]" at bounding box center [680, 383] width 115 height 22
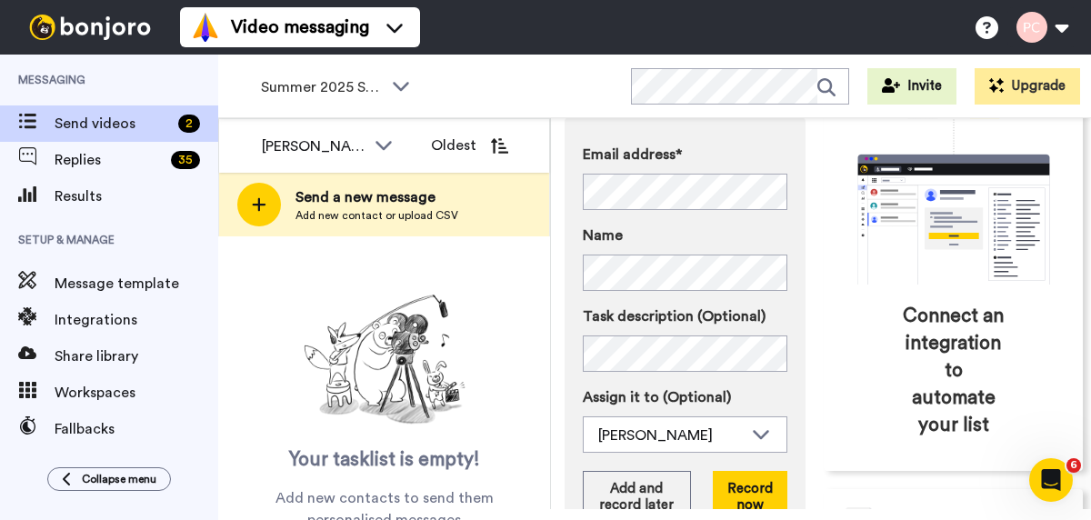
scroll to position [185, 0]
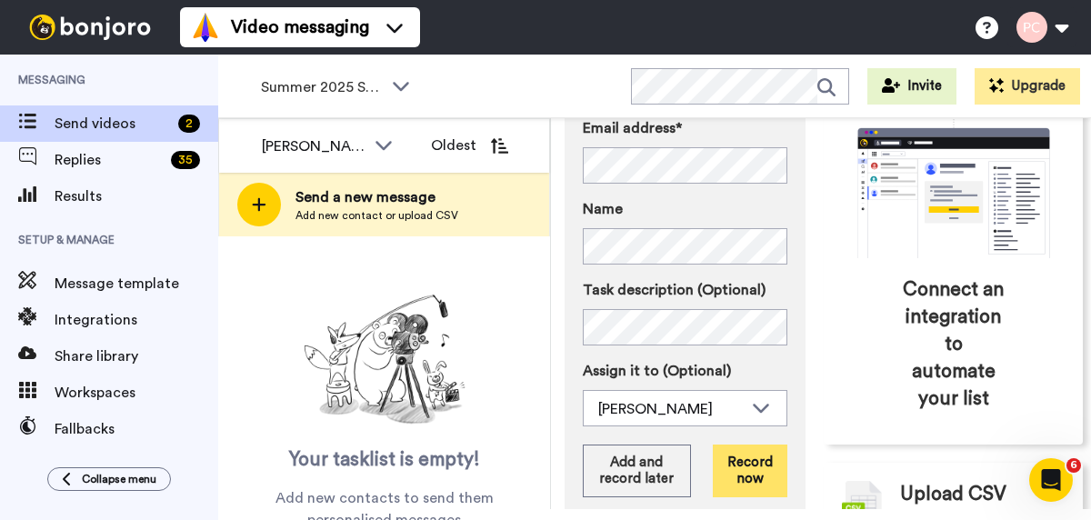
click at [746, 461] on button "Record now" at bounding box center [750, 471] width 75 height 53
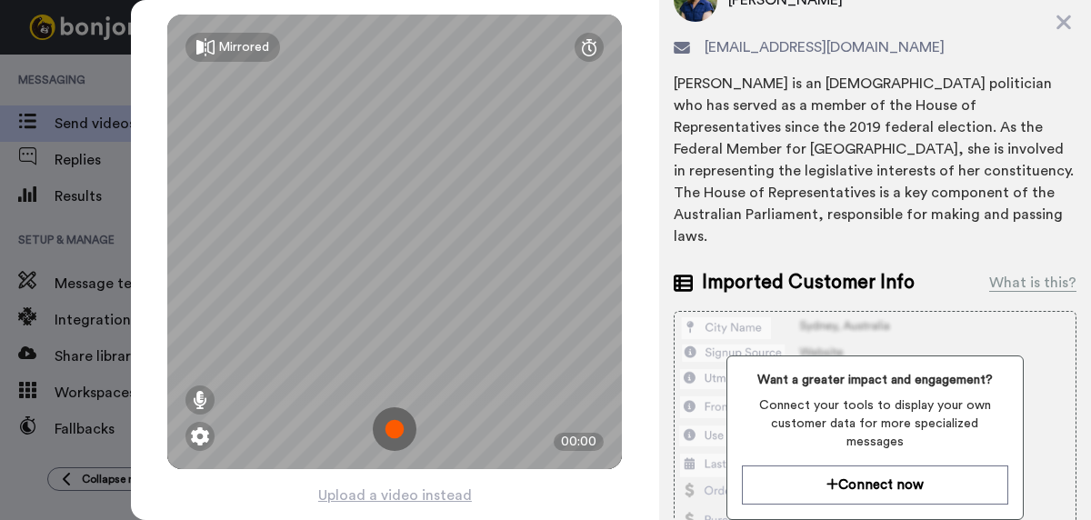
scroll to position [167, 0]
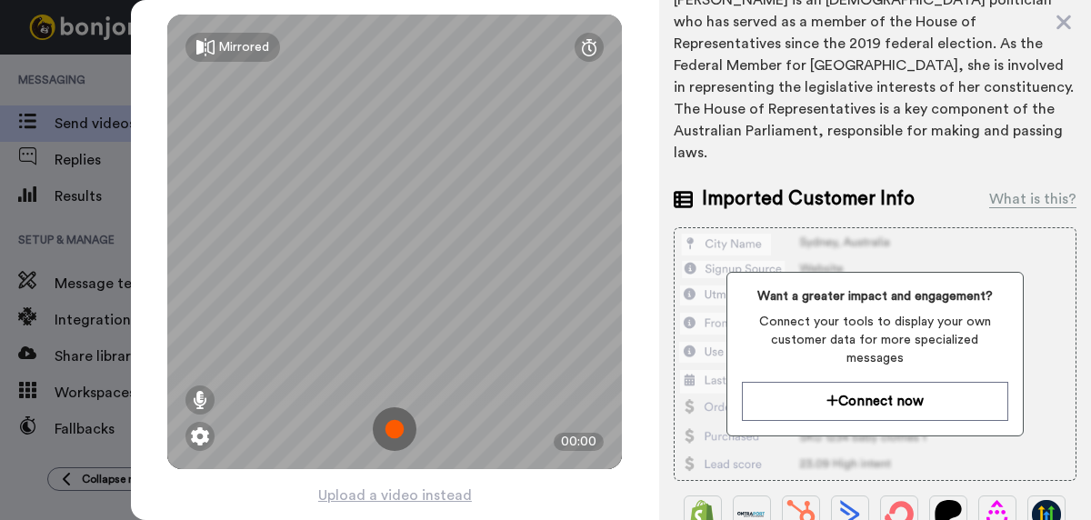
click at [392, 434] on img at bounding box center [395, 429] width 44 height 44
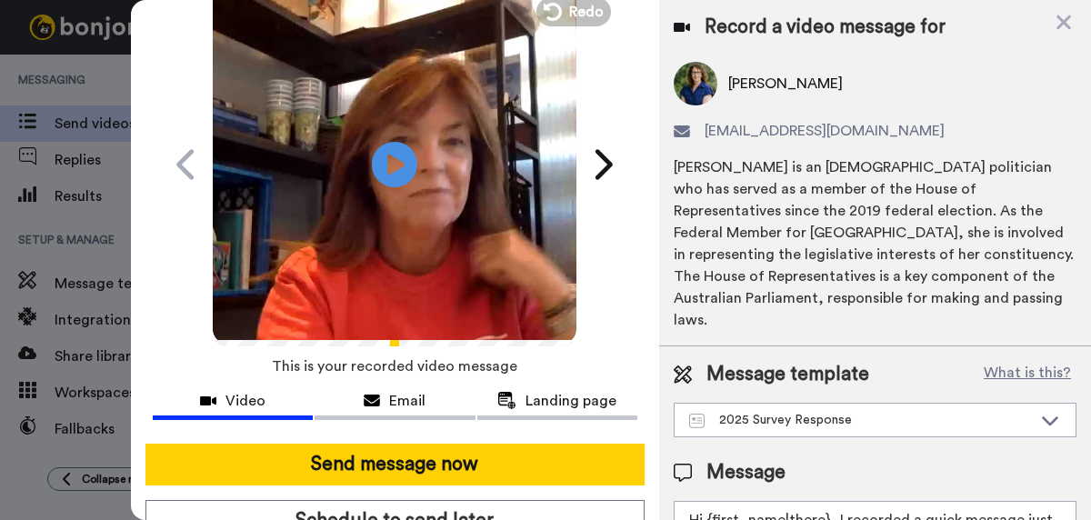
scroll to position [109, 0]
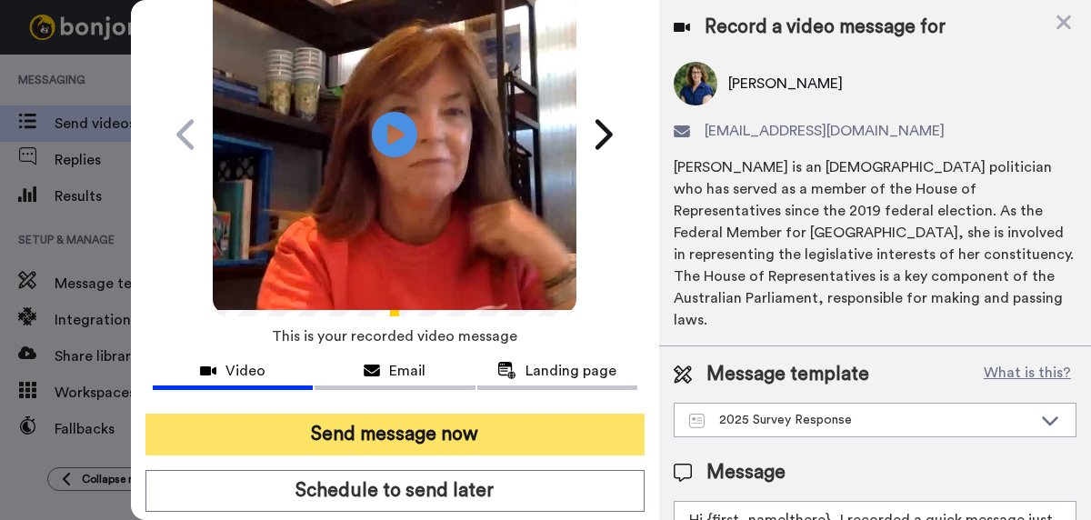
click at [392, 434] on button "Send message now" at bounding box center [394, 435] width 499 height 42
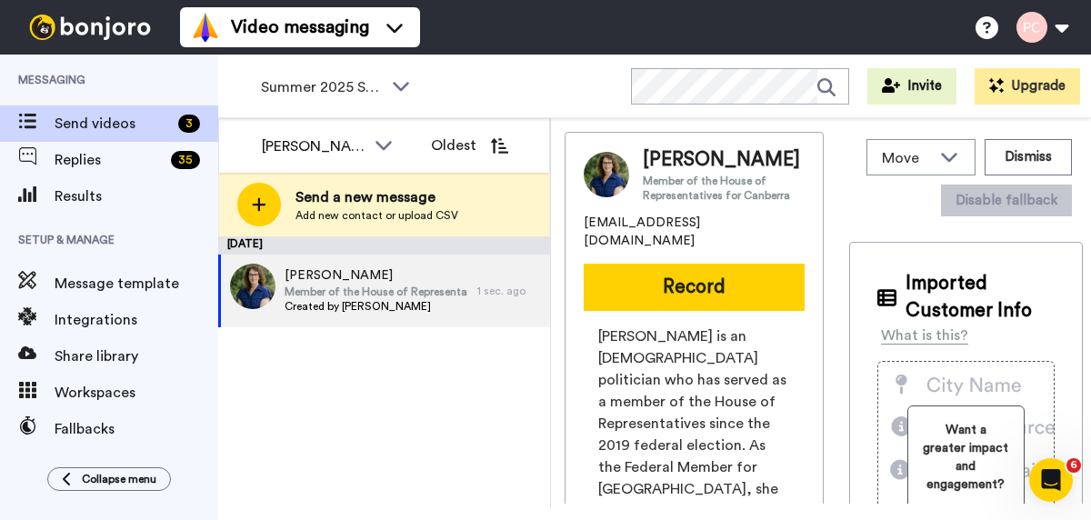
scroll to position [0, 0]
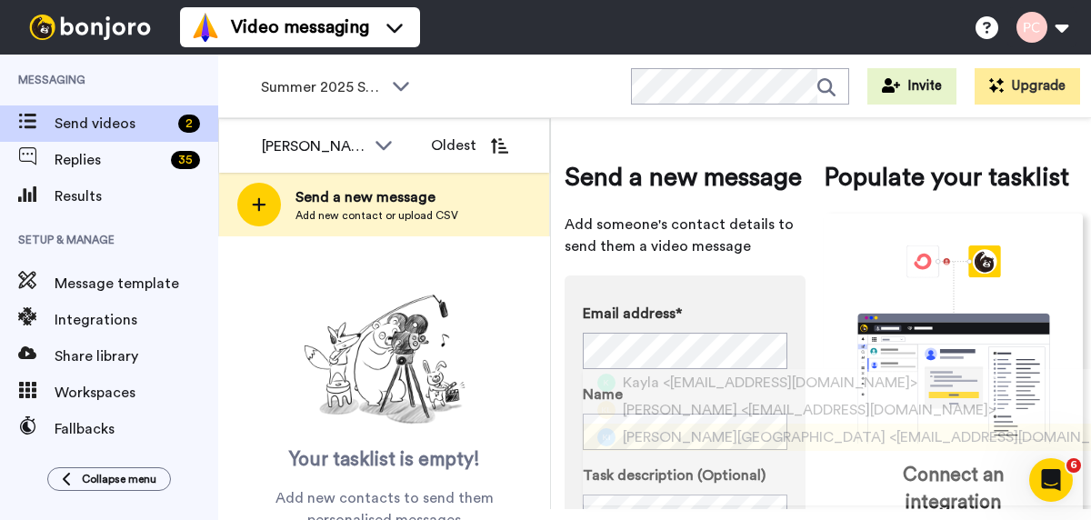
click at [667, 437] on span "[PERSON_NAME][GEOGRAPHIC_DATA]" at bounding box center [754, 437] width 263 height 22
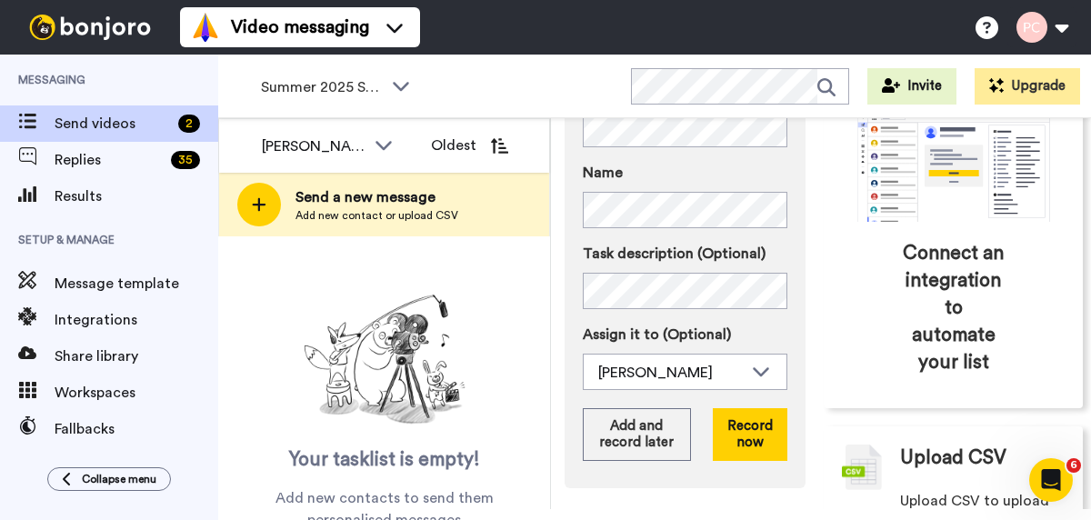
scroll to position [228, 0]
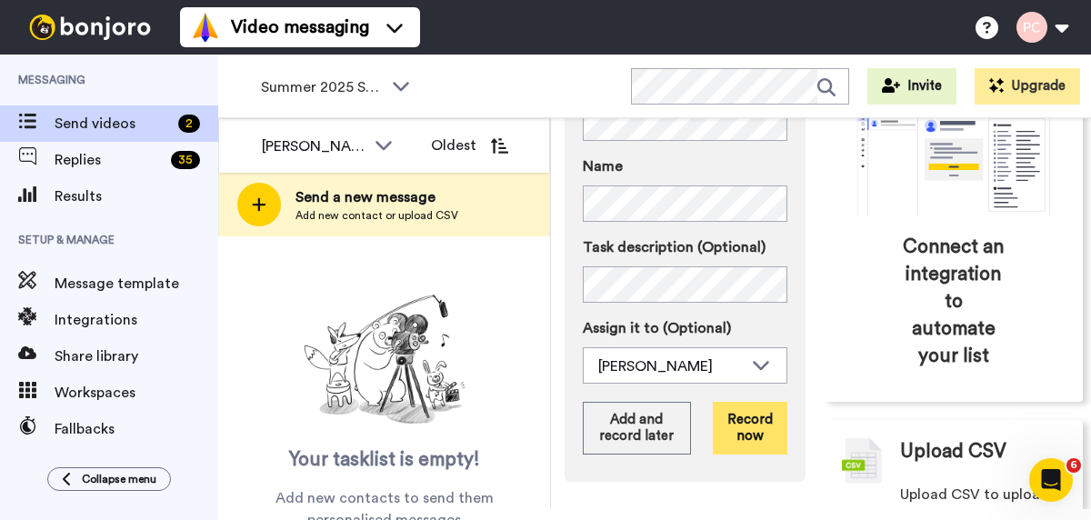
click at [760, 434] on button "Record now" at bounding box center [750, 428] width 75 height 53
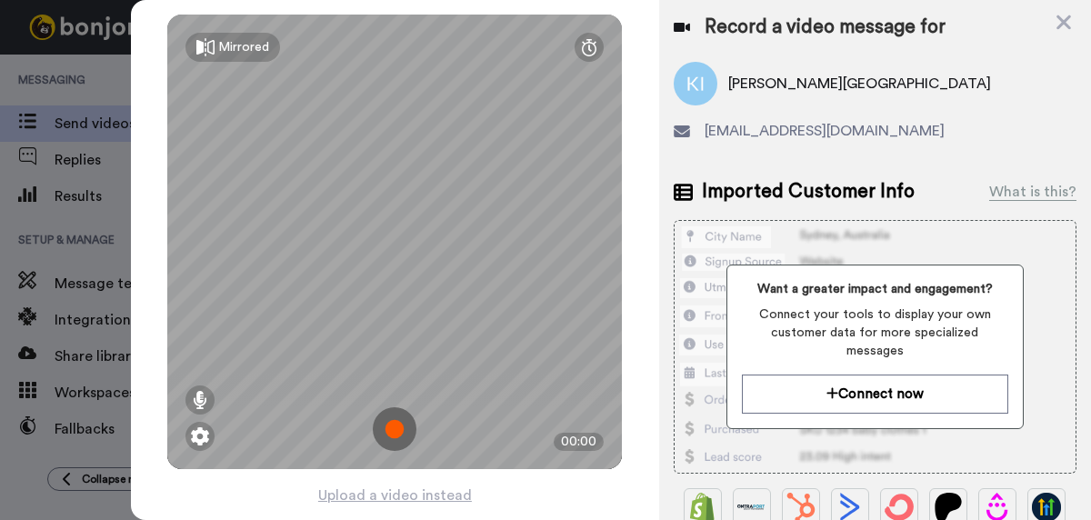
click at [389, 426] on img at bounding box center [395, 429] width 44 height 44
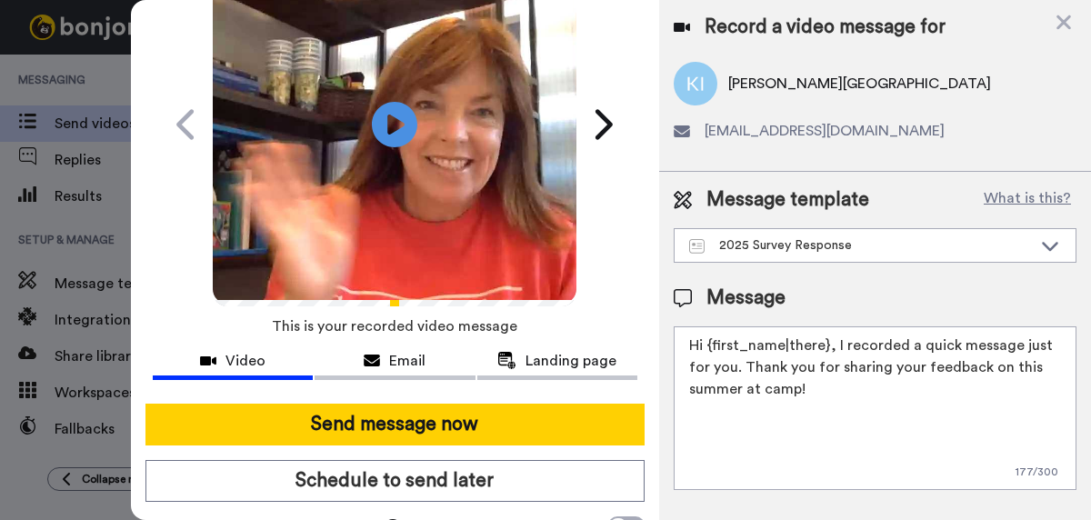
scroll to position [122, 0]
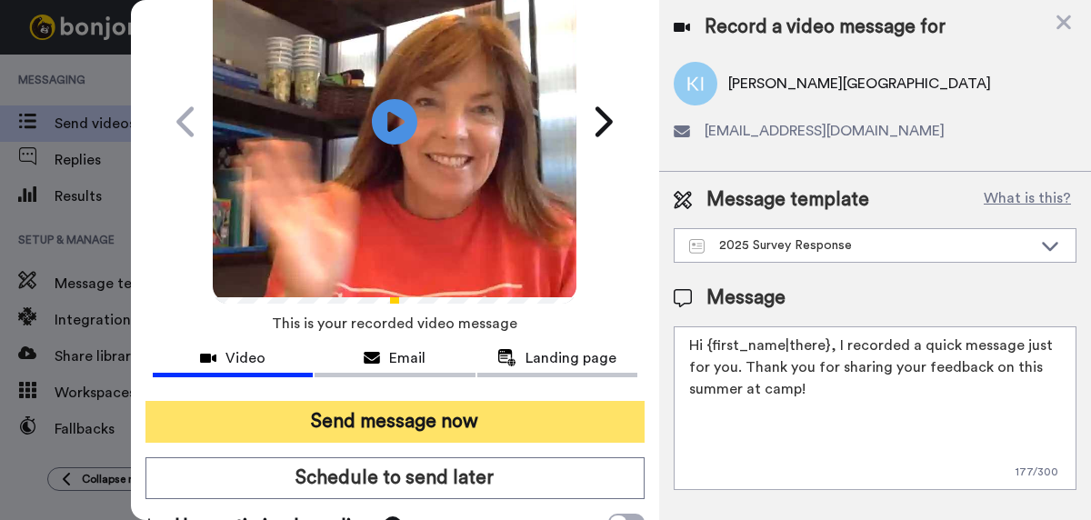
click at [389, 426] on button "Send message now" at bounding box center [394, 422] width 499 height 42
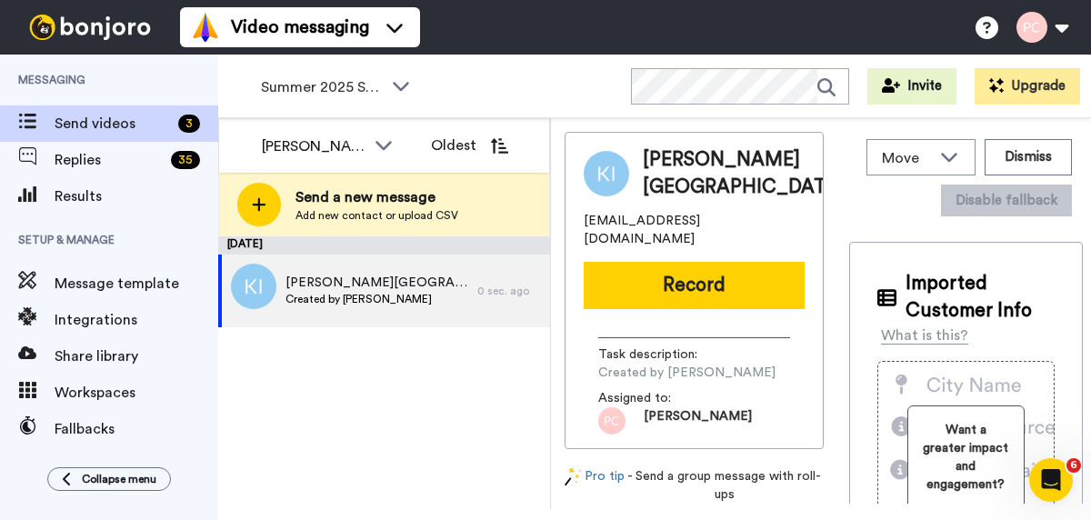
scroll to position [0, 0]
